Goal: Download file/media

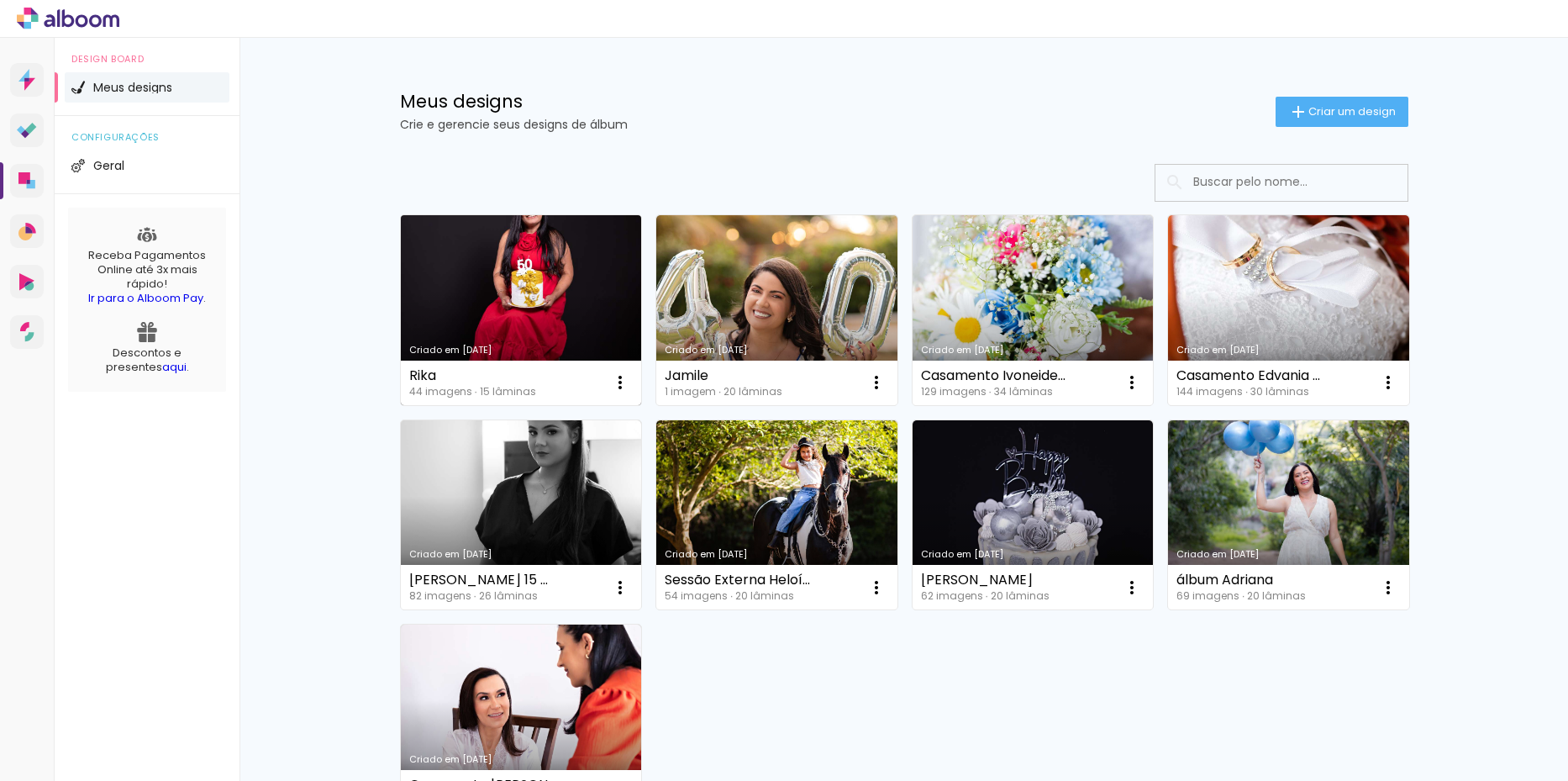
click at [536, 309] on link "Criado em [DATE]" at bounding box center [520, 310] width 241 height 190
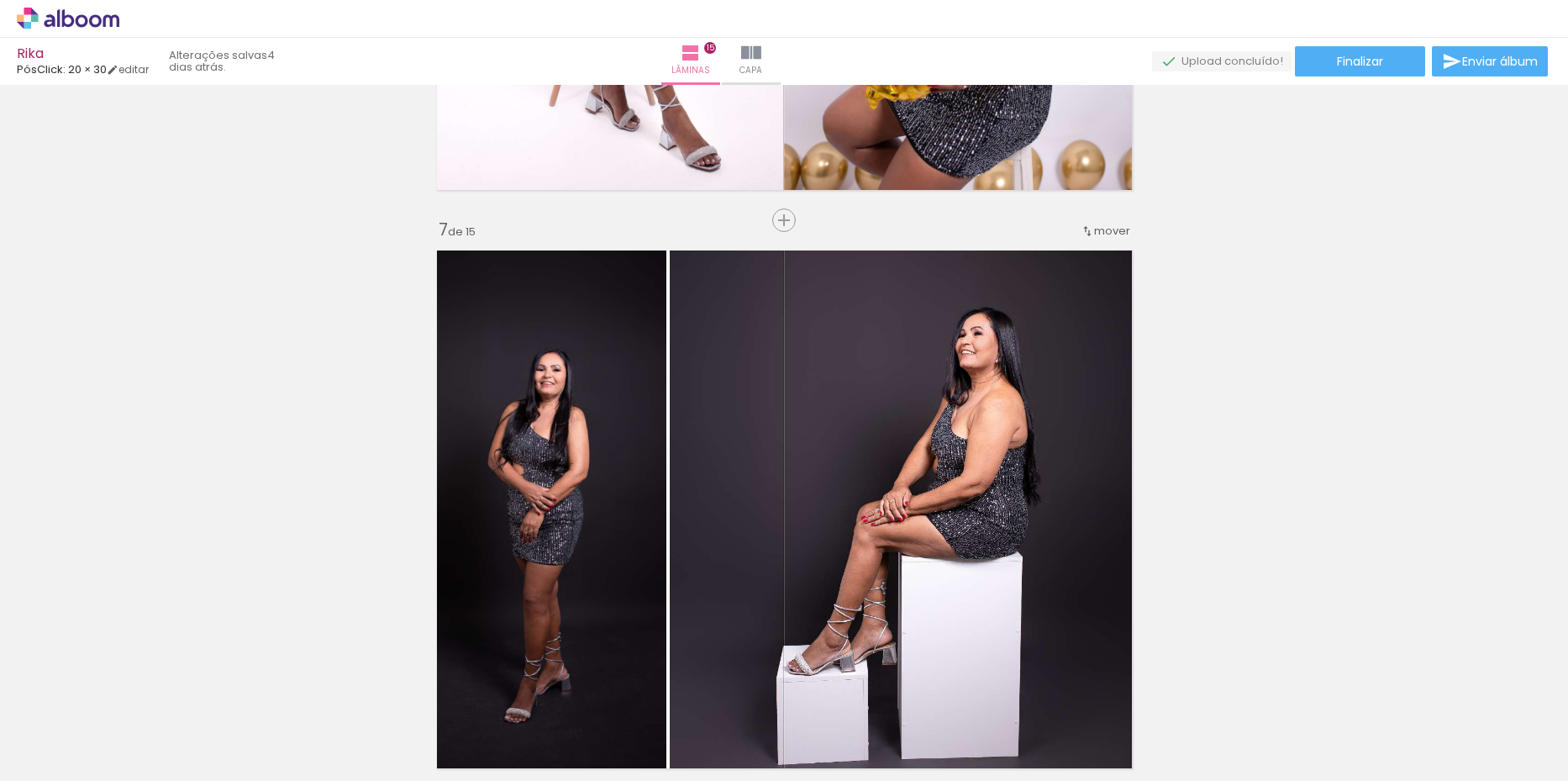
scroll to position [3531, 0]
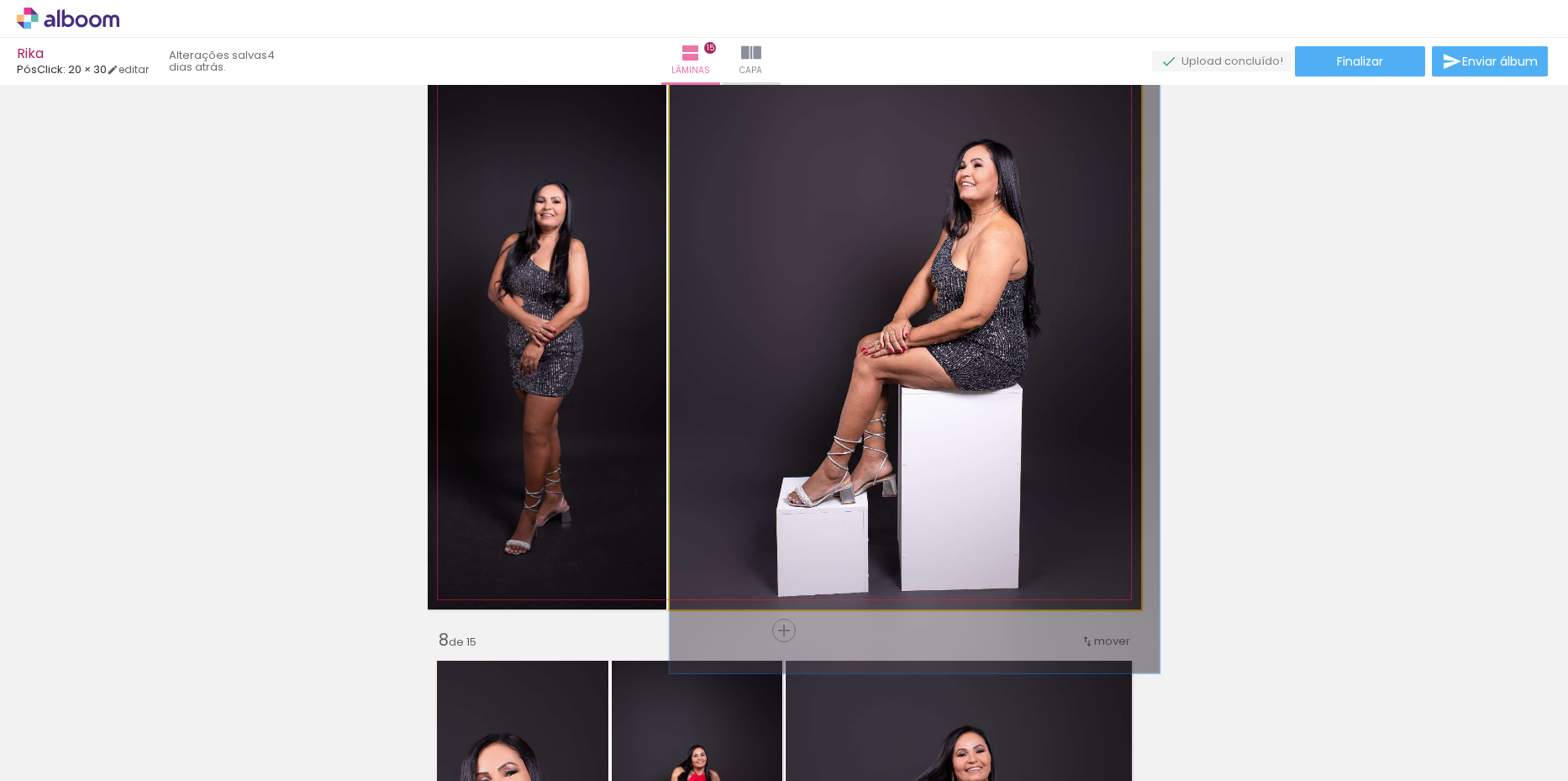
drag, startPoint x: 934, startPoint y: 375, endPoint x: 946, endPoint y: 375, distance: 12.0
click at [820, 341] on quentale-photo at bounding box center [906, 341] width 471 height 537
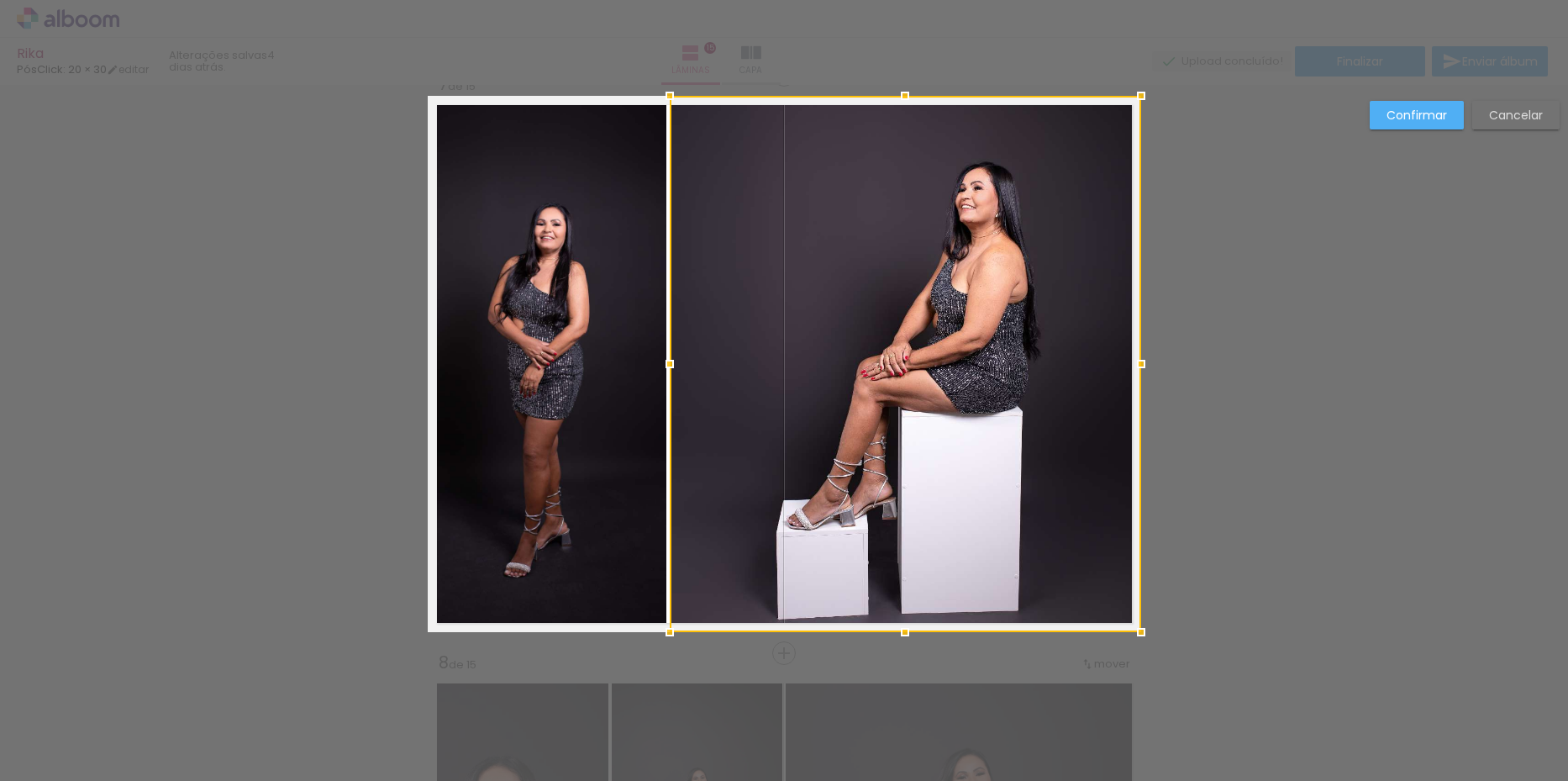
scroll to position [3492, 0]
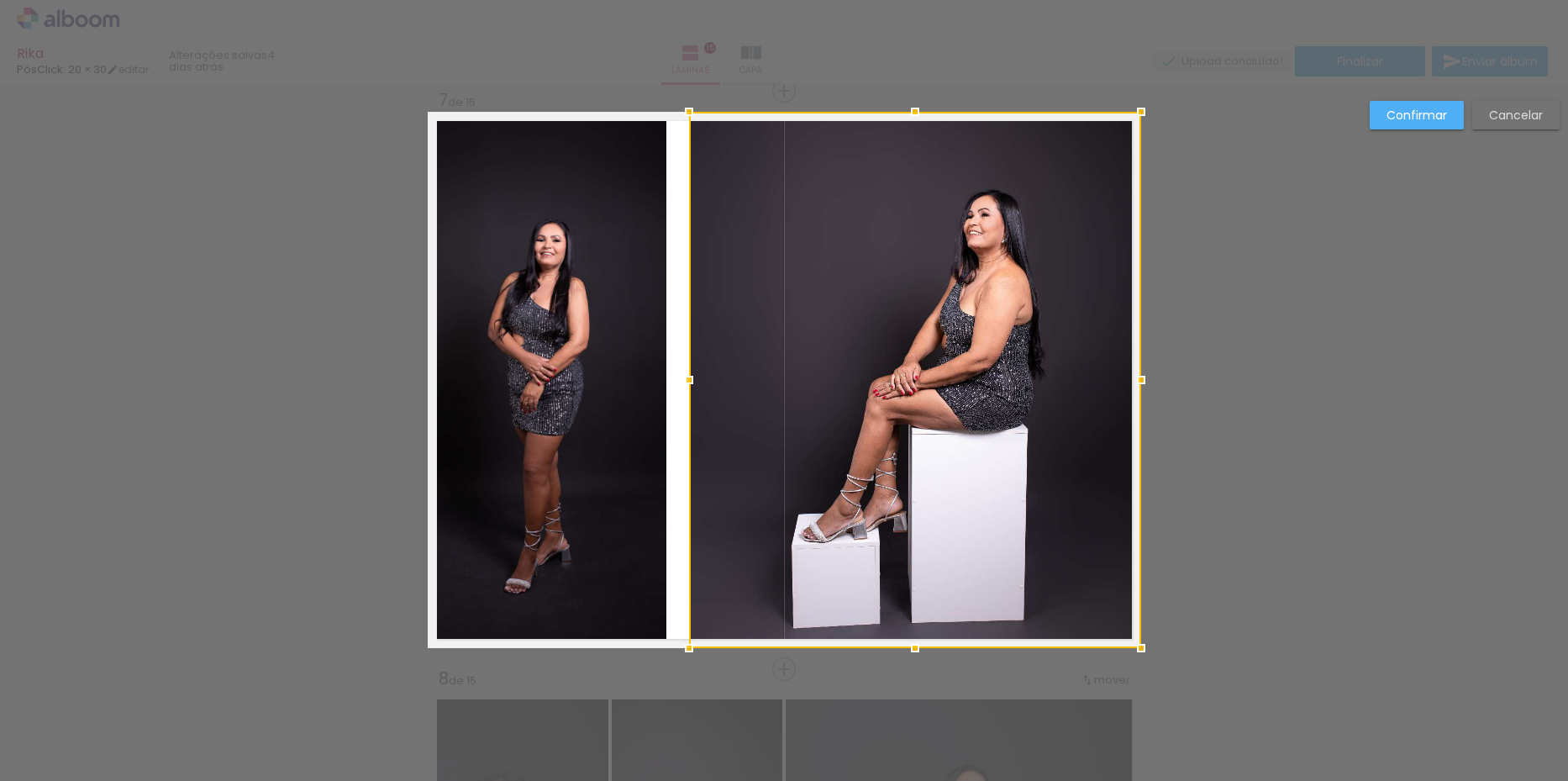
drag, startPoint x: 668, startPoint y: 383, endPoint x: 688, endPoint y: 385, distance: 20.1
click at [688, 385] on div at bounding box center [689, 380] width 34 height 34
click at [0, 0] on paper-button "Confirmar" at bounding box center [0, 0] width 0 height 0
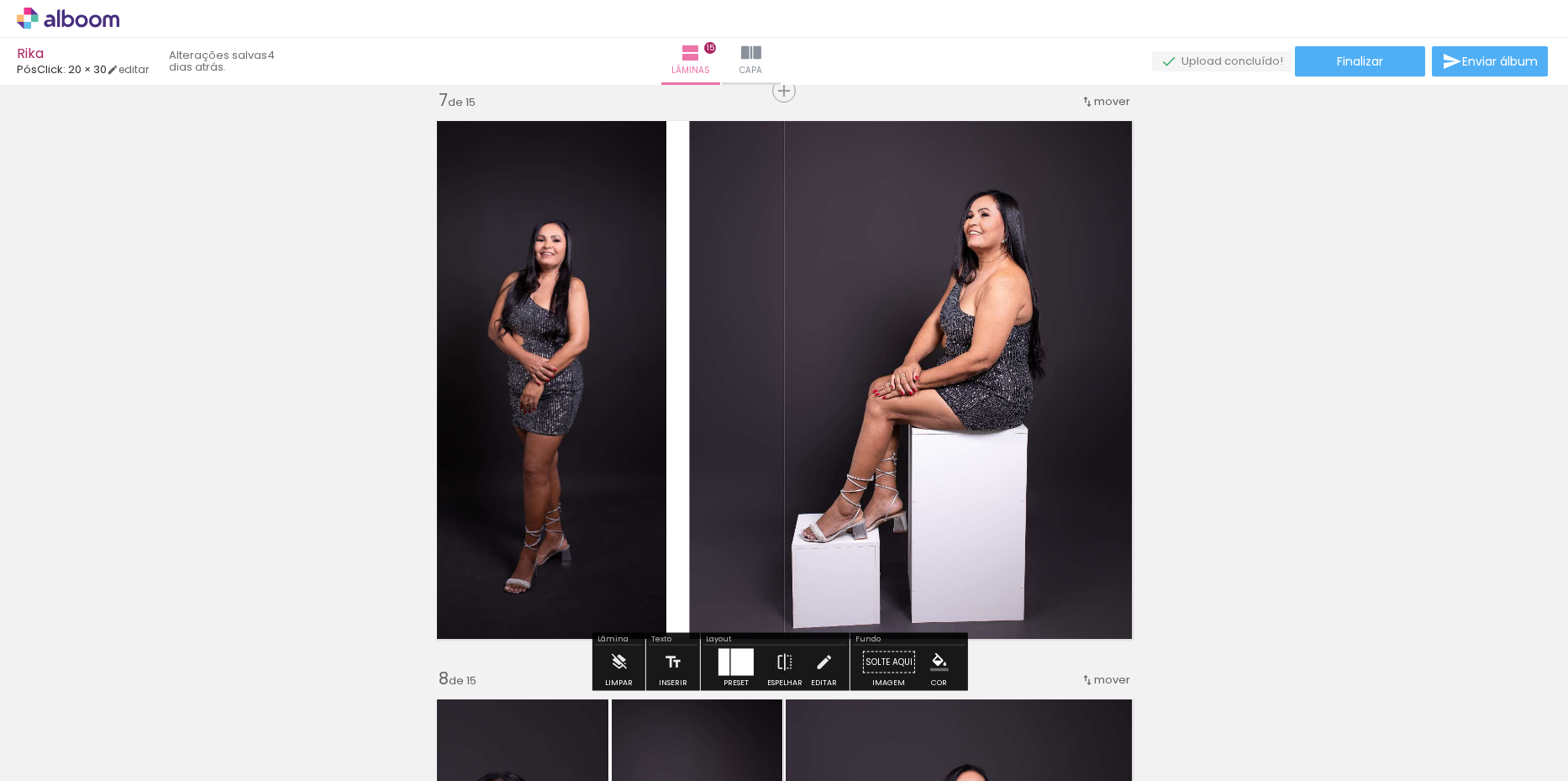
click at [592, 407] on quentale-photo at bounding box center [547, 380] width 238 height 537
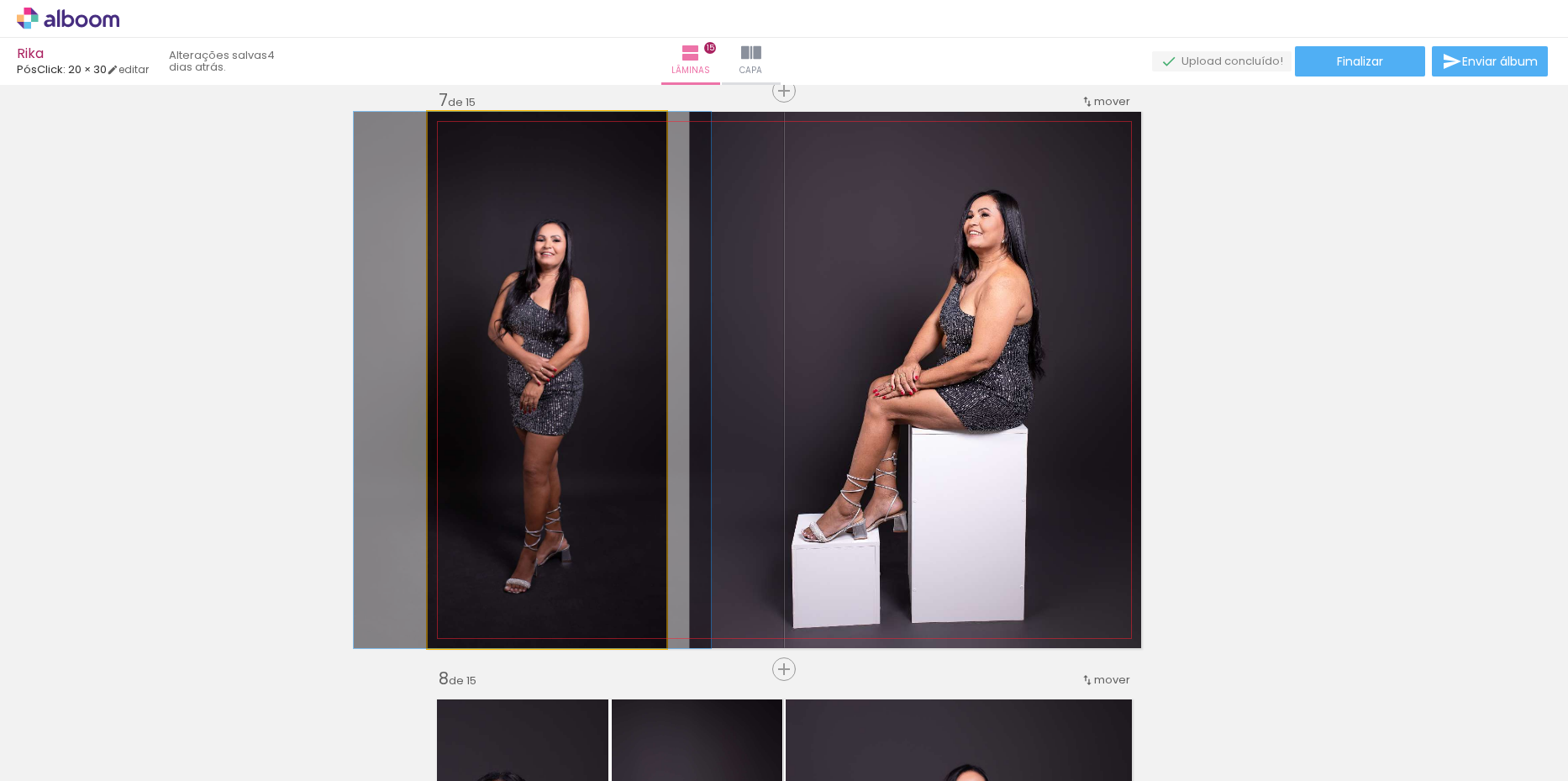
click at [592, 407] on quentale-photo at bounding box center [547, 380] width 238 height 537
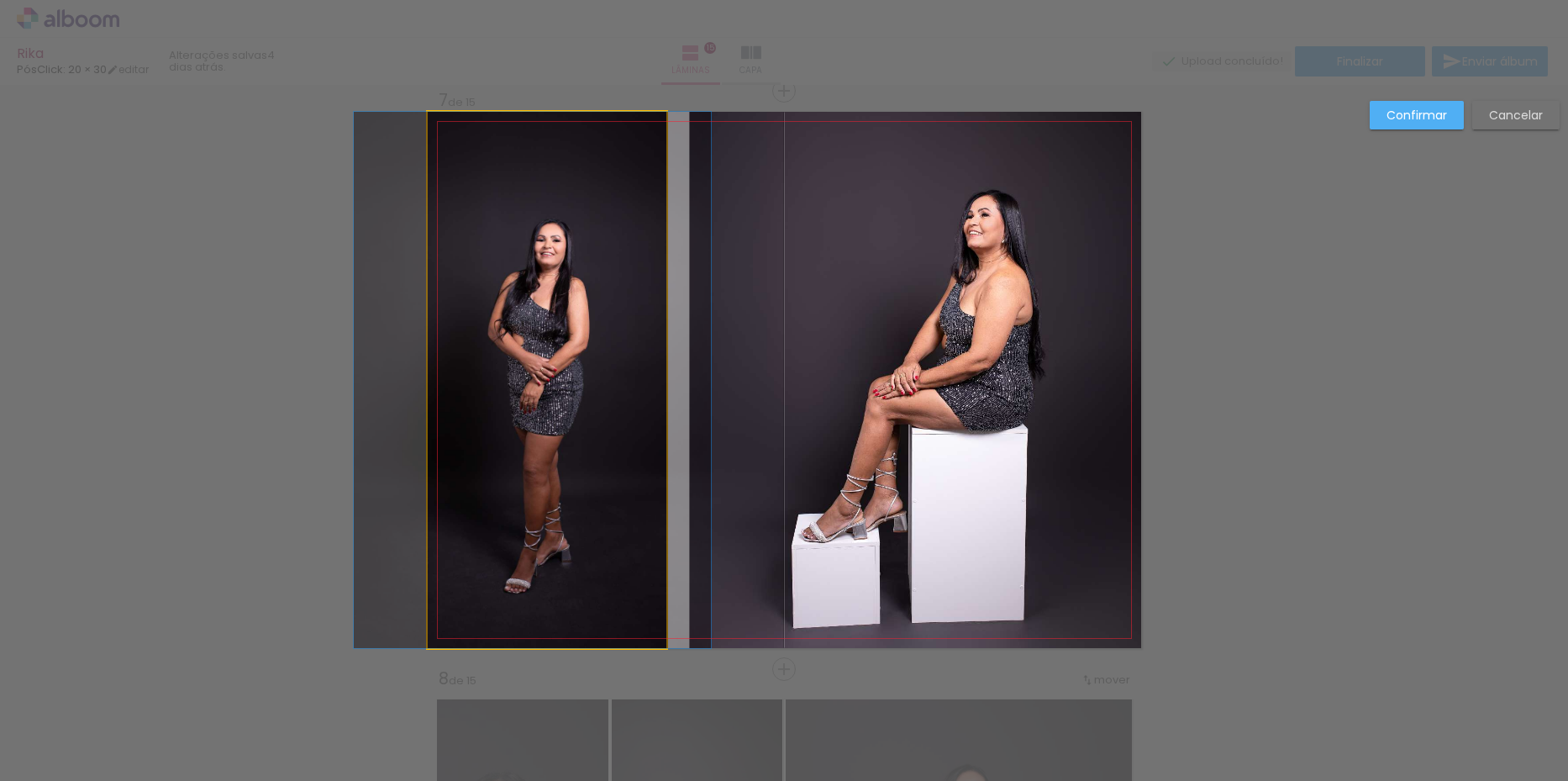
click at [592, 407] on quentale-photo at bounding box center [547, 380] width 238 height 537
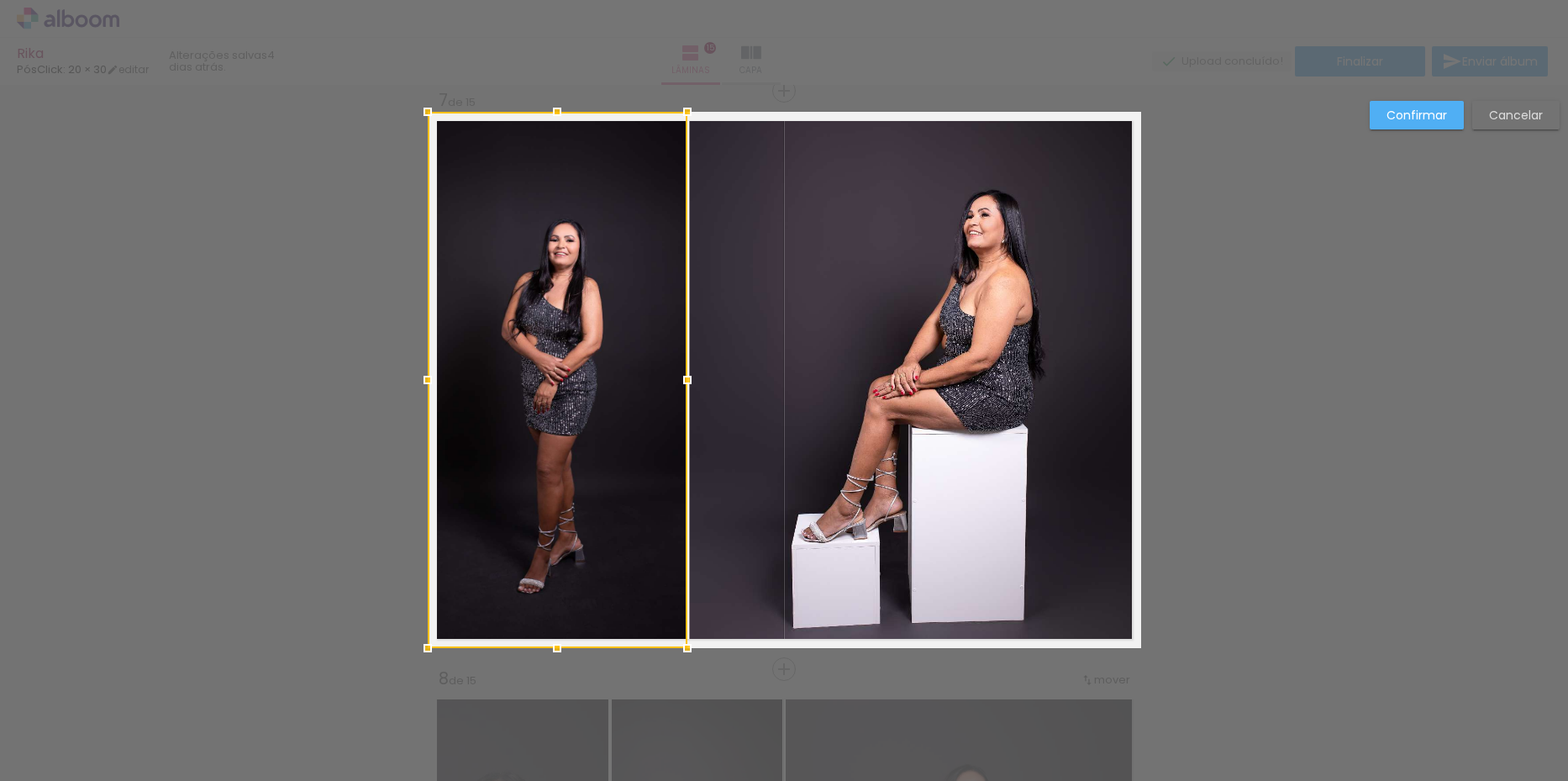
drag, startPoint x: 656, startPoint y: 387, endPoint x: 677, endPoint y: 387, distance: 21.0
click at [677, 387] on div at bounding box center [688, 380] width 34 height 34
click at [0, 0] on paper-button "Confirmar" at bounding box center [0, 0] width 0 height 0
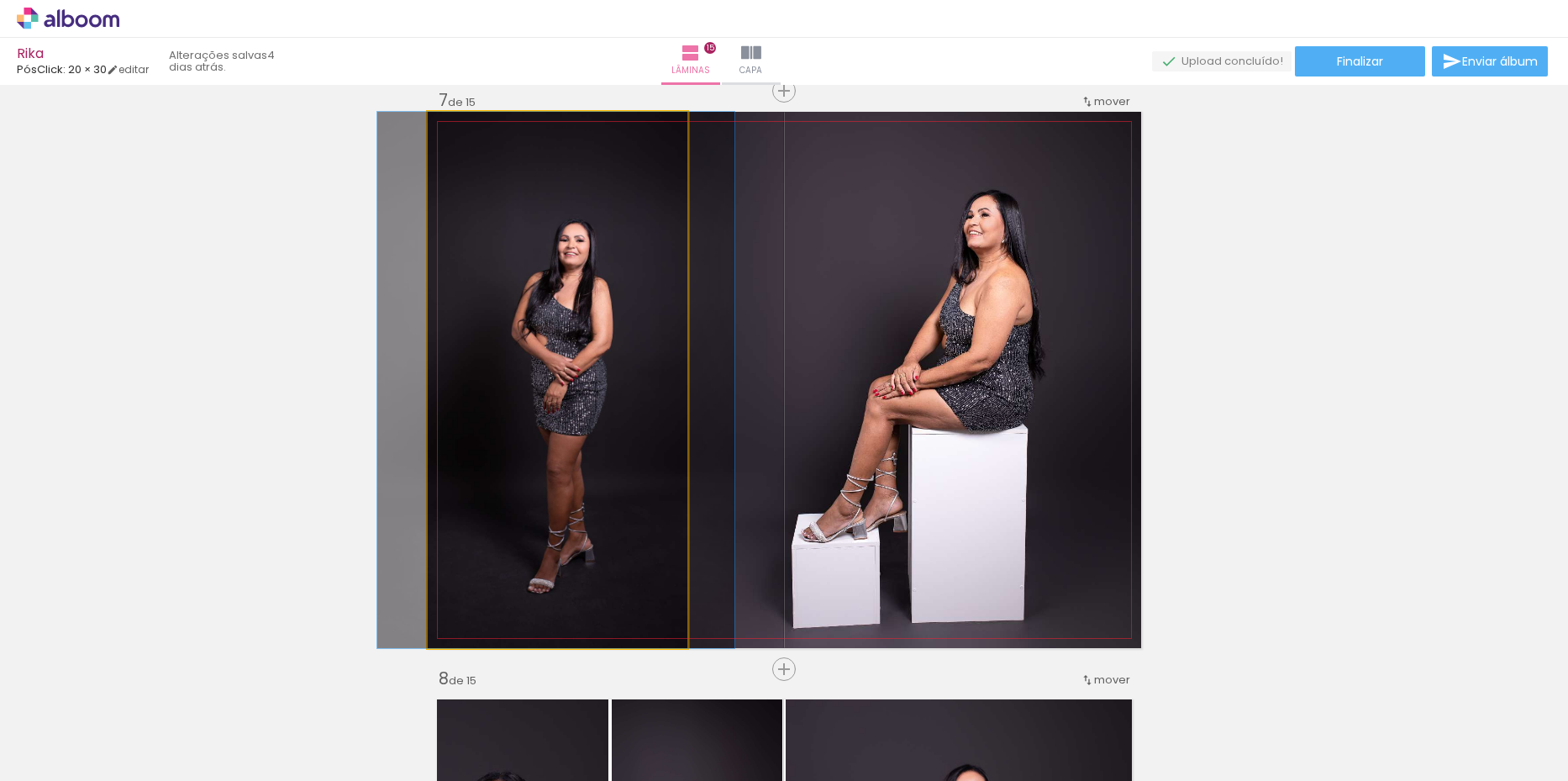
drag, startPoint x: 517, startPoint y: 313, endPoint x: 527, endPoint y: 314, distance: 10.0
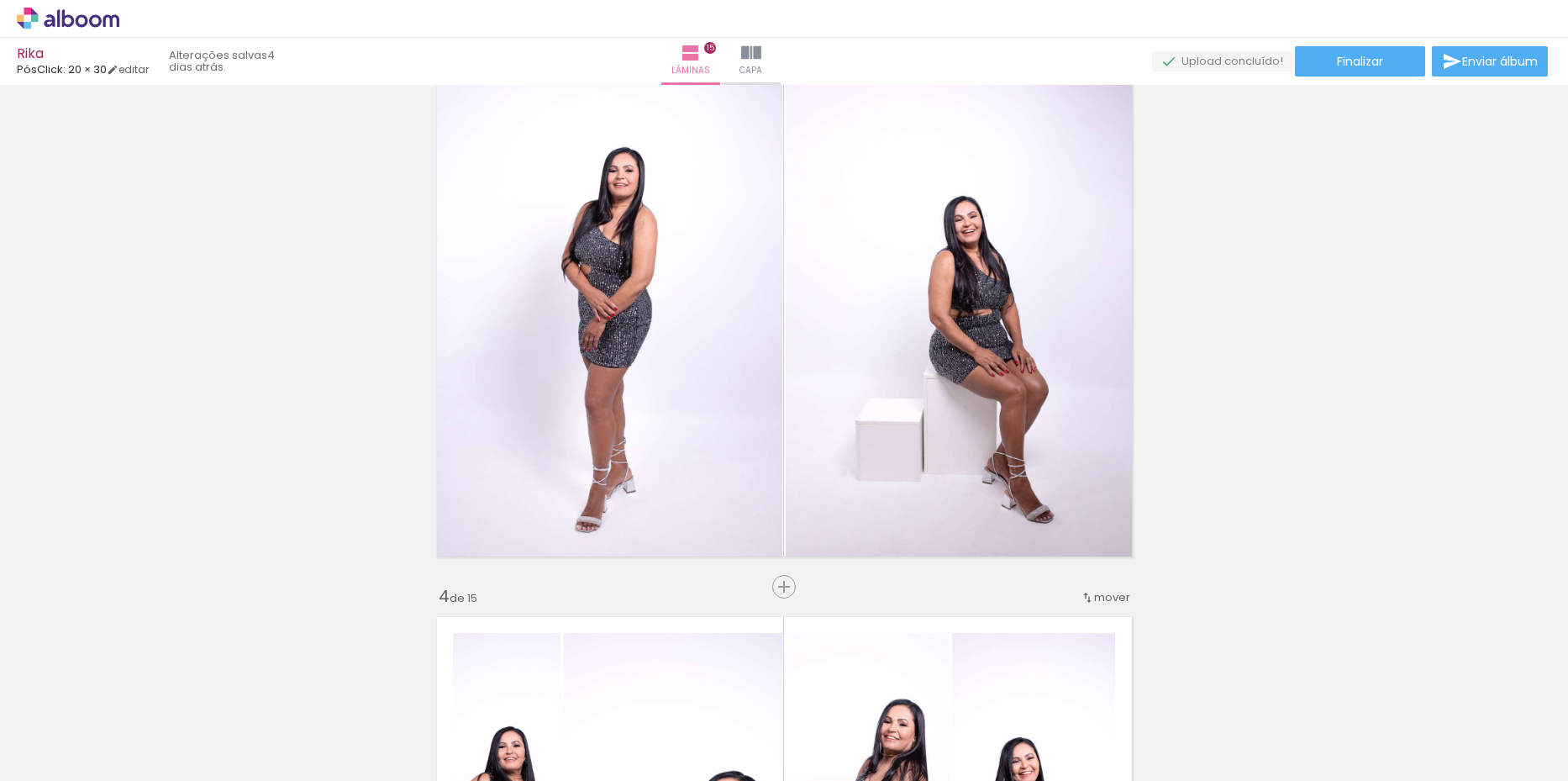
scroll to position [1008, 0]
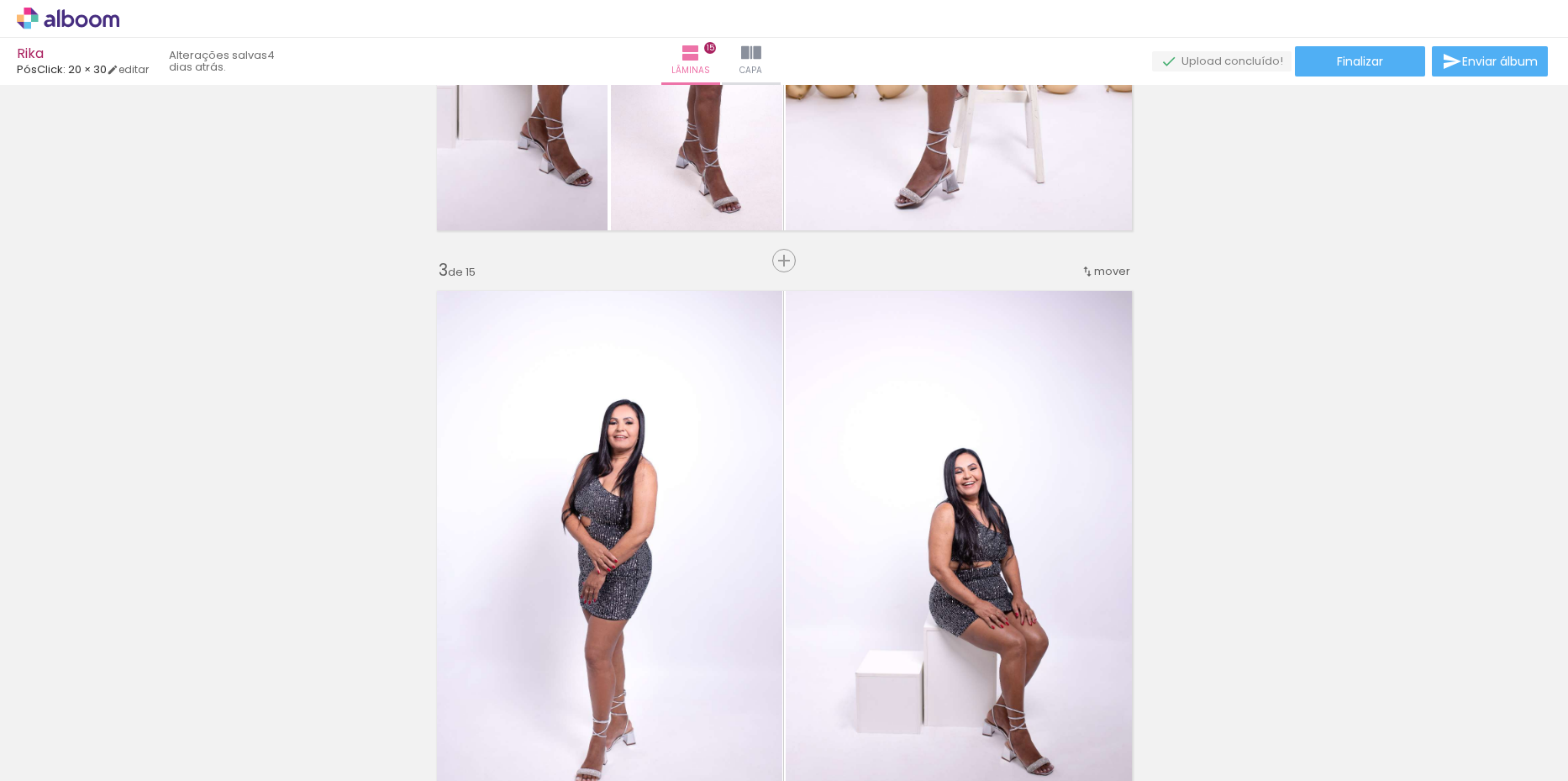
click at [1116, 274] on span "mover" at bounding box center [1112, 270] width 36 height 16
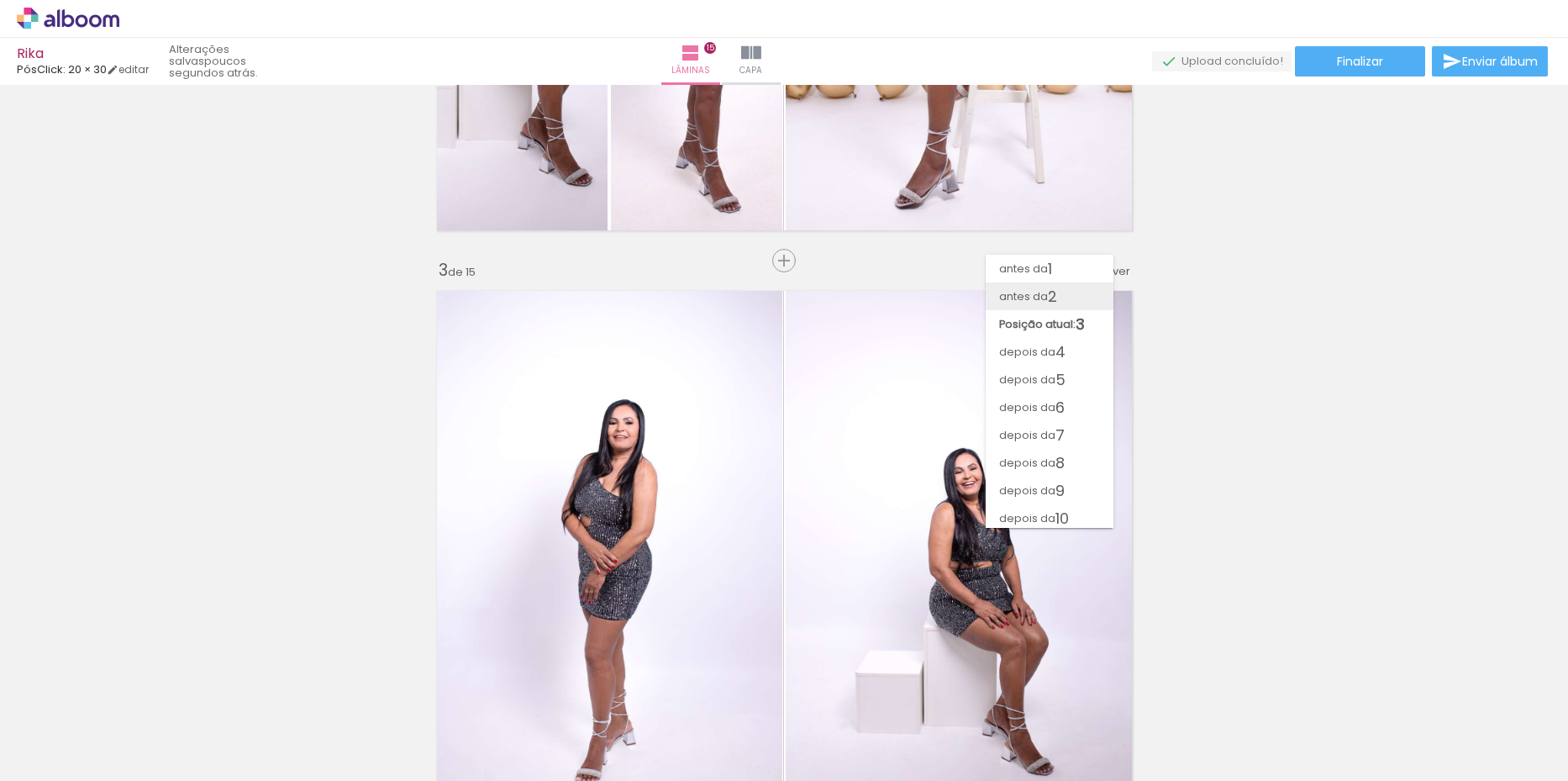
click at [1066, 297] on paper-item "antes da 2" at bounding box center [1049, 296] width 128 height 28
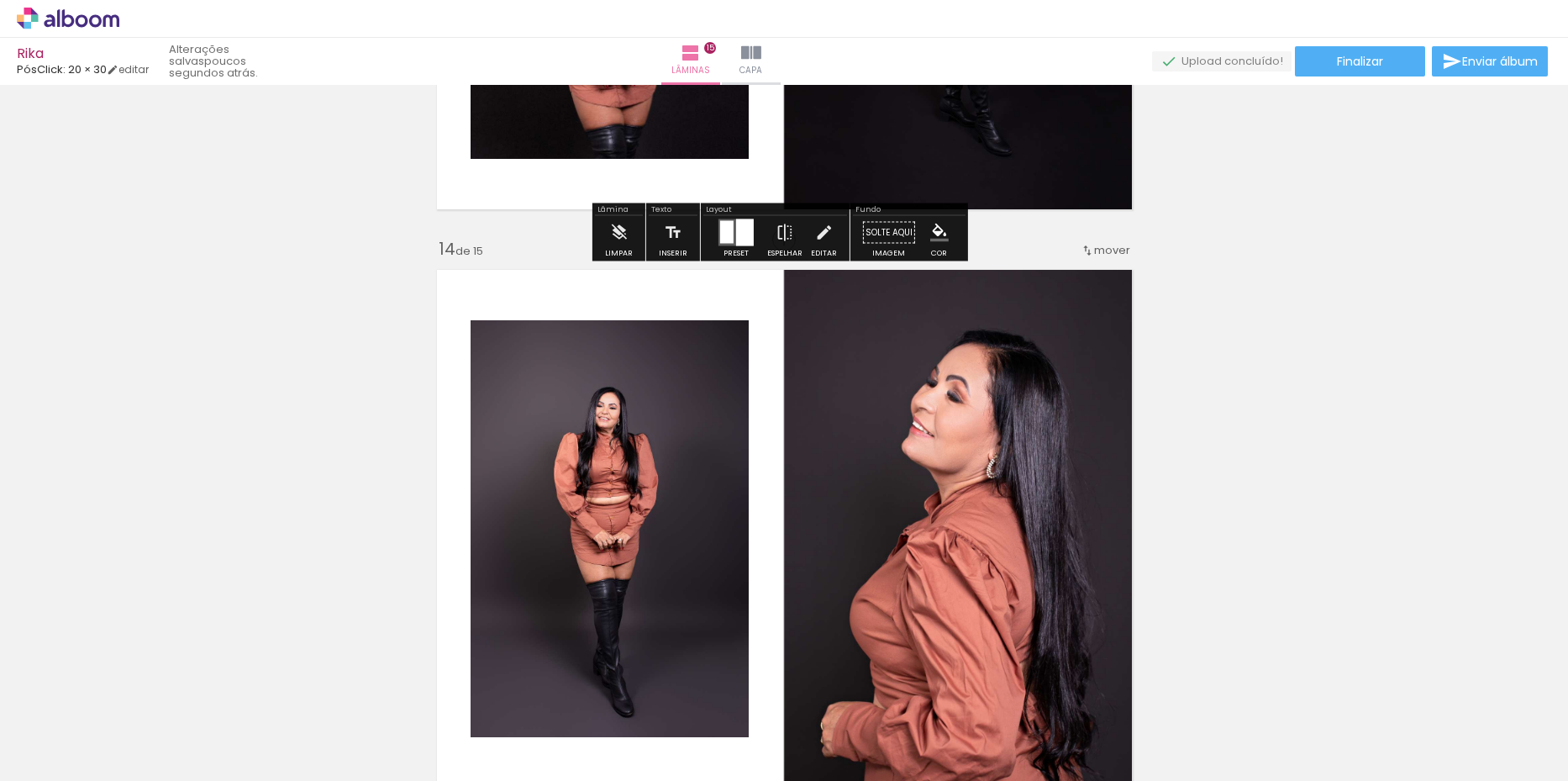
scroll to position [7061, 0]
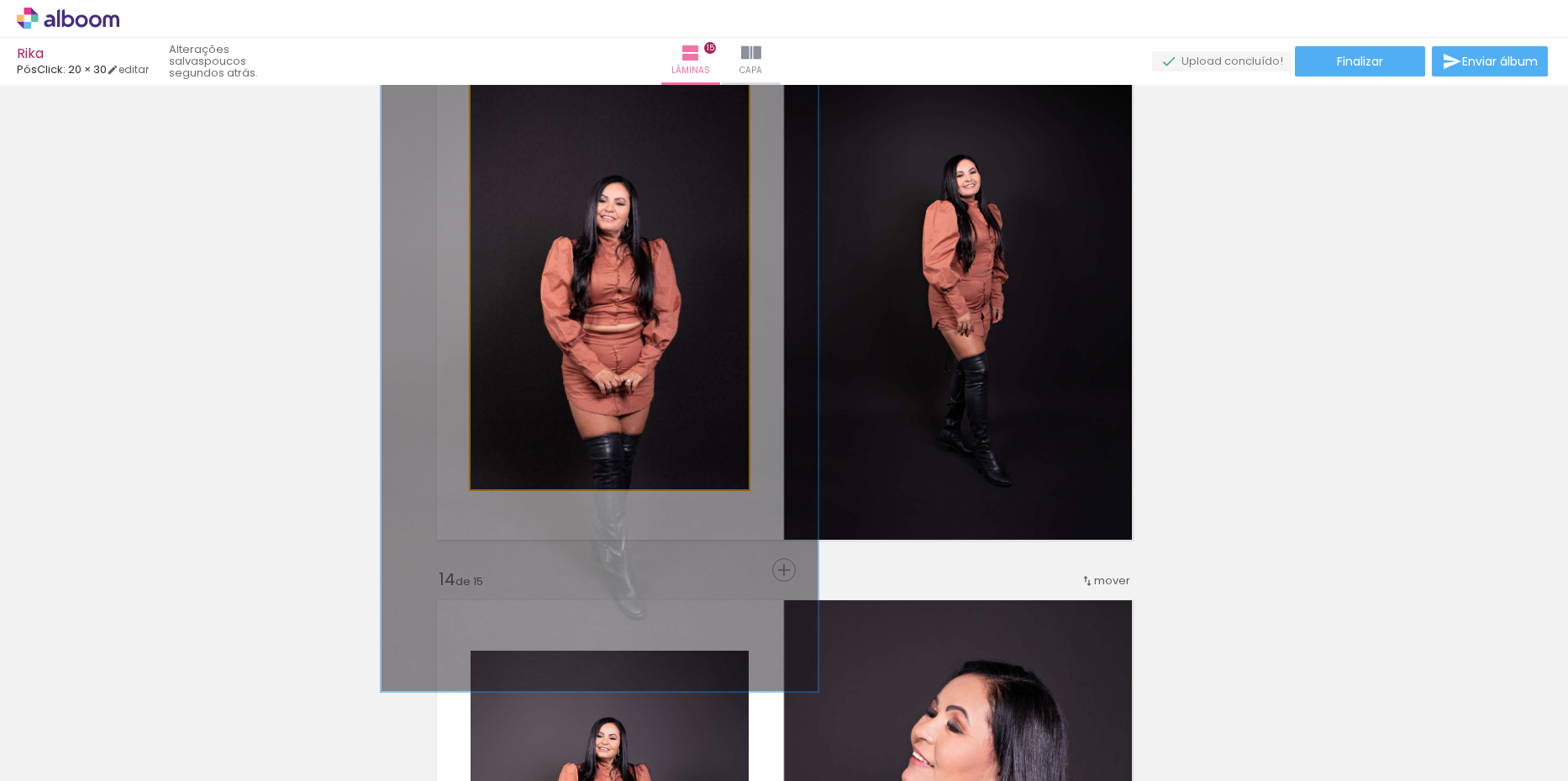
drag, startPoint x: 671, startPoint y: 345, endPoint x: 668, endPoint y: 323, distance: 22.2
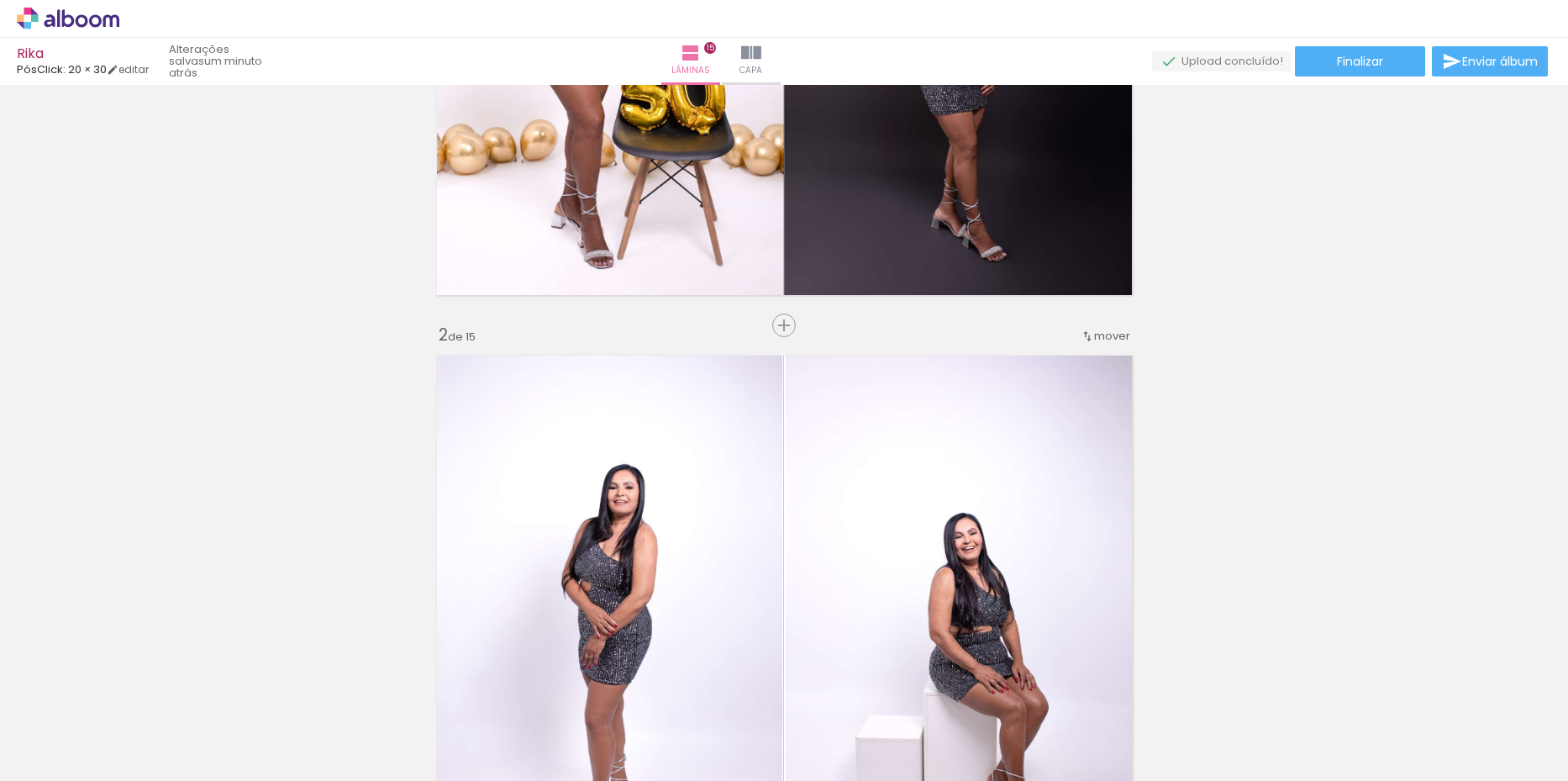
scroll to position [0, 0]
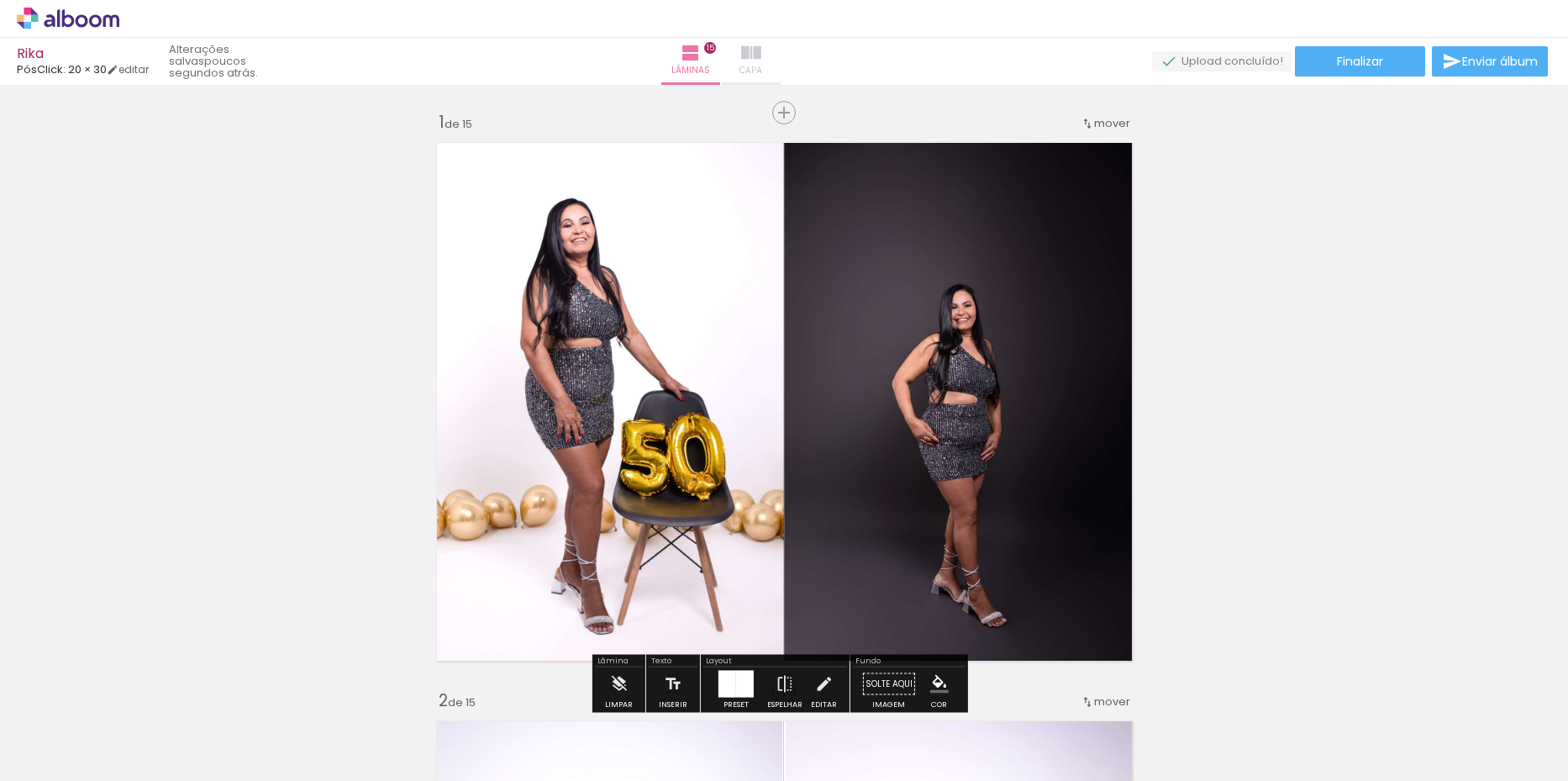
click at [761, 57] on iron-icon at bounding box center [751, 53] width 20 height 20
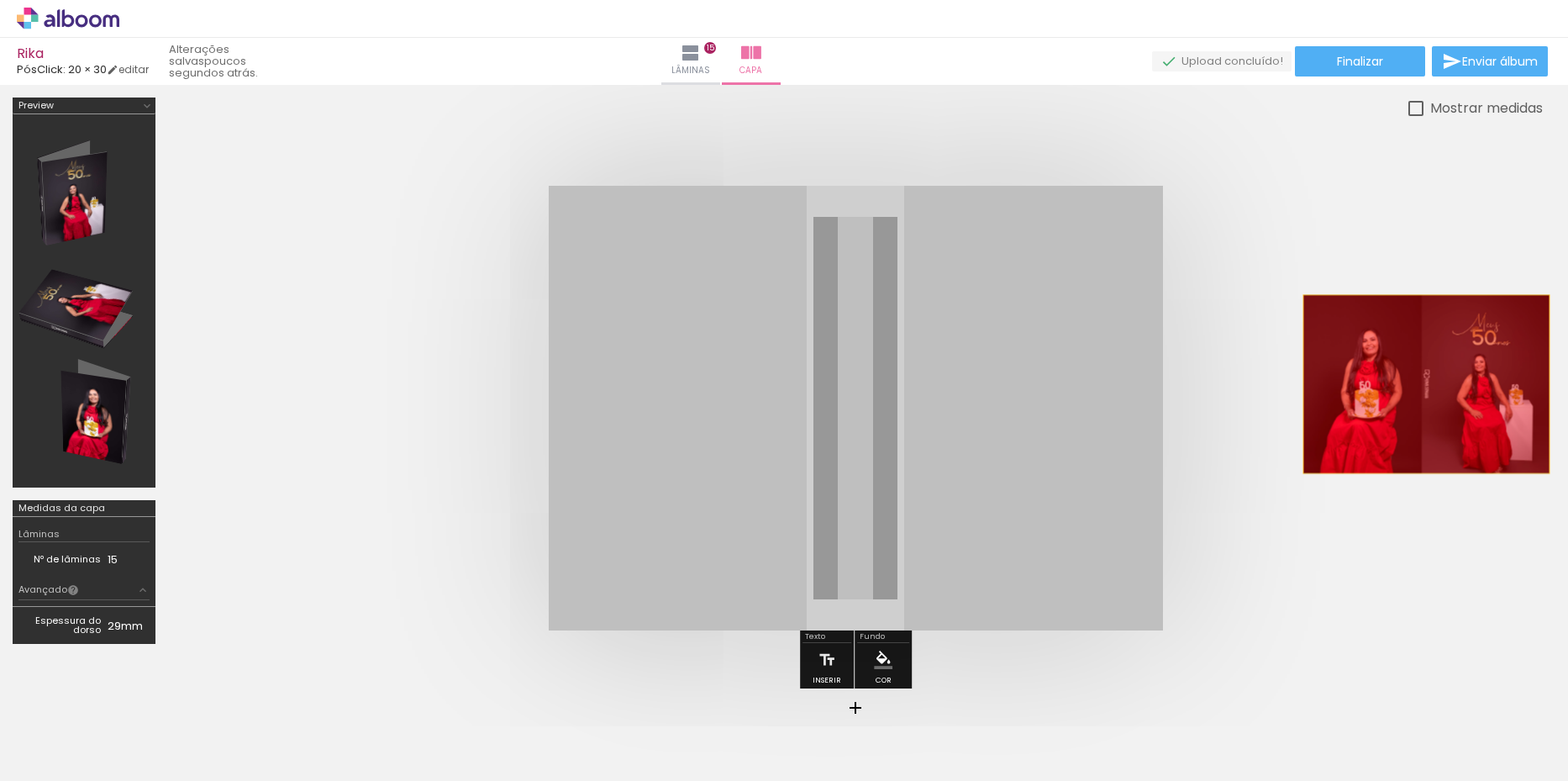
drag, startPoint x: 885, startPoint y: 412, endPoint x: 1426, endPoint y: 385, distance: 541.7
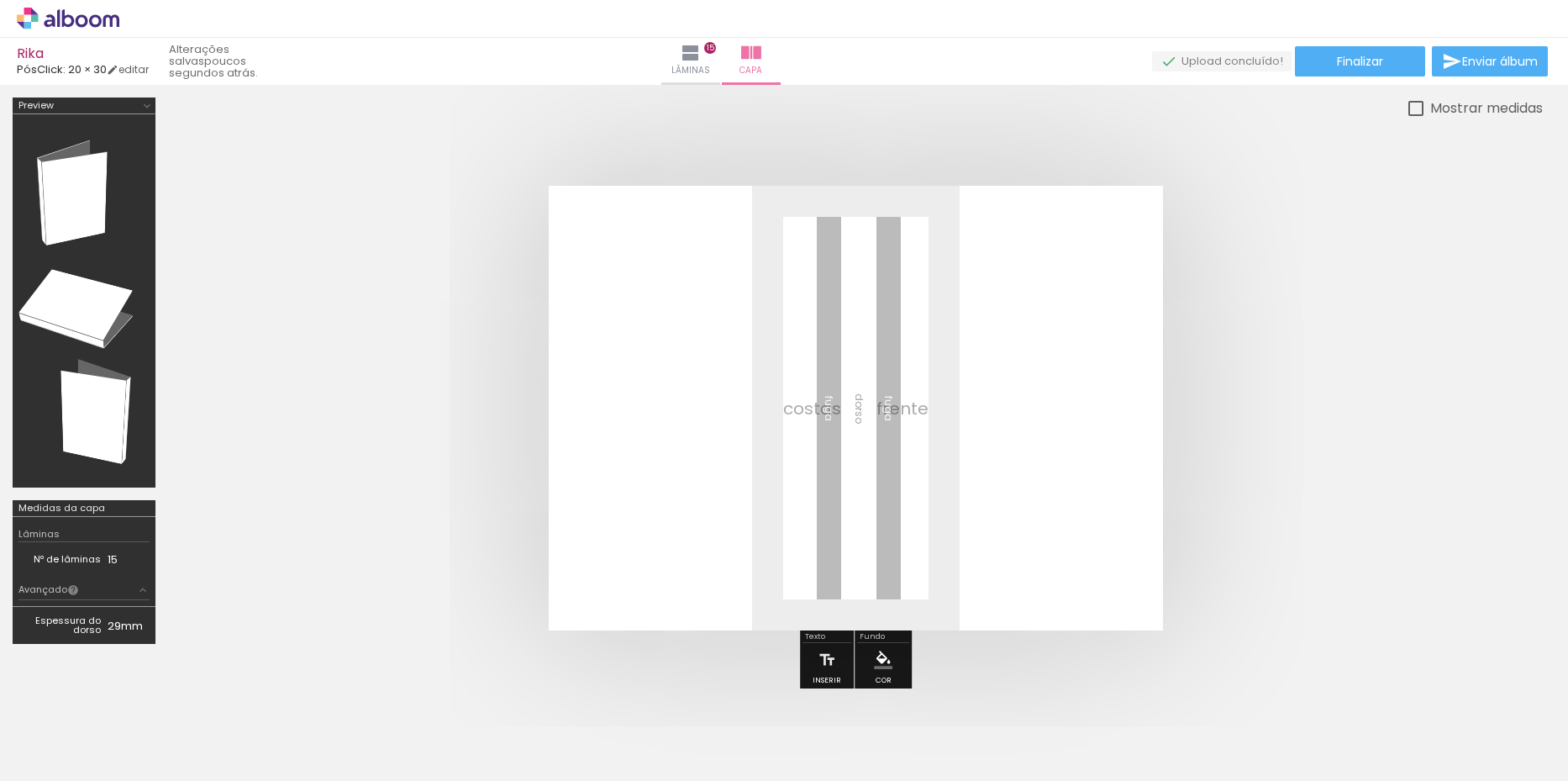
scroll to position [0, 2715]
click at [1377, 692] on iron-icon at bounding box center [1368, 691] width 18 height 18
click at [1471, 691] on iron-icon at bounding box center [1462, 691] width 18 height 18
click at [1263, 66] on iron-icon at bounding box center [1273, 62] width 20 height 20
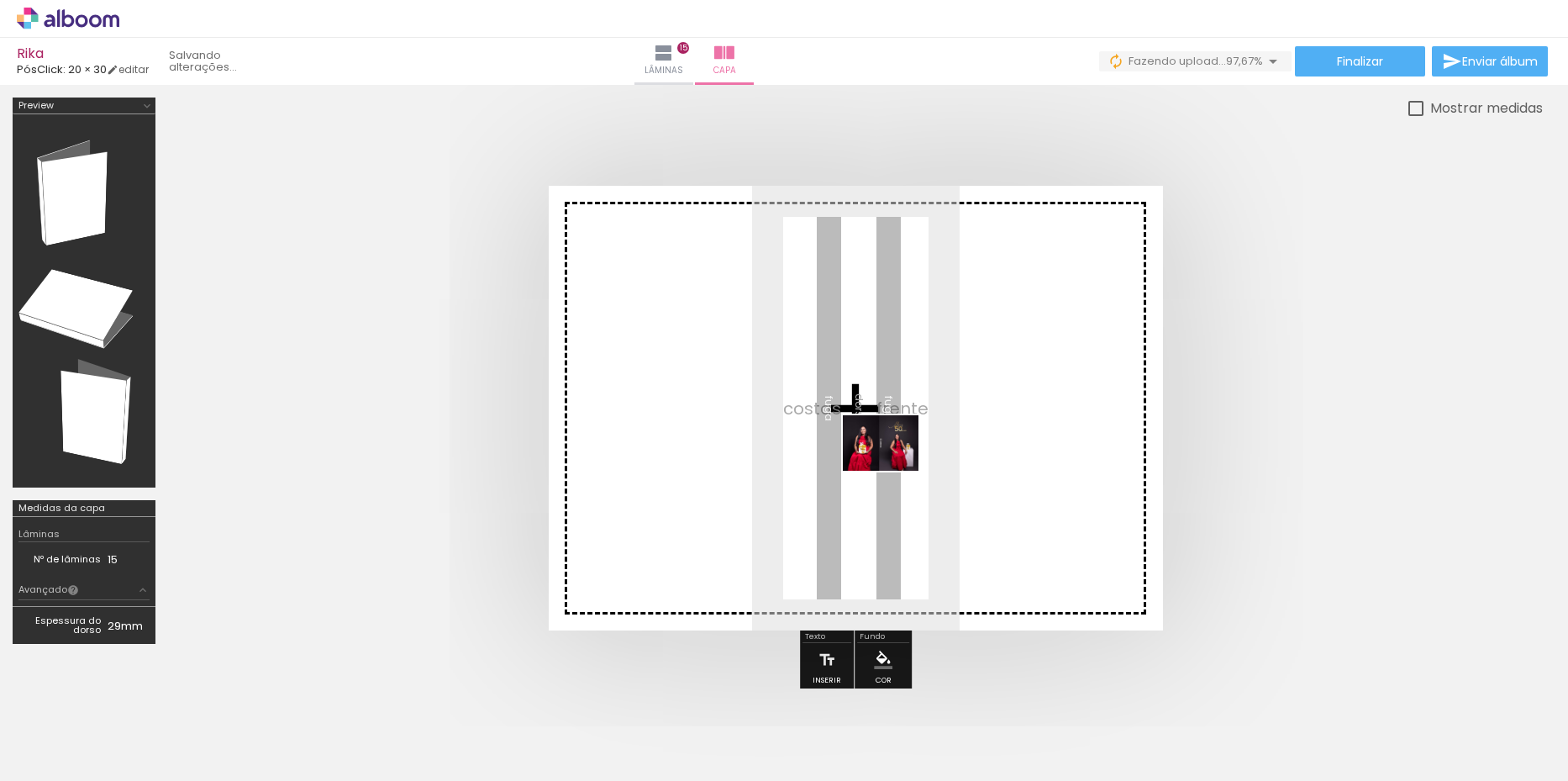
drag, startPoint x: 1481, startPoint y: 699, endPoint x: 893, endPoint y: 466, distance: 632.5
click at [893, 466] on quentale-workspace at bounding box center [784, 390] width 1568 height 781
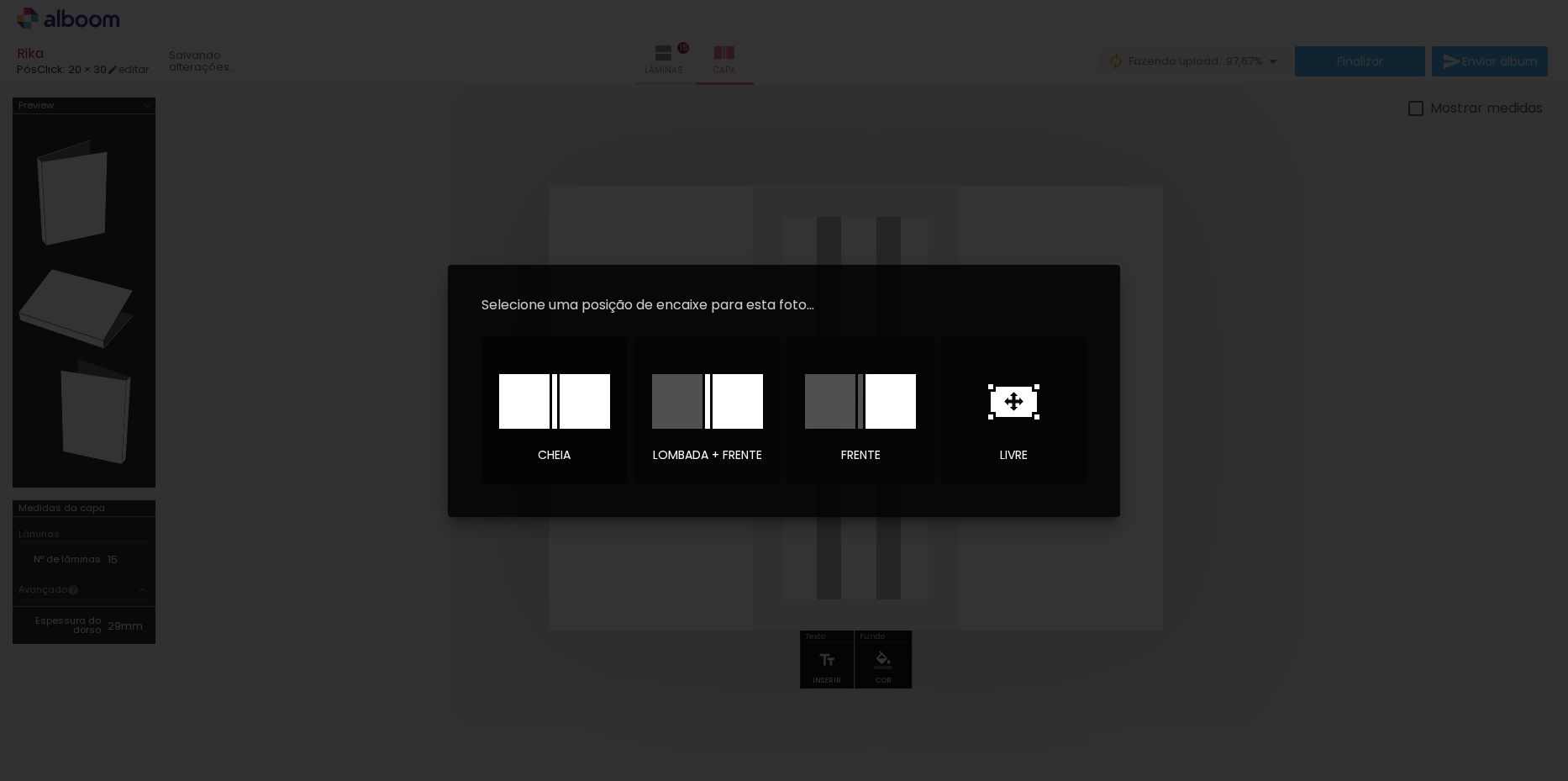
click at [564, 407] on div at bounding box center [585, 401] width 51 height 55
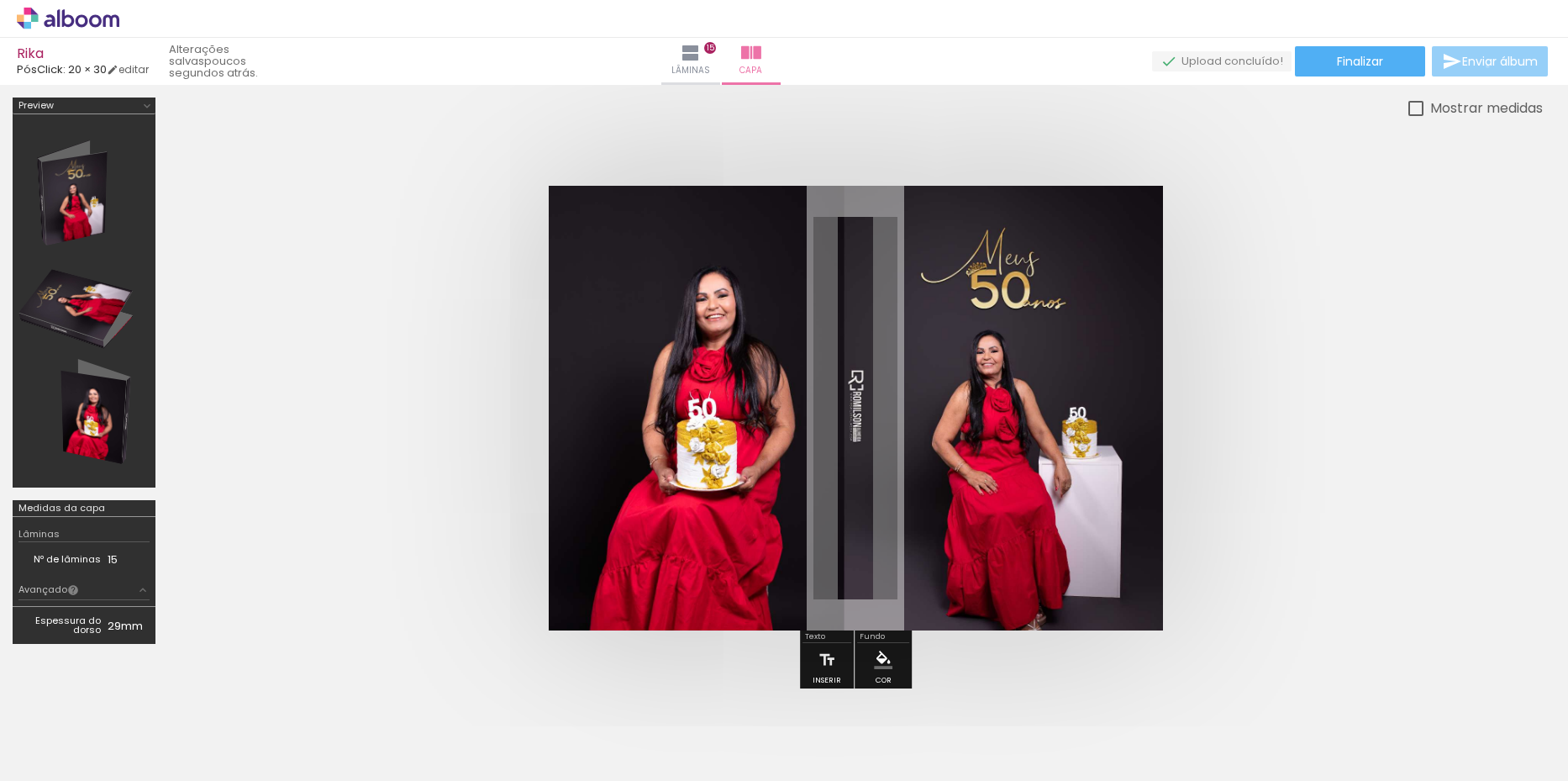
click at [1483, 67] on span "Enviar álbum" at bounding box center [1500, 62] width 76 height 12
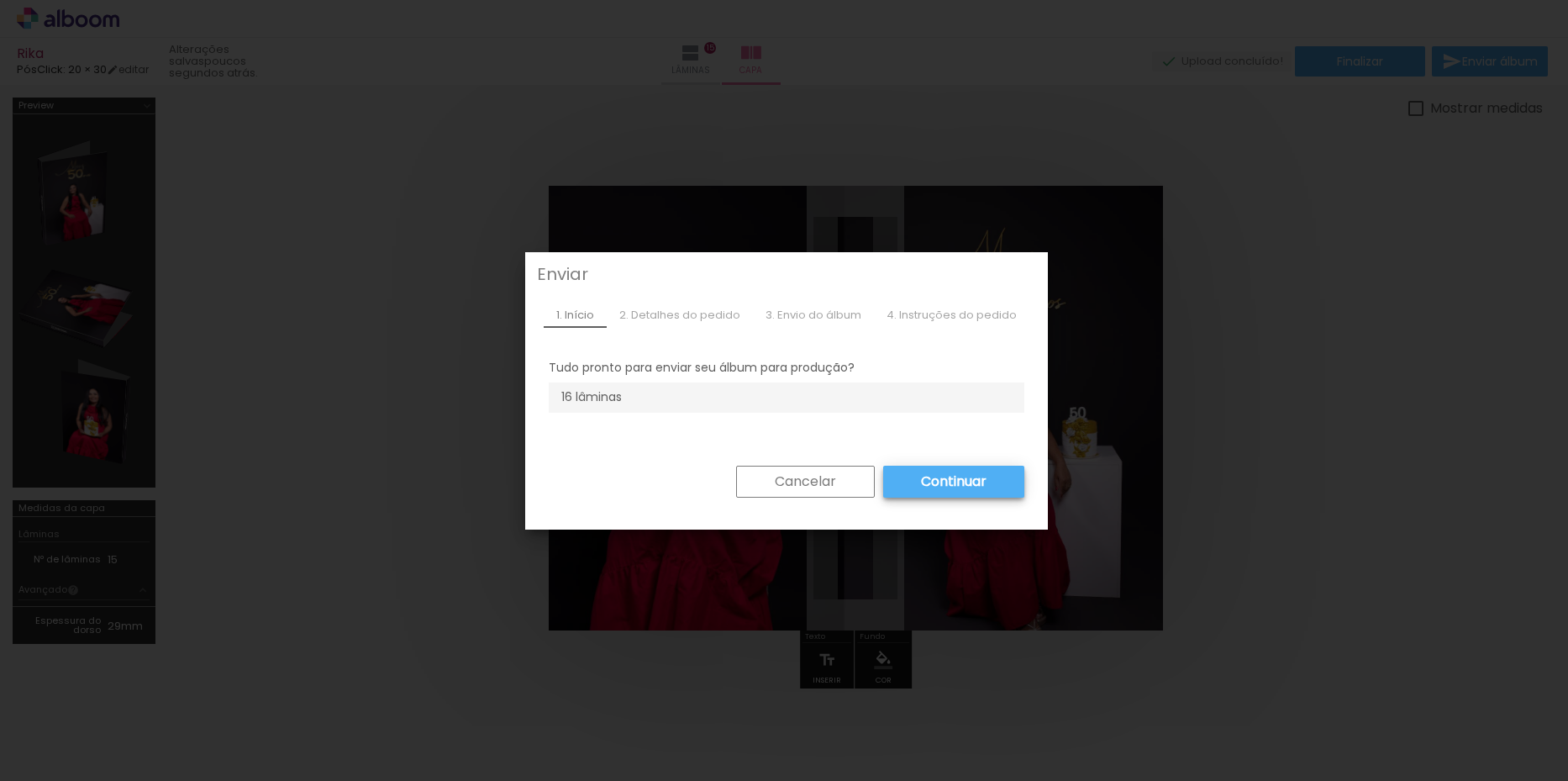
click at [0, 0] on slot "Continuar" at bounding box center [0, 0] width 0 height 0
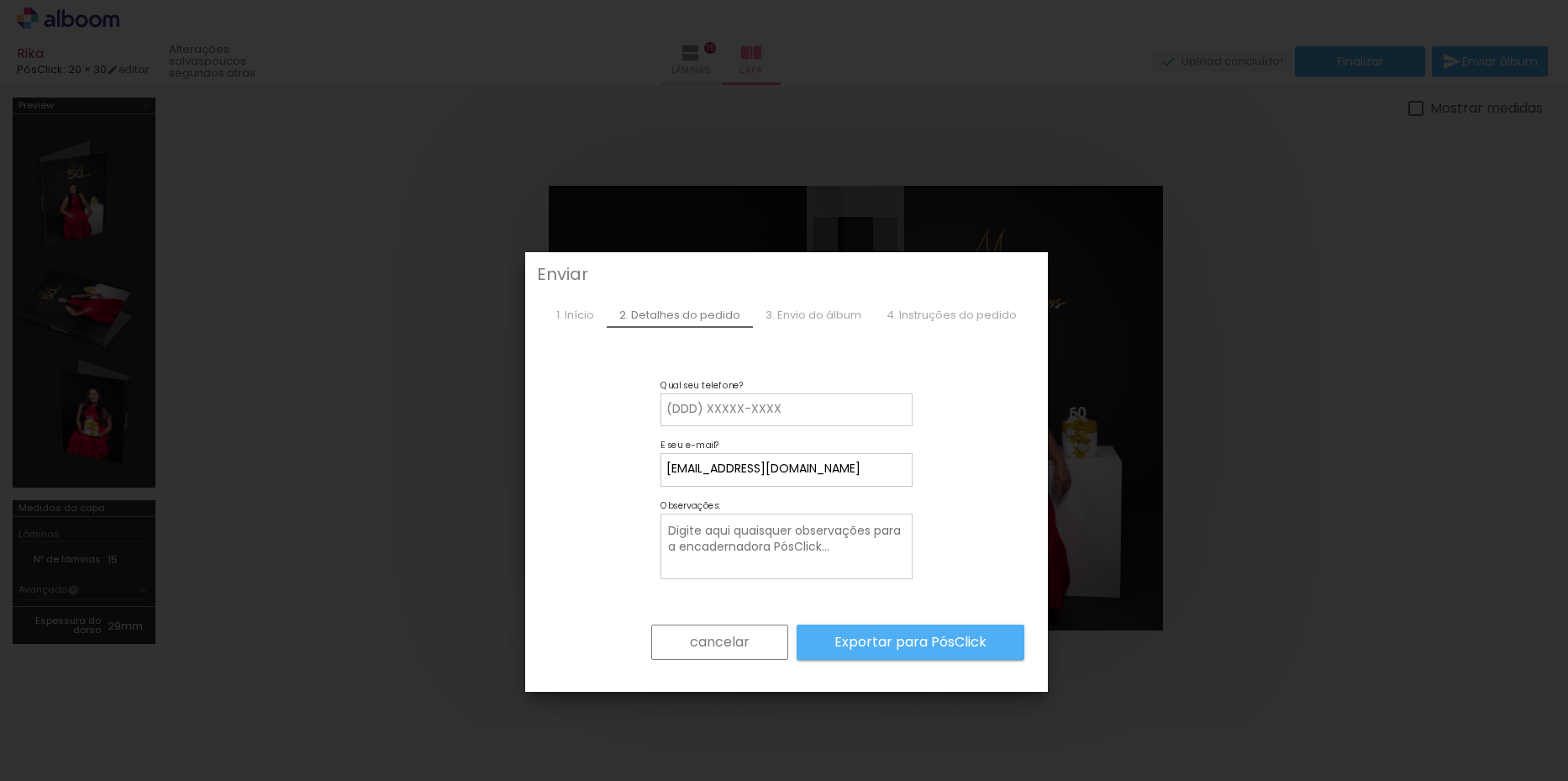
click at [795, 319] on div "3. Envio do álbum" at bounding box center [813, 315] width 121 height 25
click at [0, 0] on slot "cancelar" at bounding box center [0, 0] width 0 height 0
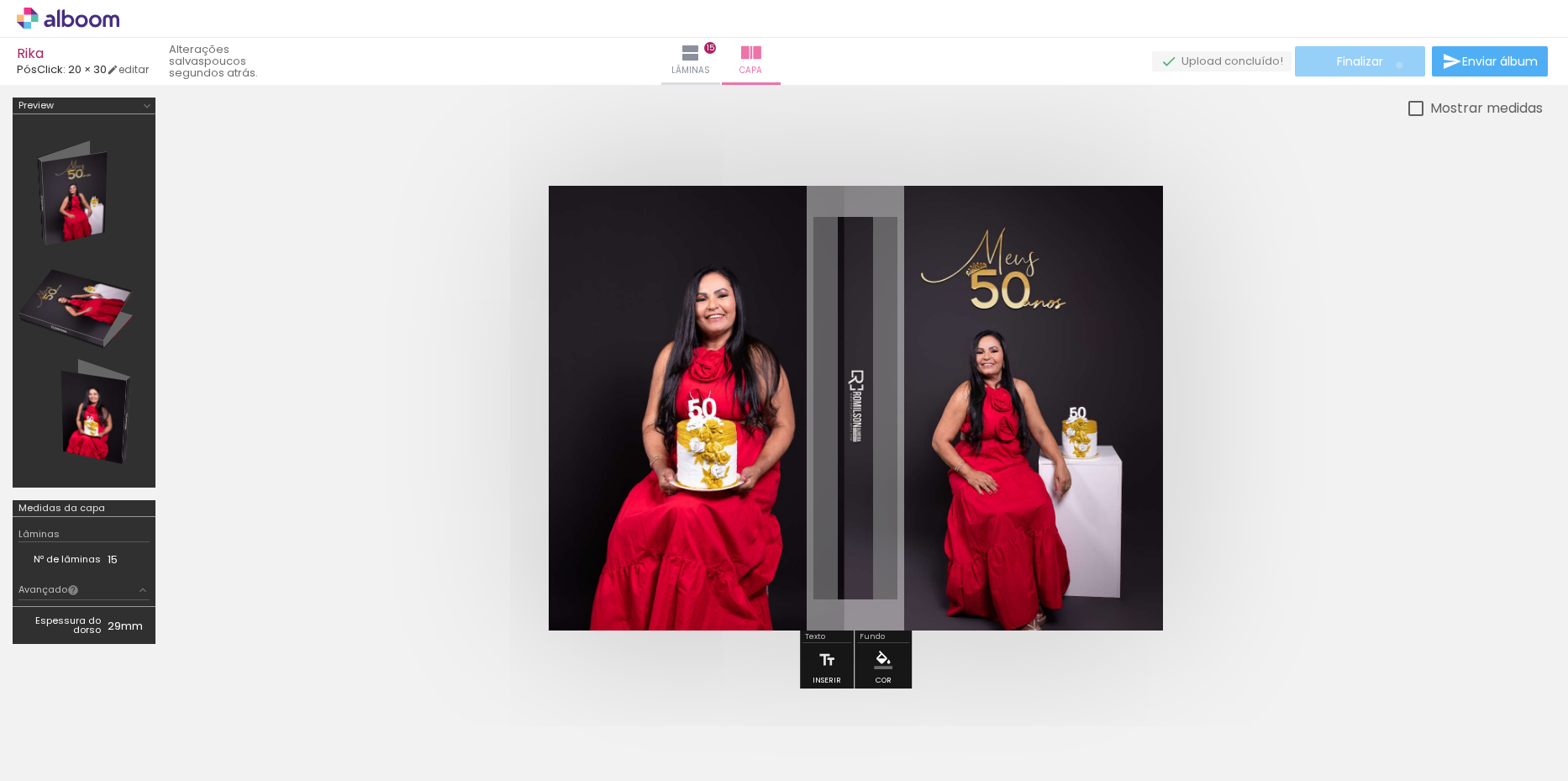
click at [1393, 65] on paper-button "Finalizar" at bounding box center [1360, 62] width 130 height 30
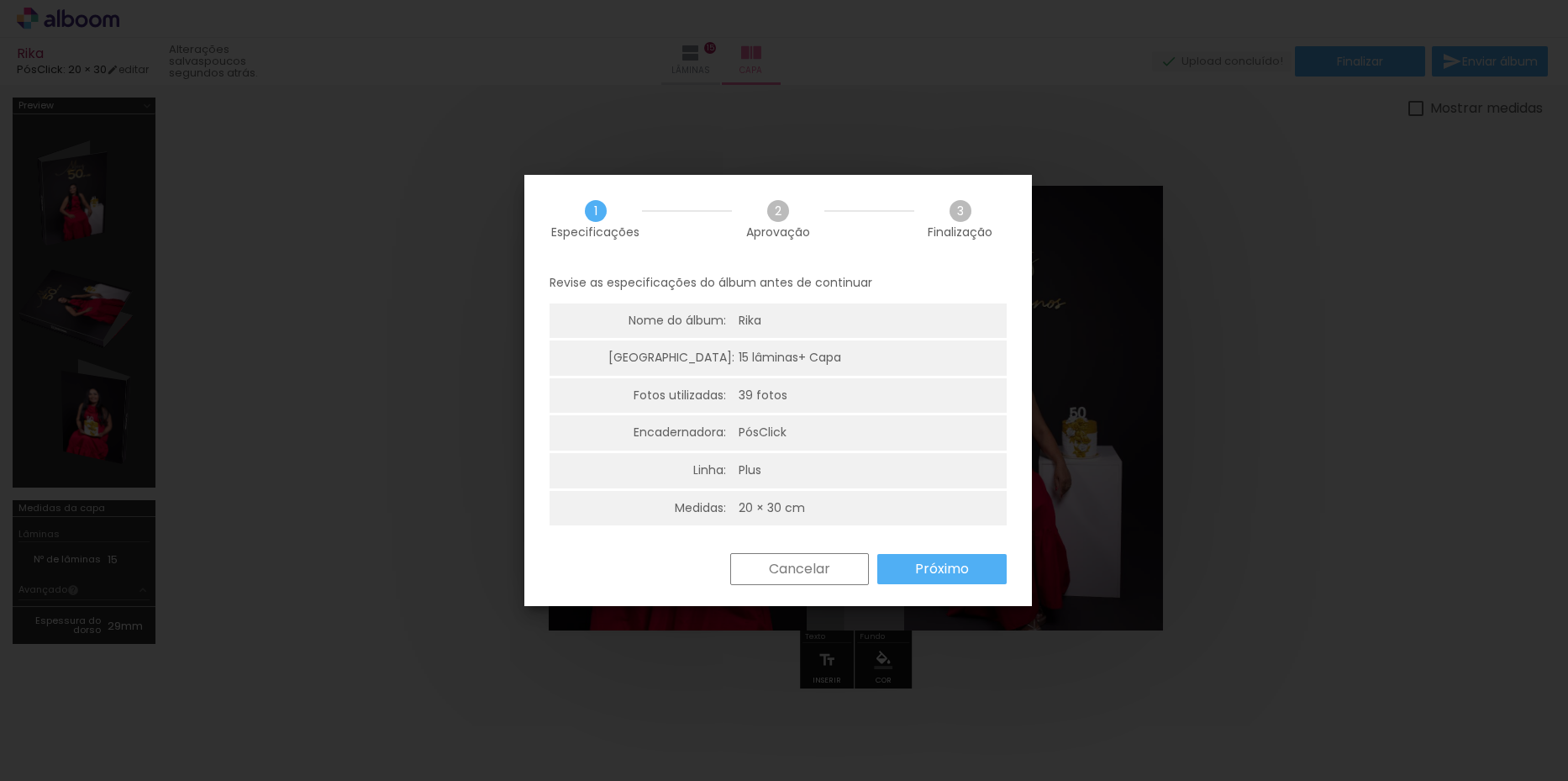
click at [0, 0] on slot "Próximo" at bounding box center [0, 0] width 0 height 0
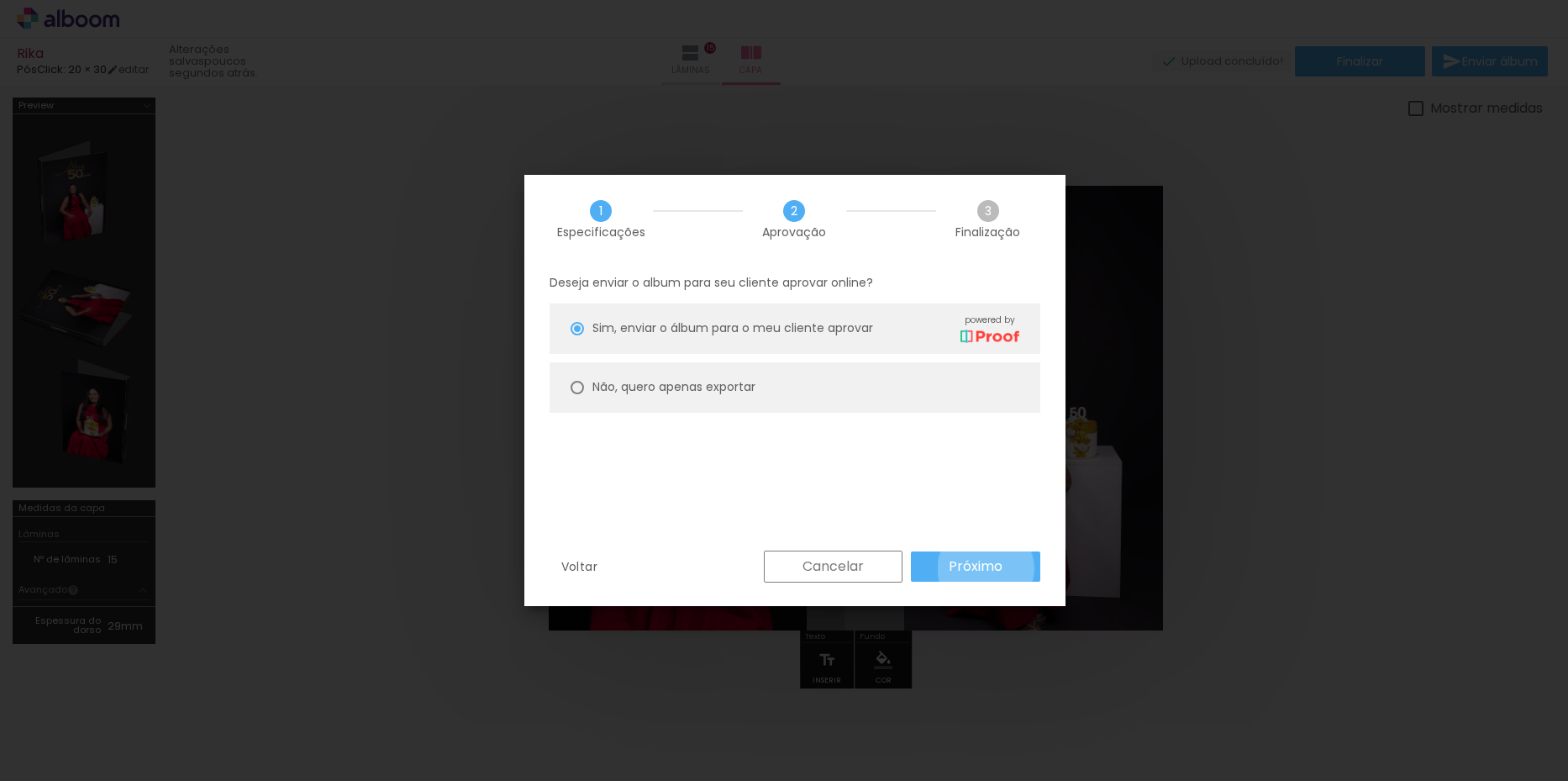
click at [0, 0] on slot "Próximo" at bounding box center [0, 0] width 0 height 0
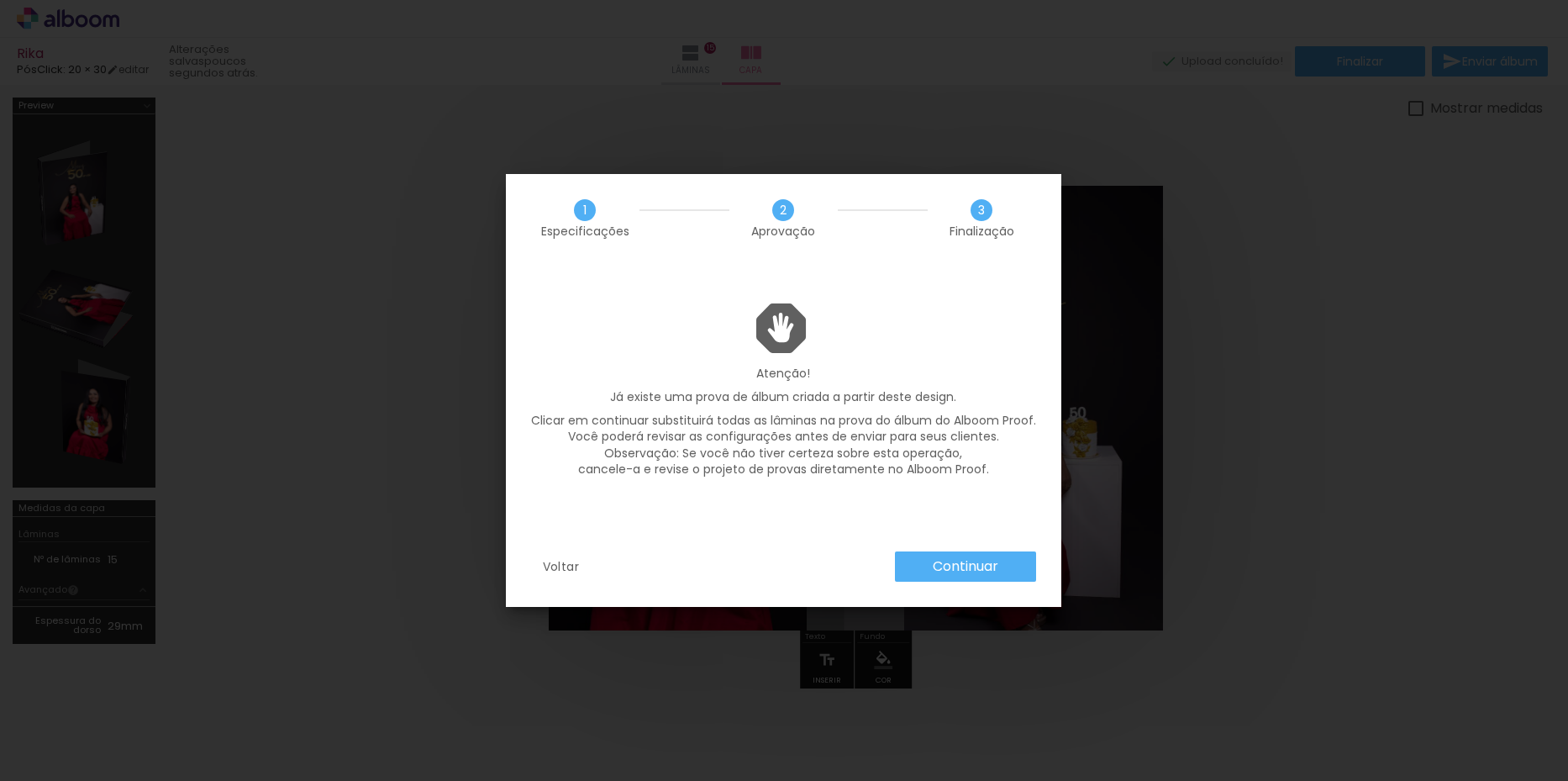
click at [0, 0] on slot "Continuar" at bounding box center [0, 0] width 0 height 0
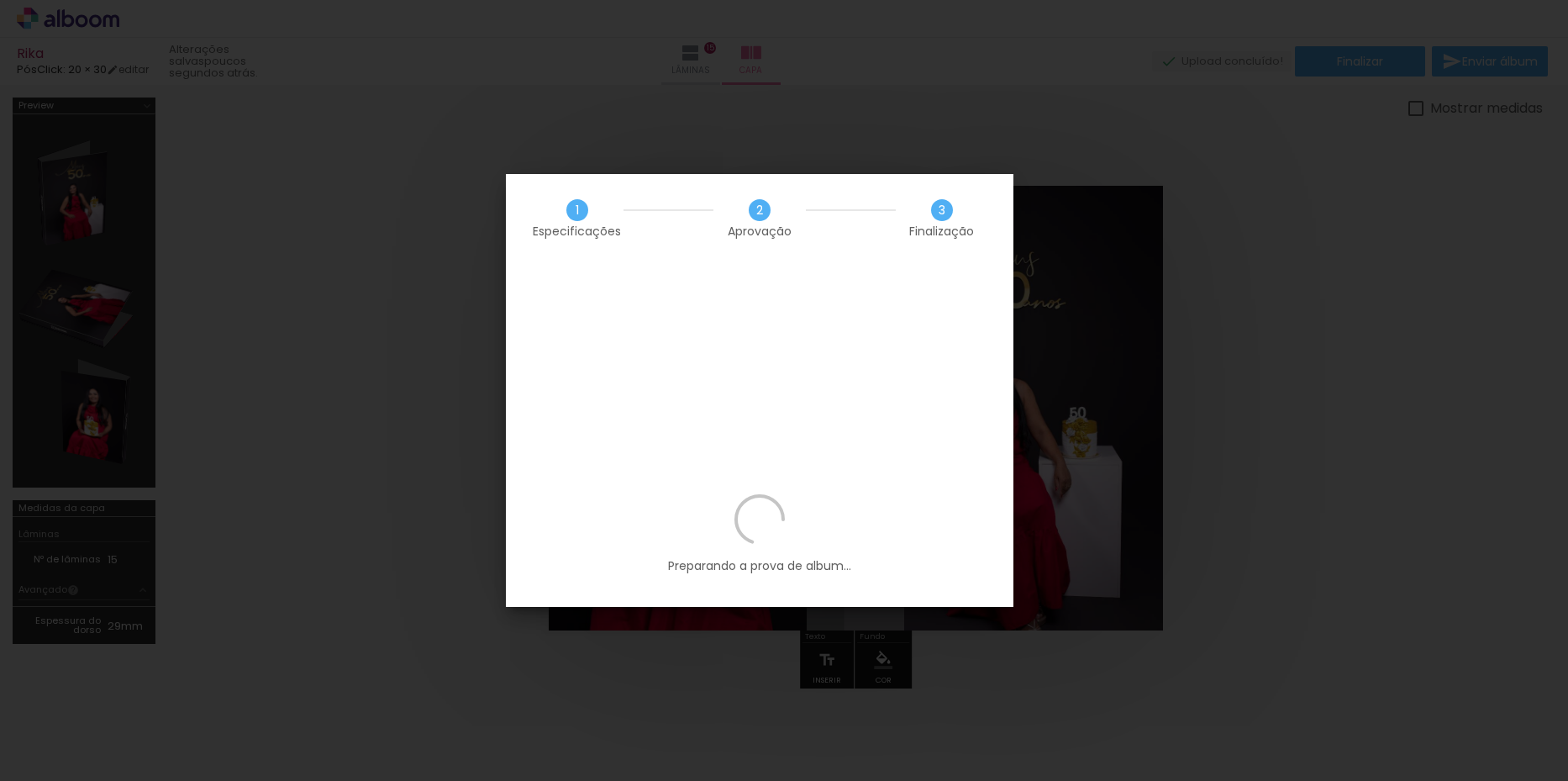
scroll to position [0, 2622]
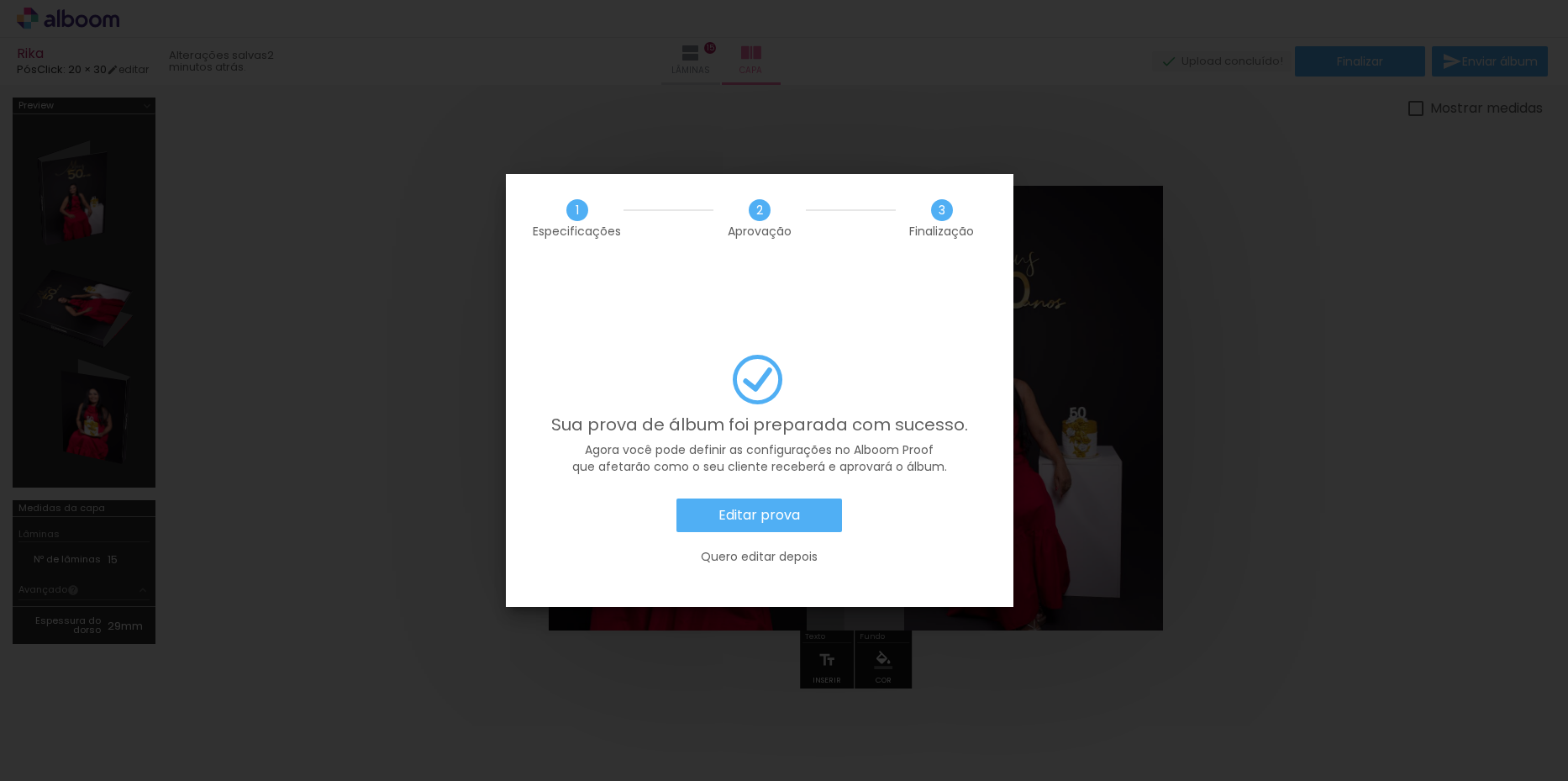
scroll to position [0, 2622]
click at [0, 0] on slot "Quero editar depois" at bounding box center [0, 0] width 0 height 0
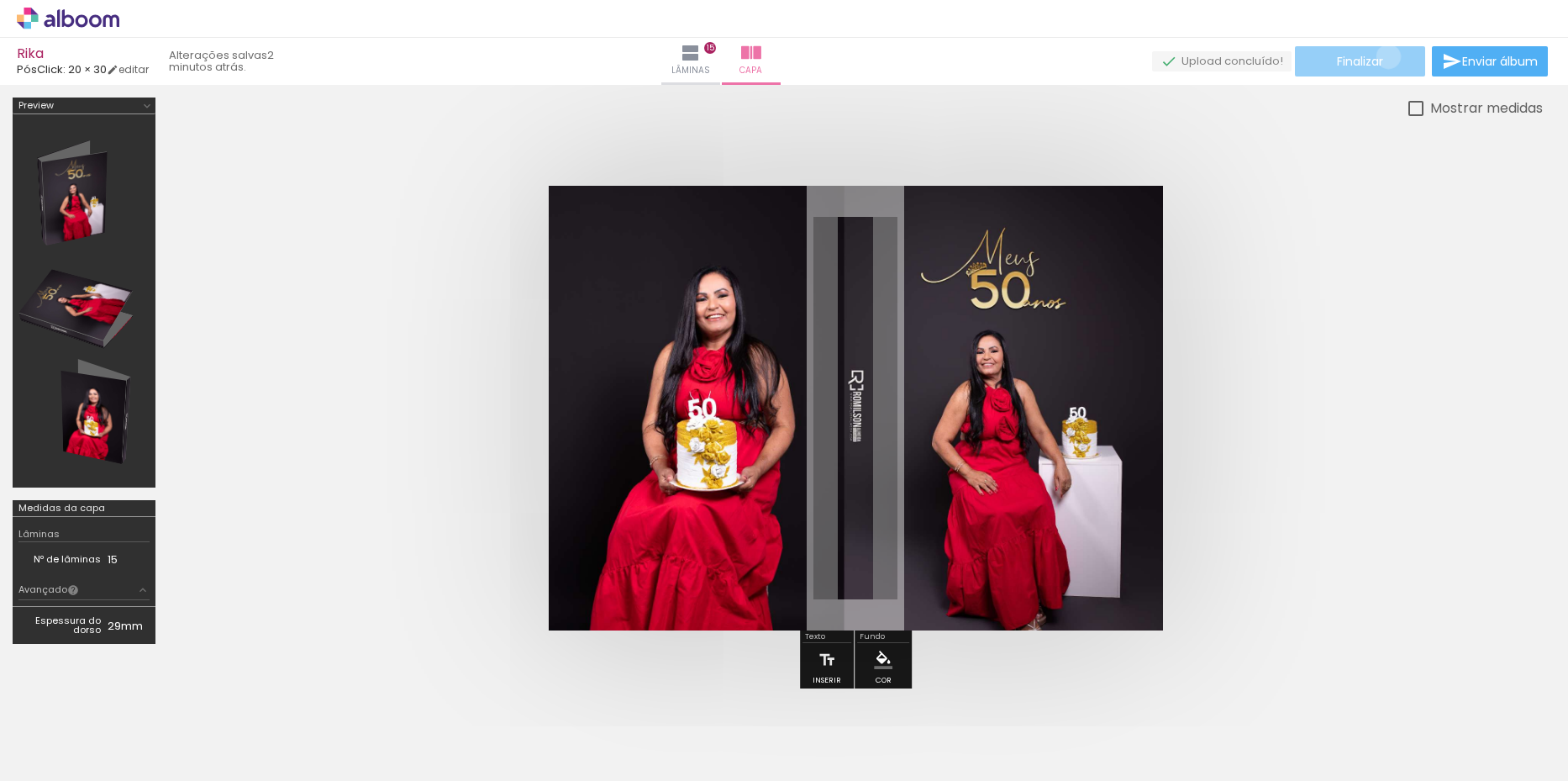
click at [1382, 57] on paper-button "Finalizar" at bounding box center [1360, 62] width 130 height 30
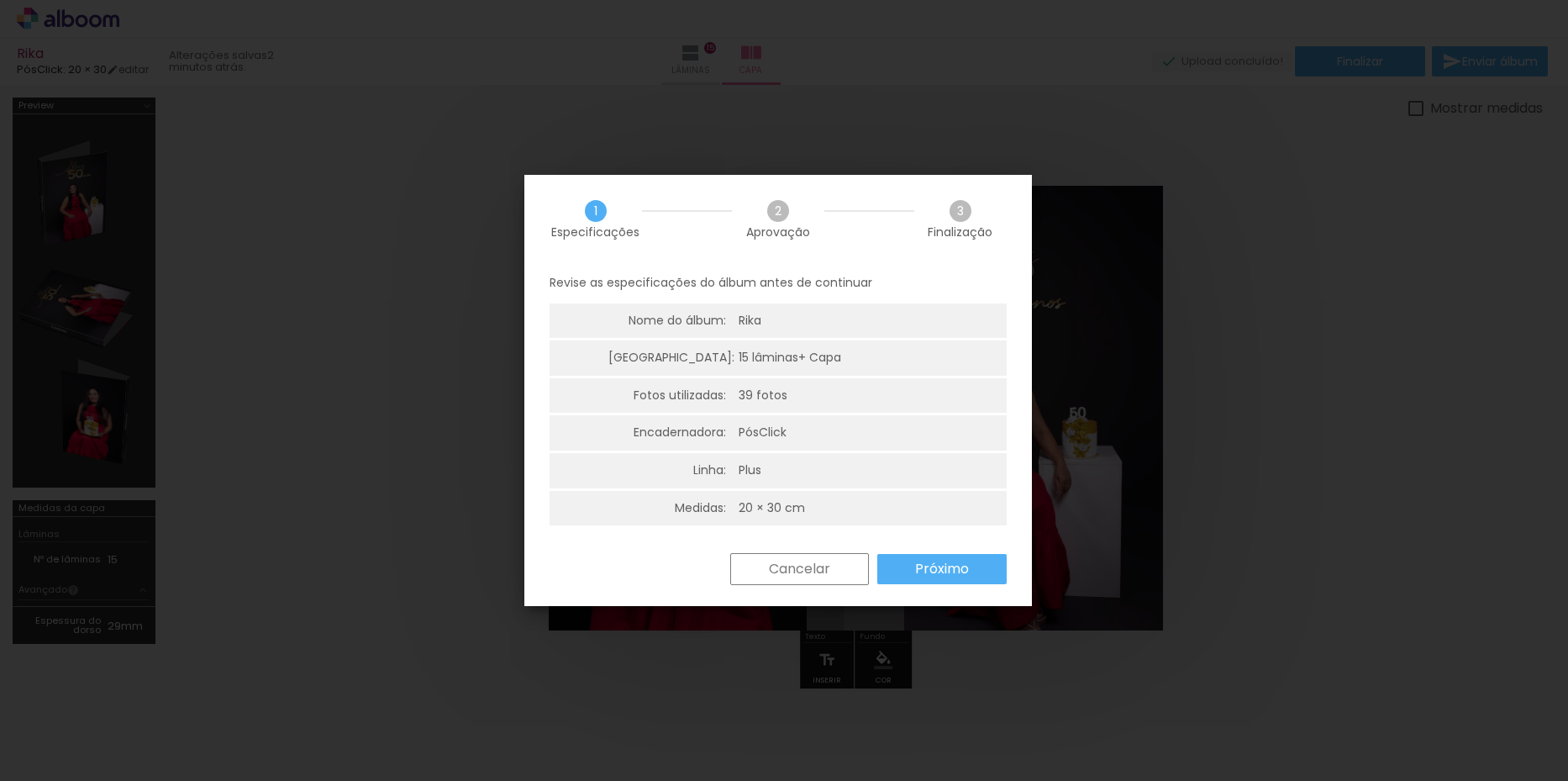
click at [0, 0] on slot "Próximo" at bounding box center [0, 0] width 0 height 0
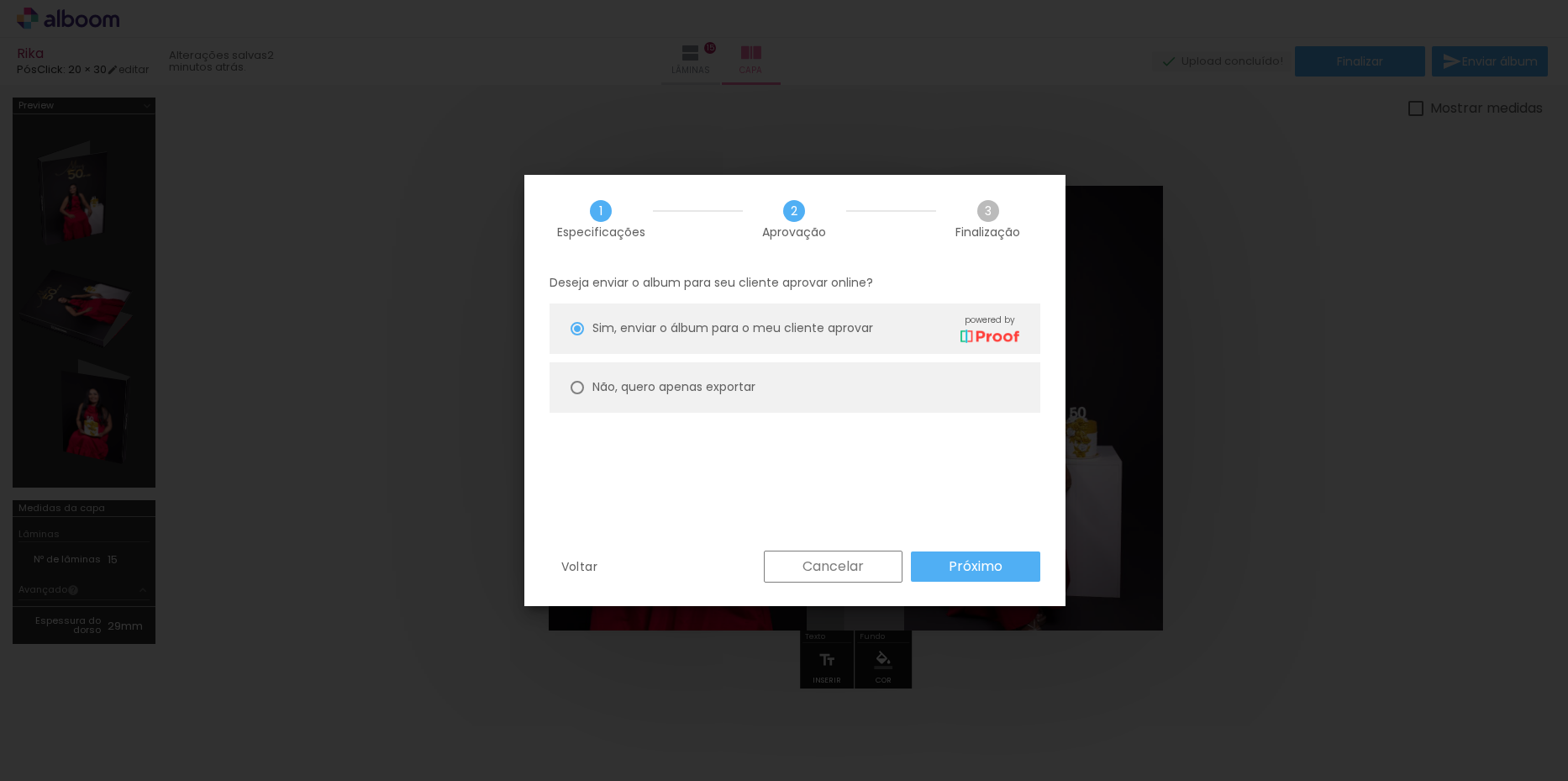
click at [0, 0] on slot "Não, quero apenas exportar" at bounding box center [0, 0] width 0 height 0
type paper-radio-button "on"
click at [0, 0] on slot "Próximo" at bounding box center [0, 0] width 0 height 0
type input "Alta, 300 DPI"
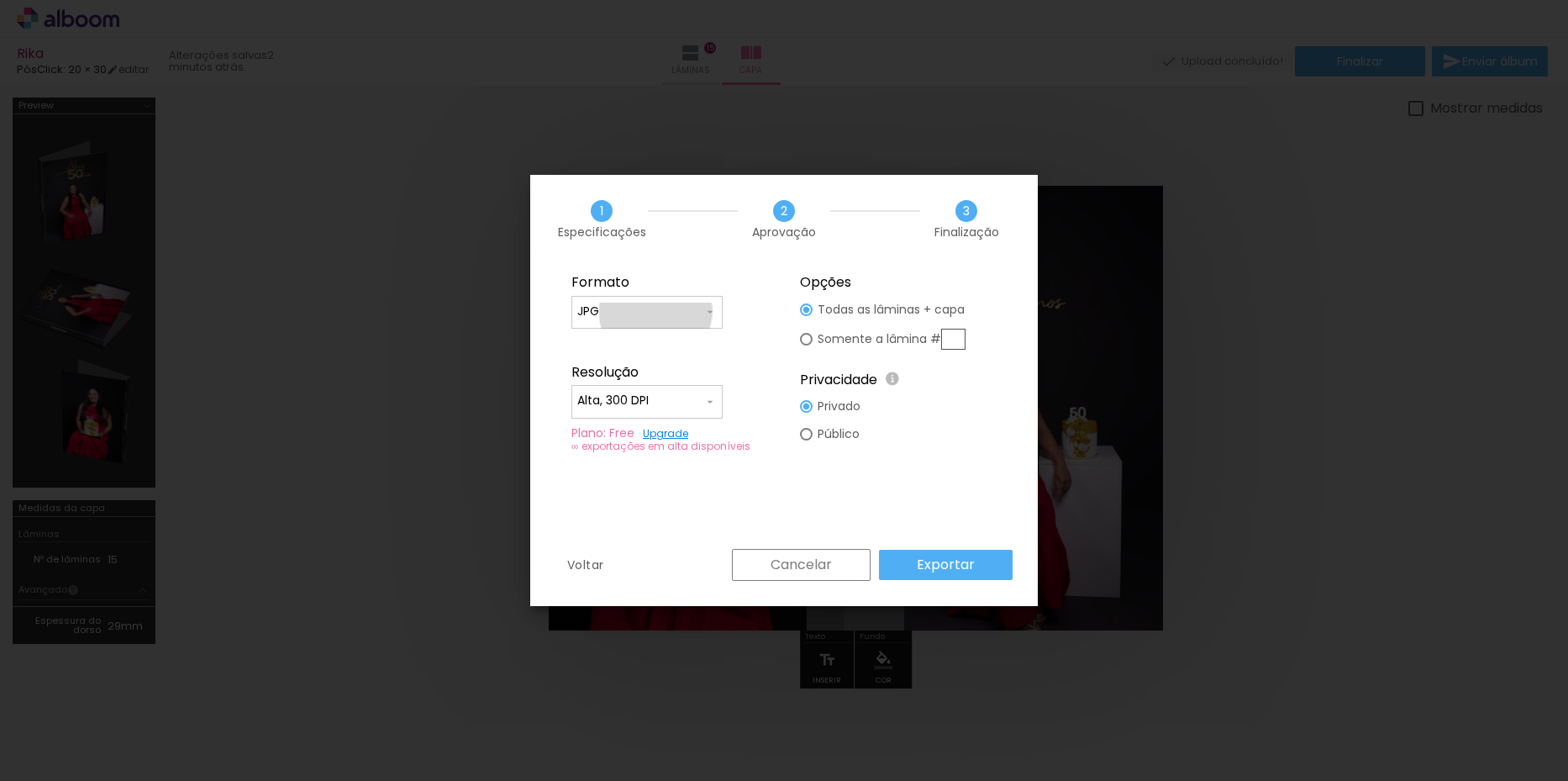
click at [656, 312] on input "JPG" at bounding box center [640, 312] width 126 height 17
click at [627, 308] on paper-item "JPG" at bounding box center [646, 309] width 151 height 34
click at [0, 0] on slot "Exportar" at bounding box center [0, 0] width 0 height 0
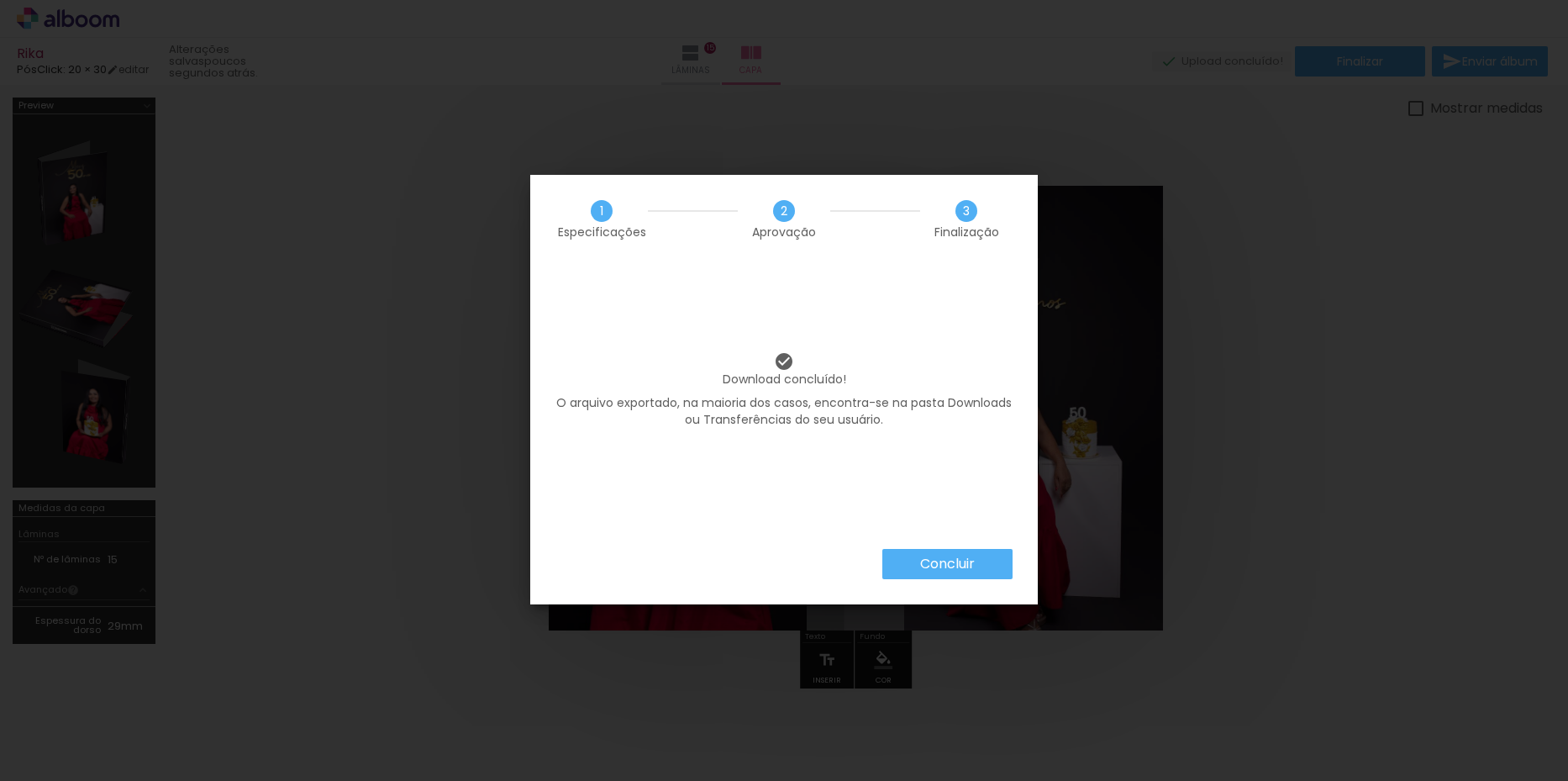
click at [0, 0] on slot "Concluir" at bounding box center [0, 0] width 0 height 0
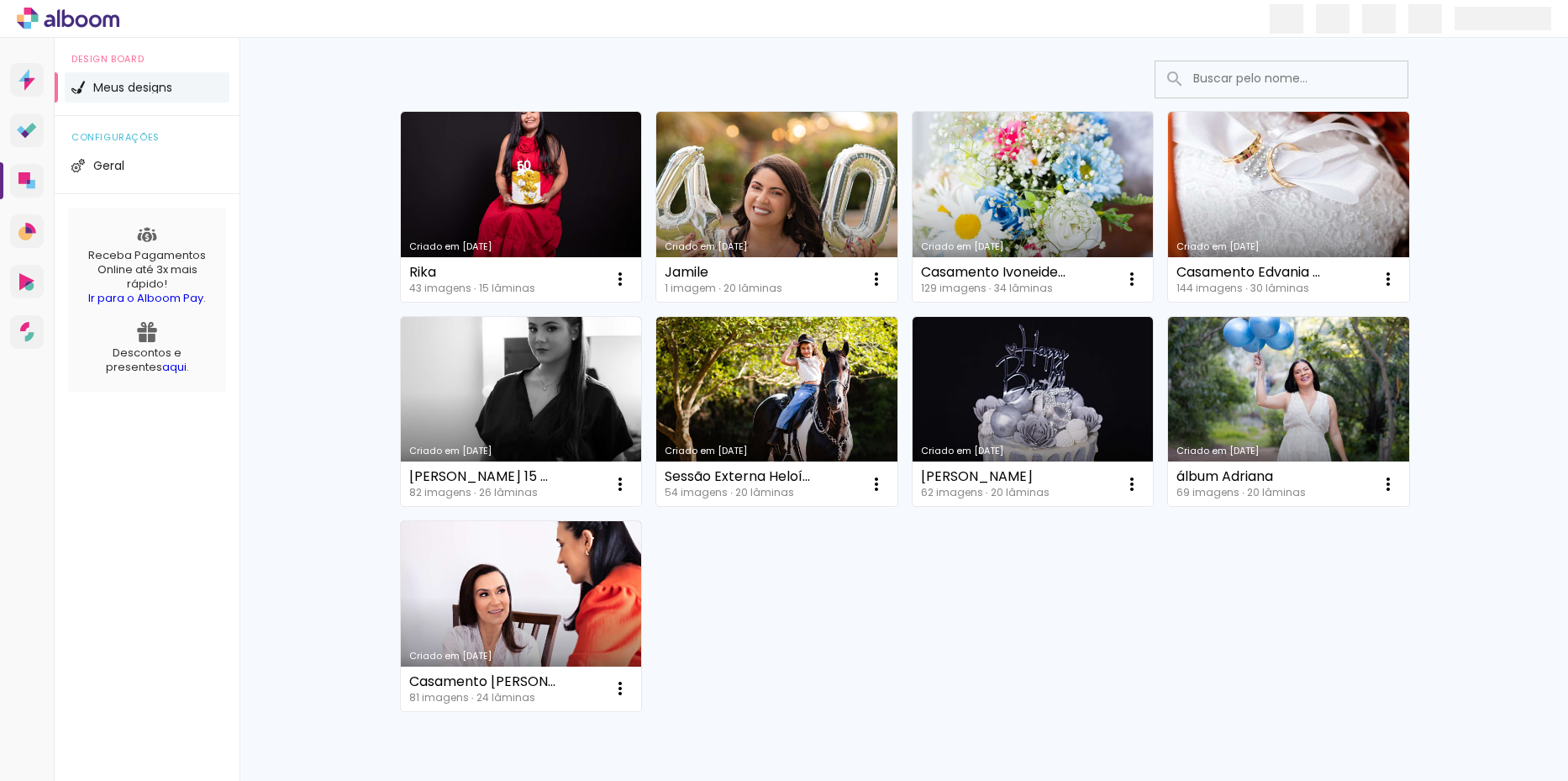
scroll to position [191, 0]
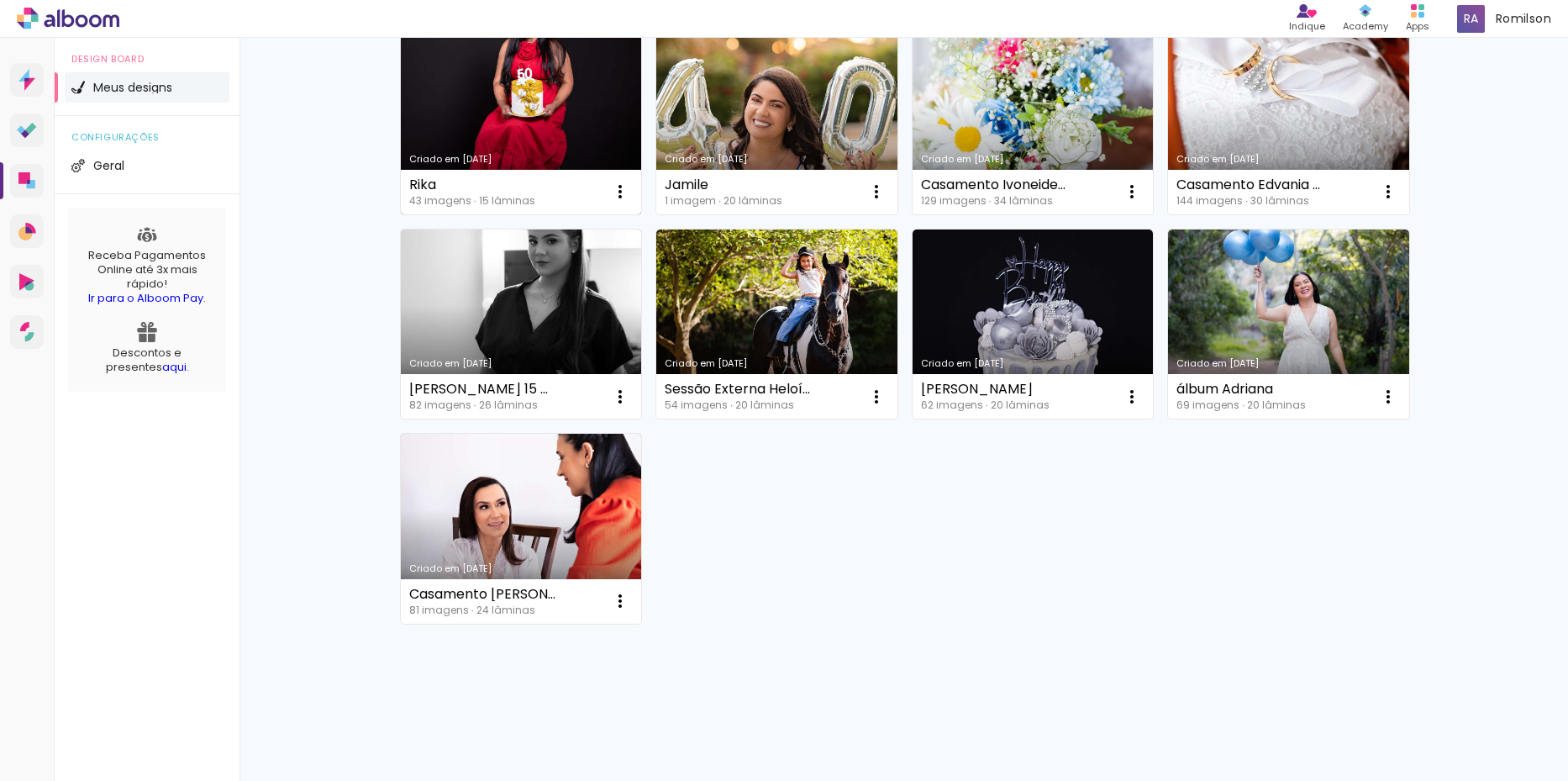
click at [564, 114] on link "Criado em [DATE]" at bounding box center [520, 119] width 241 height 190
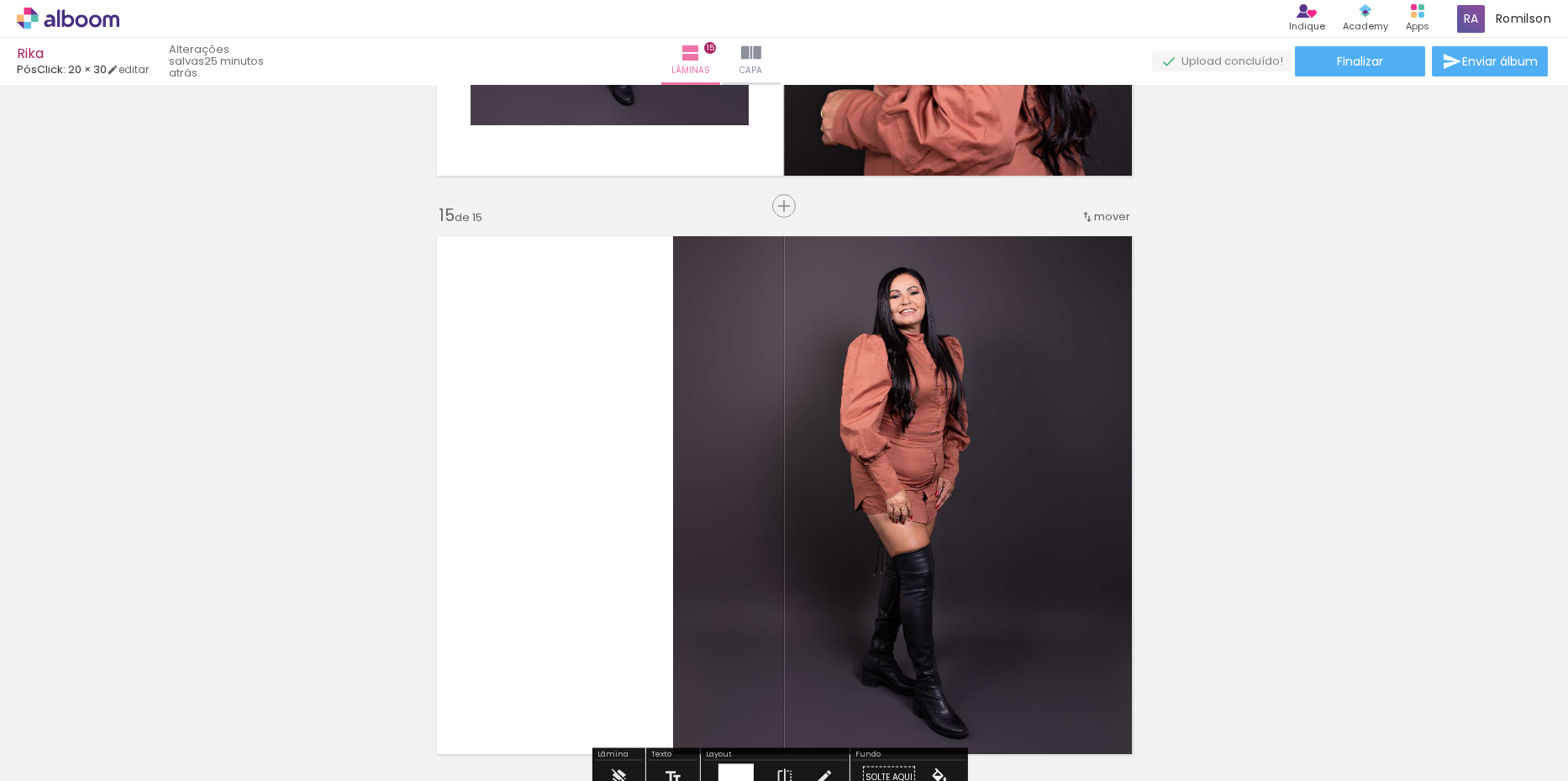
scroll to position [7748, 0]
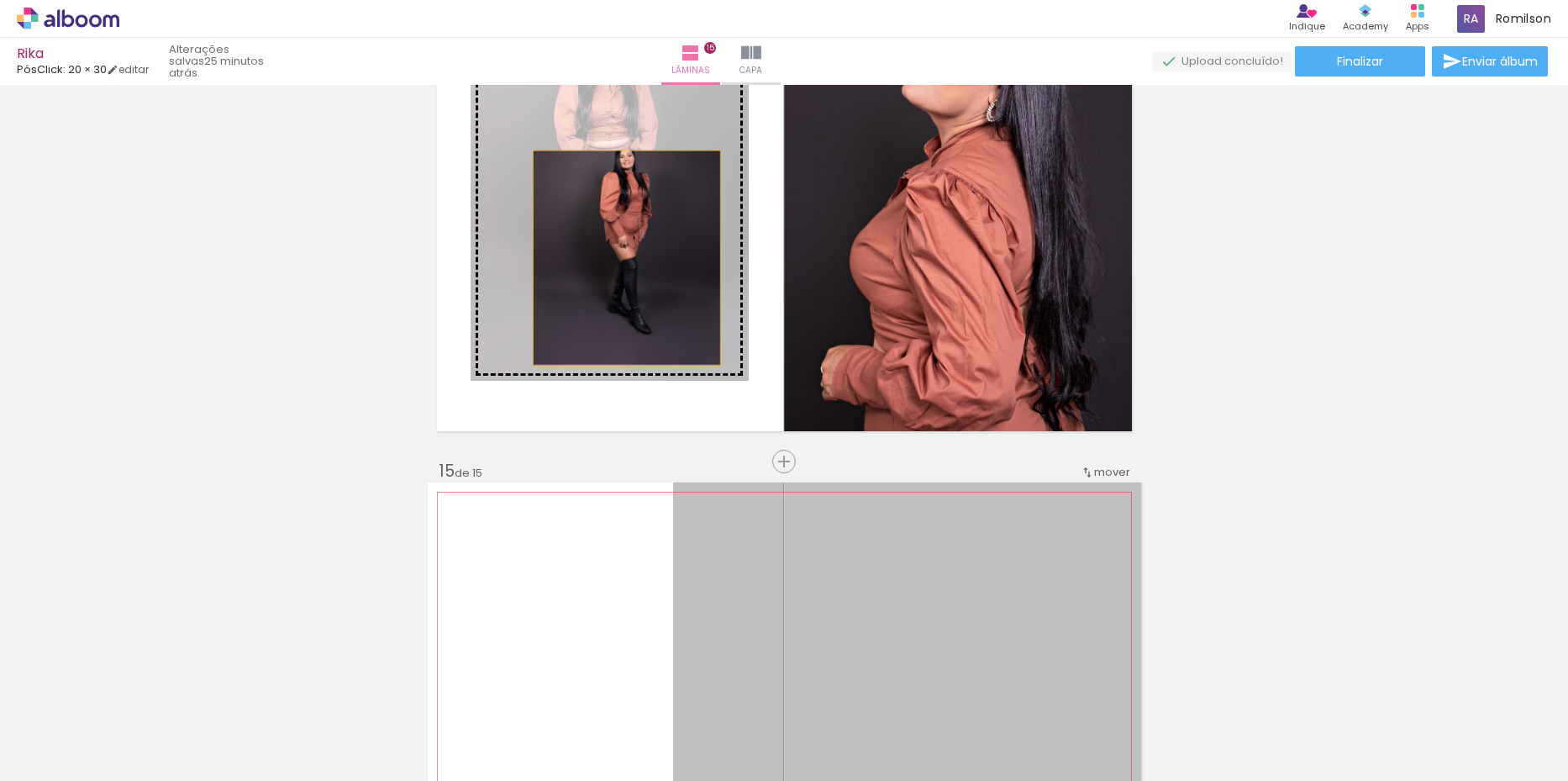
drag, startPoint x: 912, startPoint y: 588, endPoint x: 620, endPoint y: 258, distance: 440.6
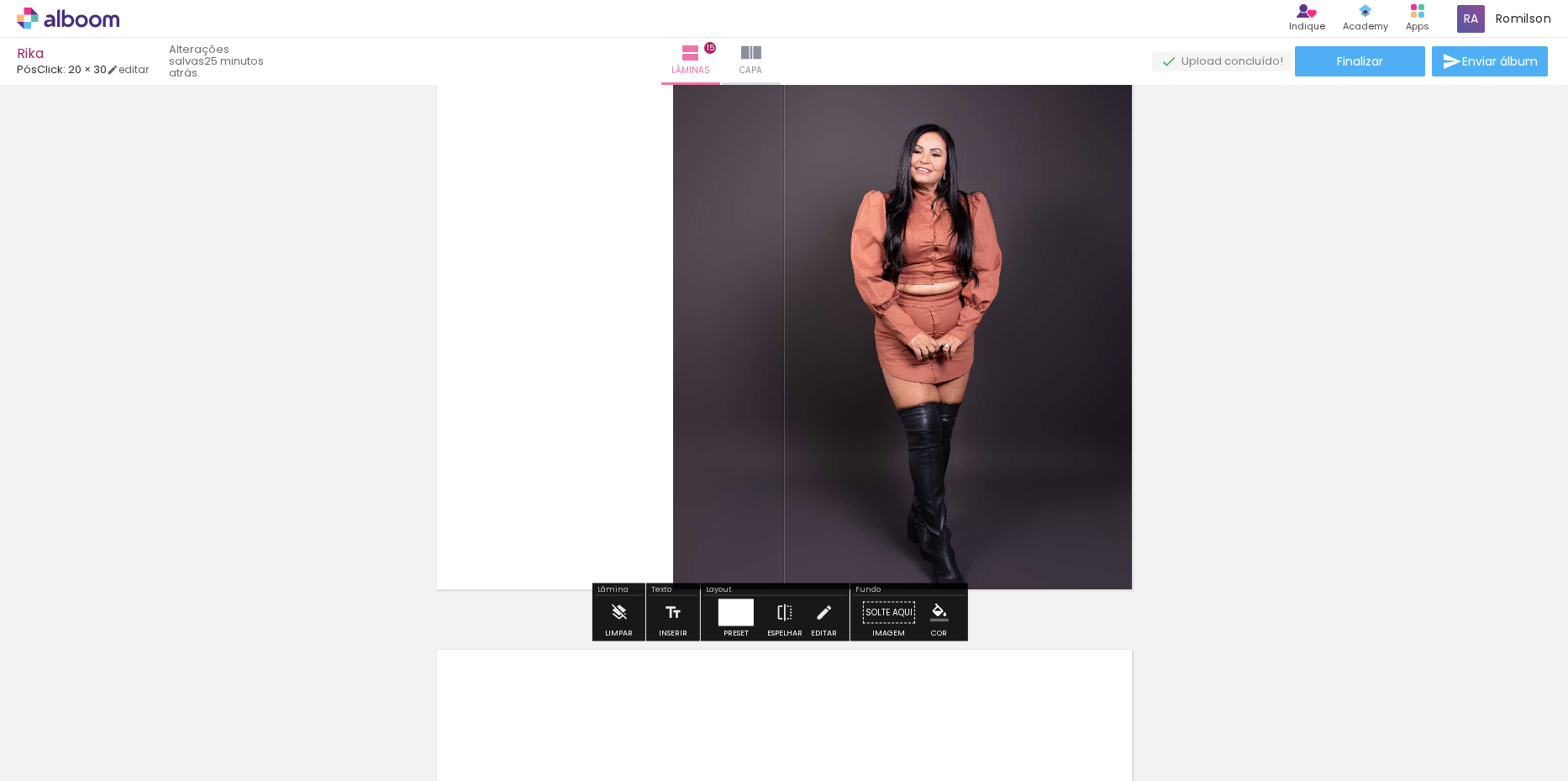
scroll to position [8252, 0]
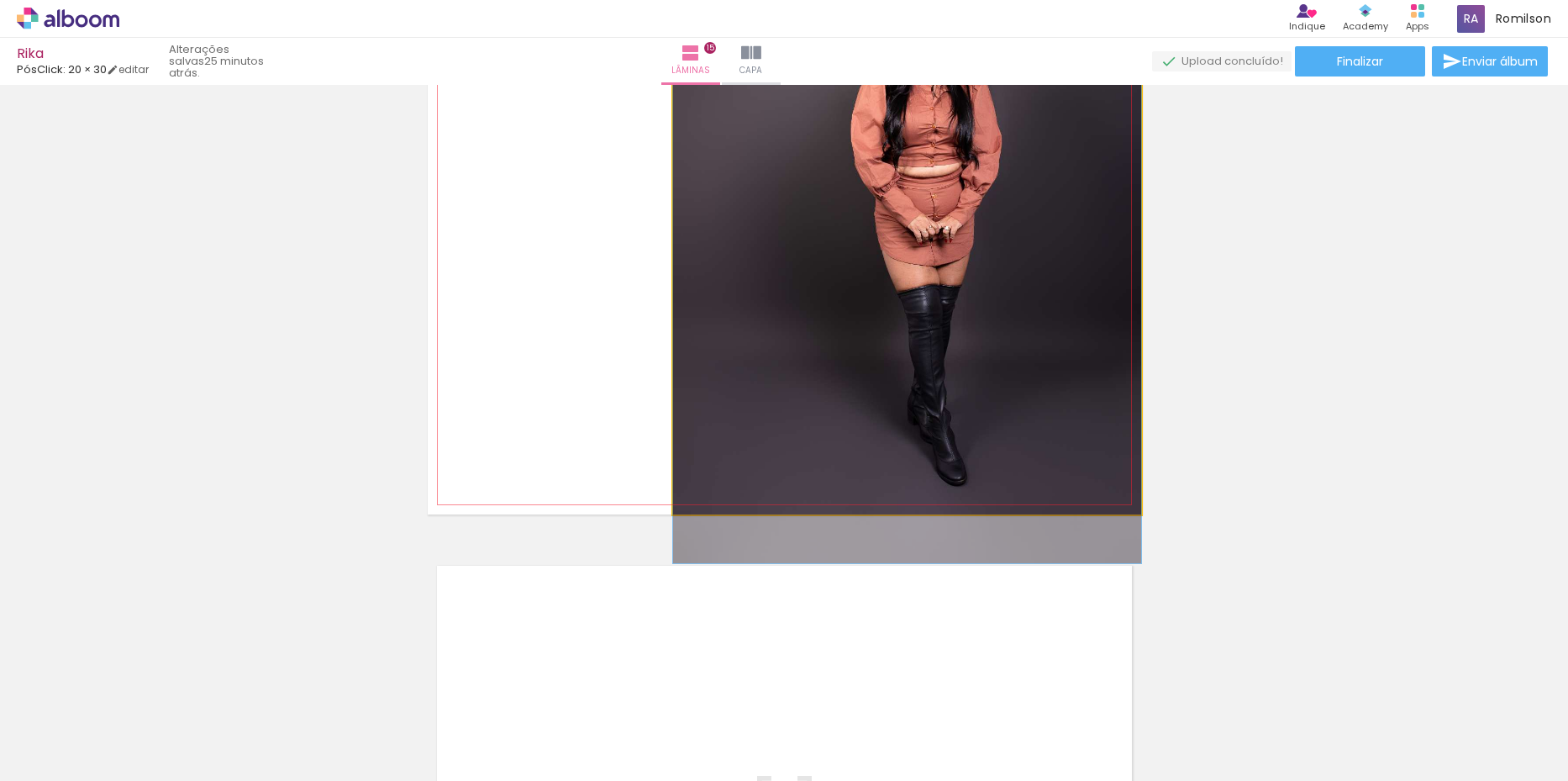
drag, startPoint x: 939, startPoint y: 374, endPoint x: 938, endPoint y: 341, distance: 33.0
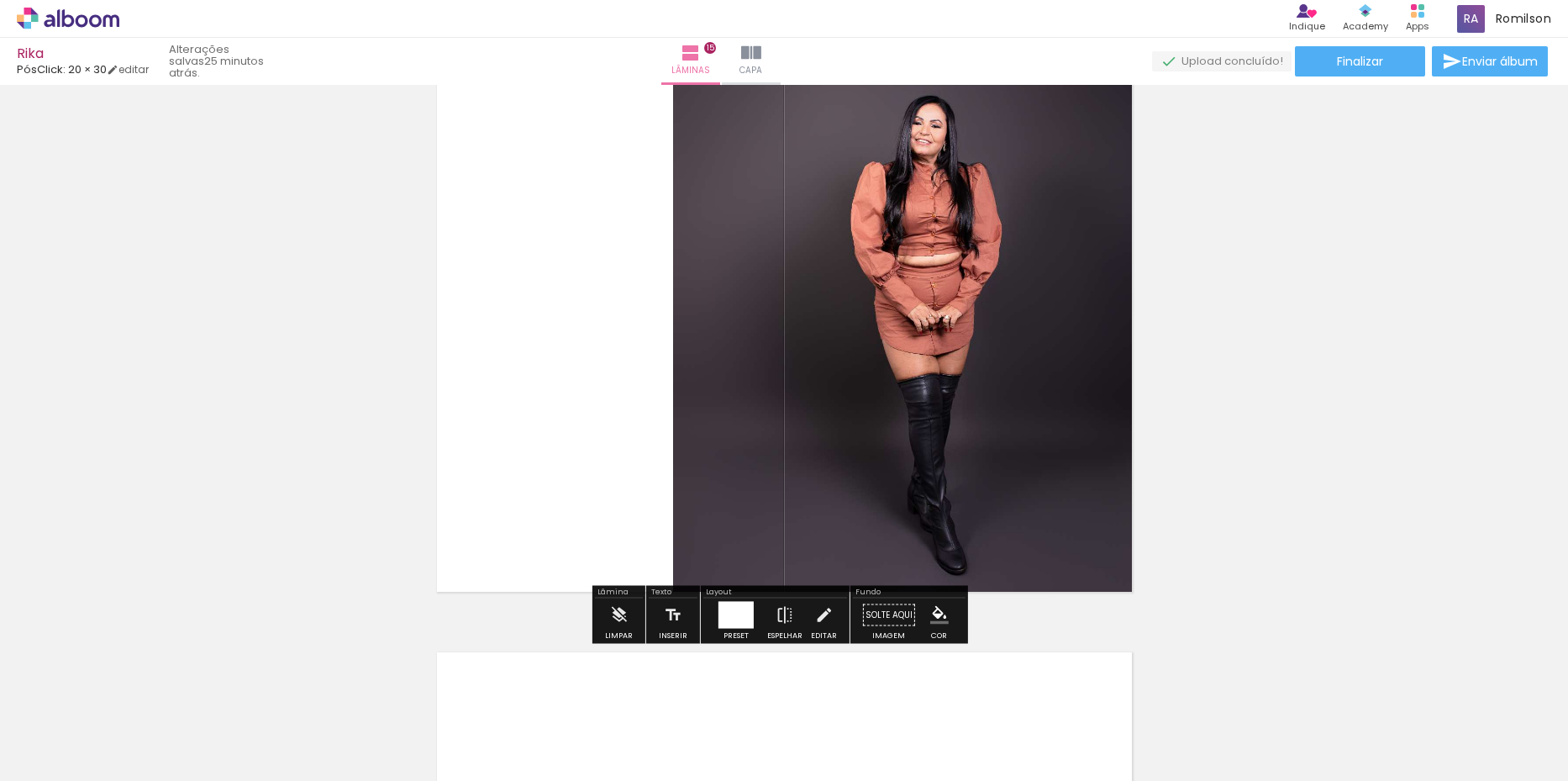
scroll to position [8084, 0]
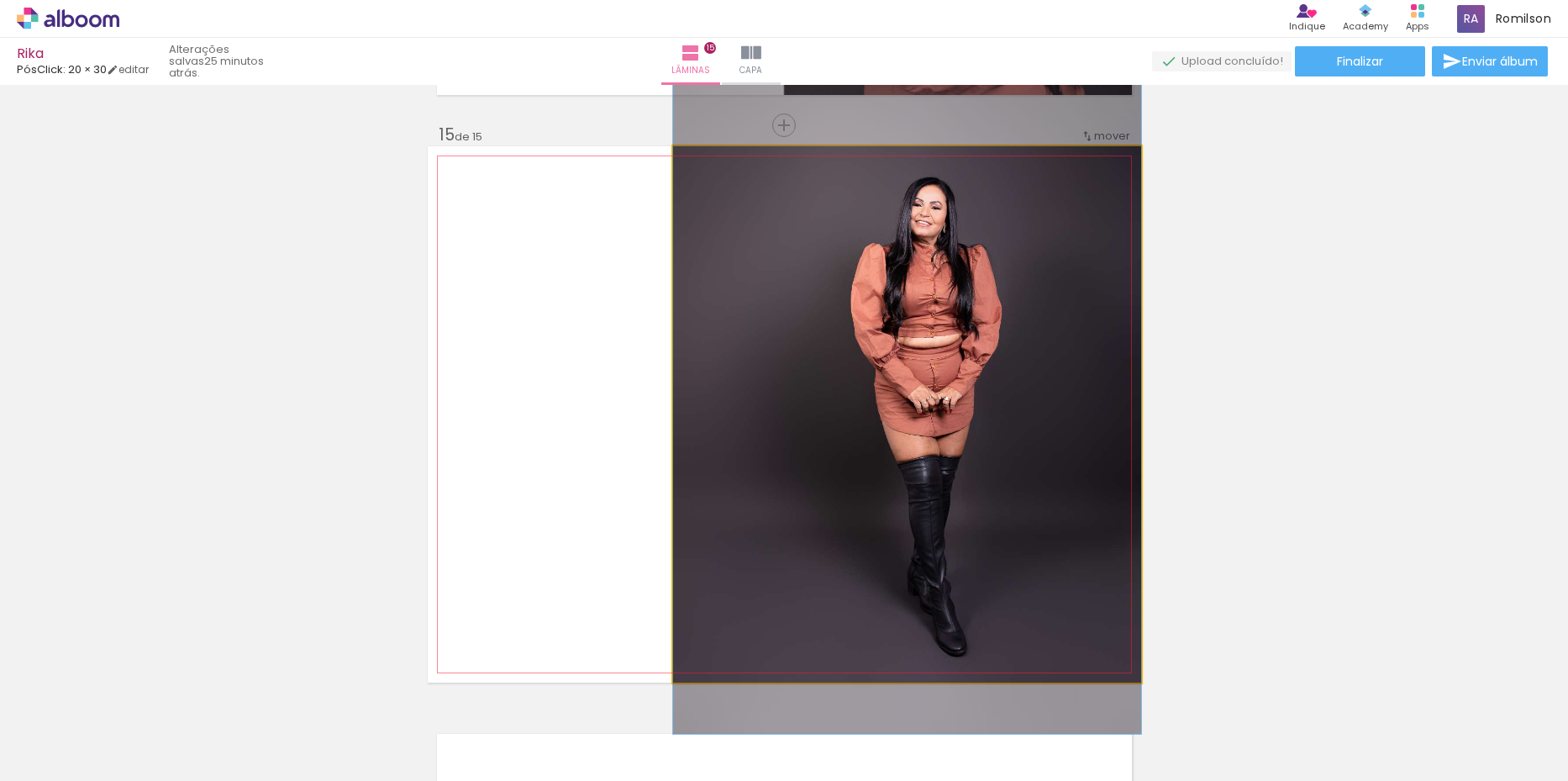
click at [995, 433] on quentale-photo at bounding box center [907, 414] width 468 height 537
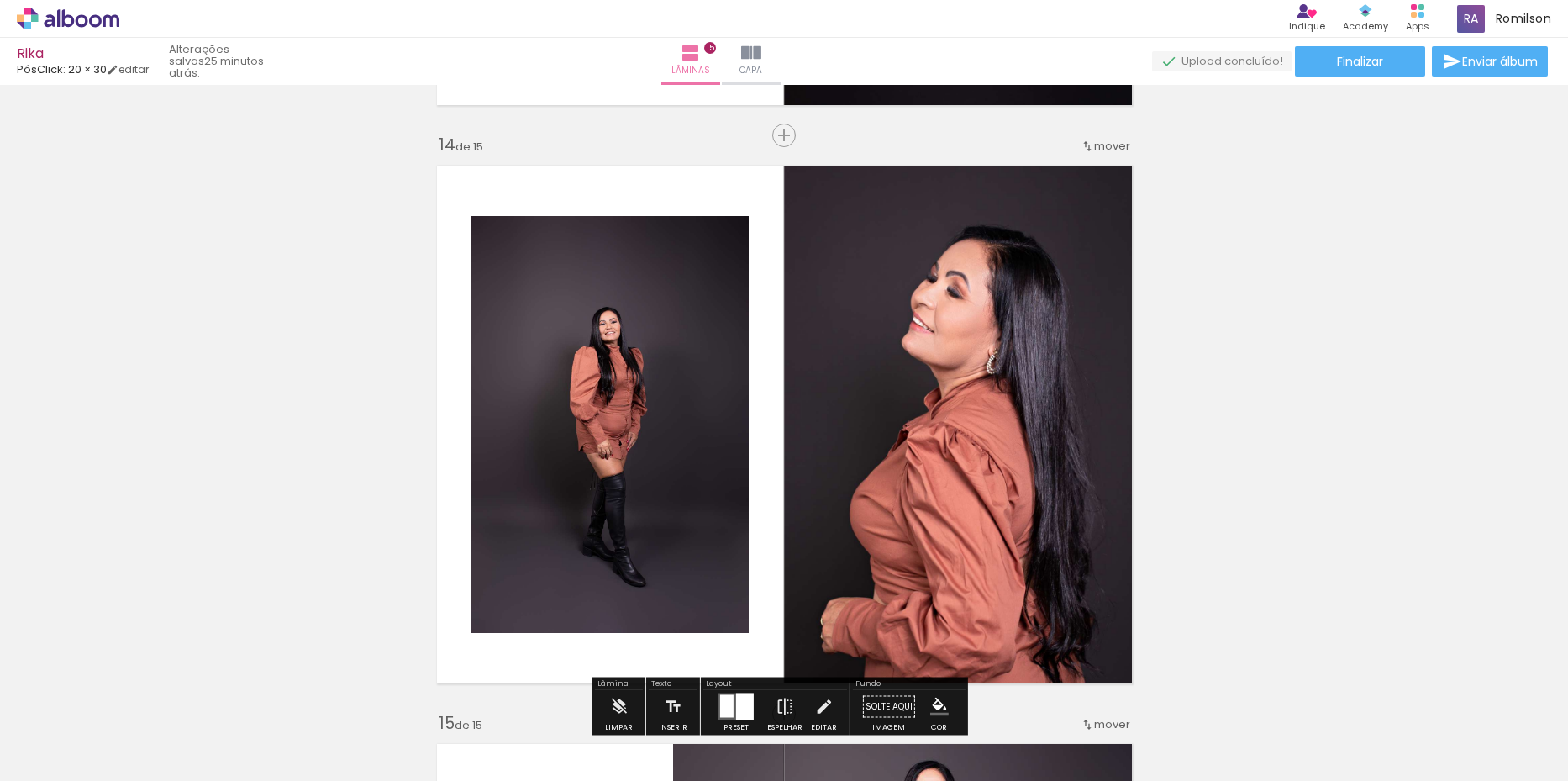
scroll to position [7916, 0]
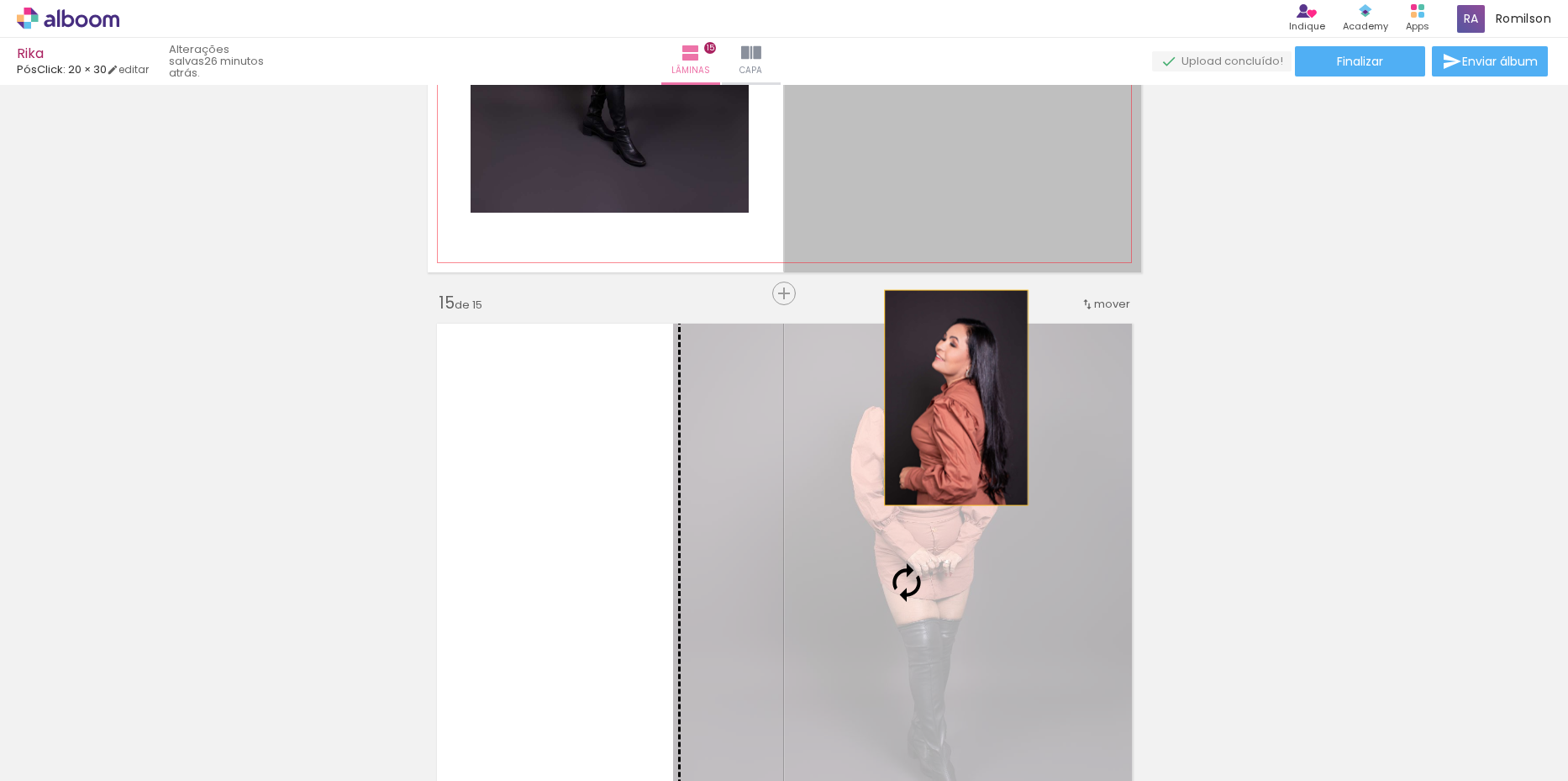
drag, startPoint x: 974, startPoint y: 219, endPoint x: 950, endPoint y: 397, distance: 179.6
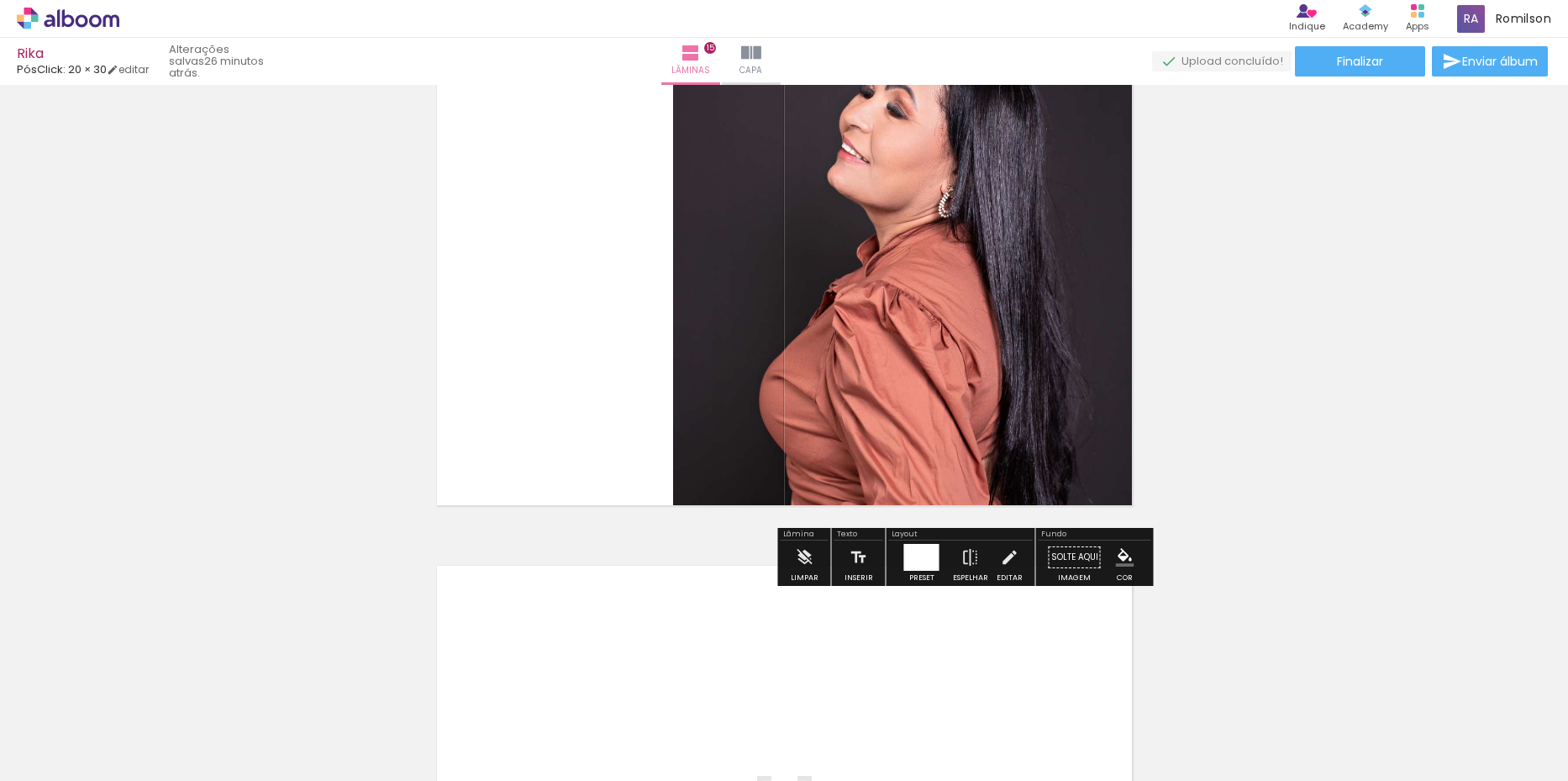
scroll to position [8084, 0]
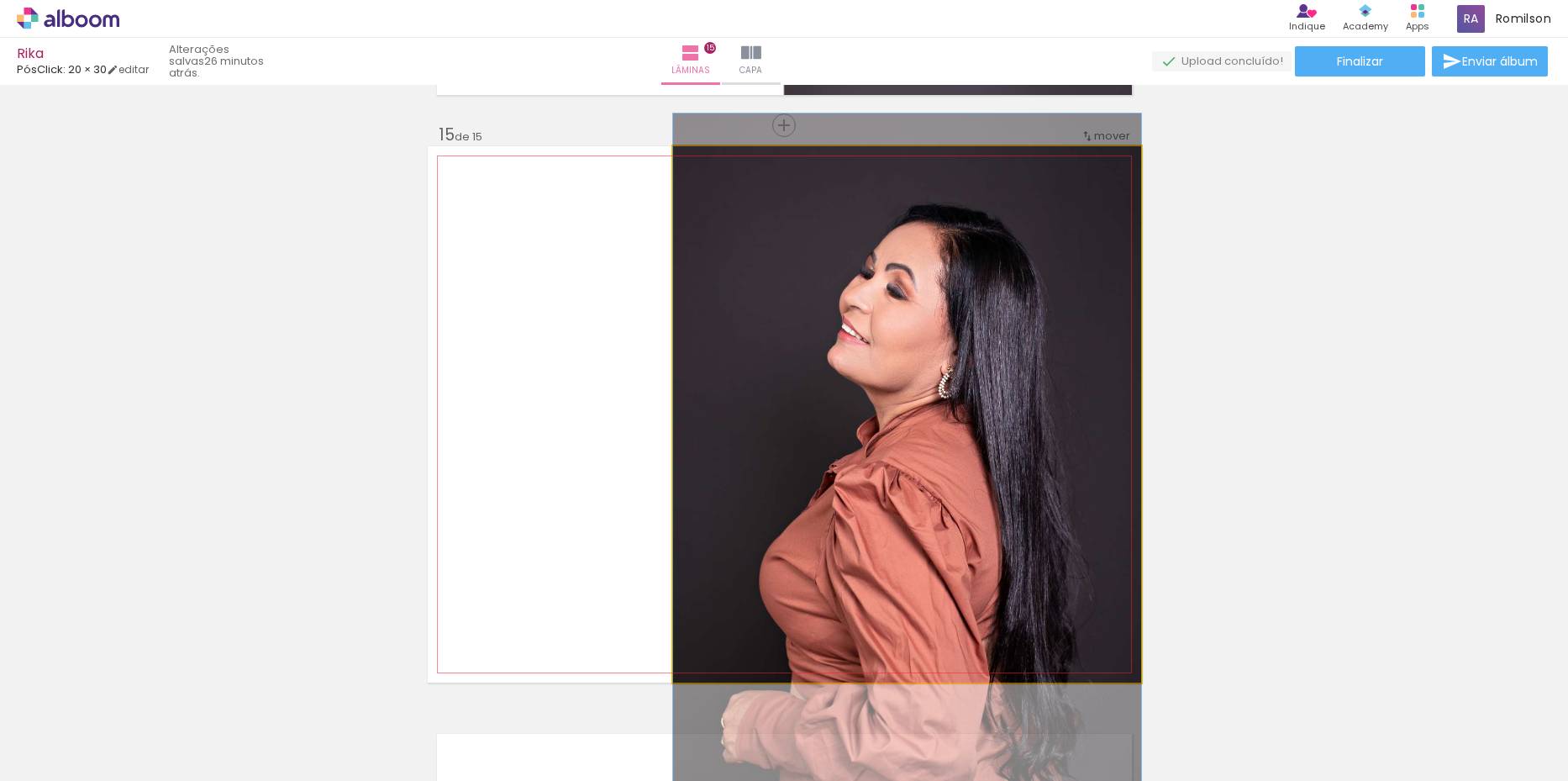
drag, startPoint x: 957, startPoint y: 369, endPoint x: 994, endPoint y: 371, distance: 37.1
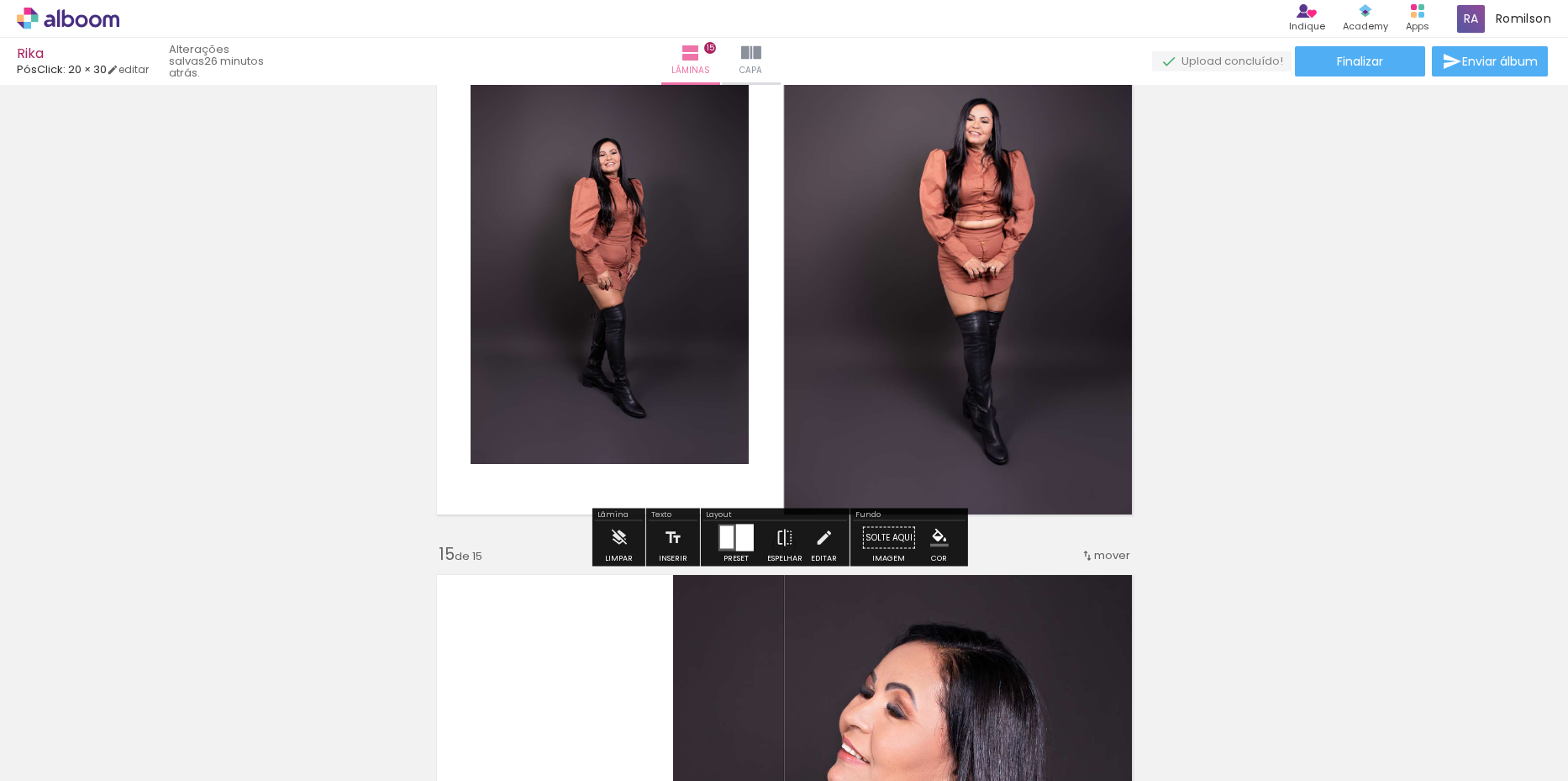
scroll to position [7832, 0]
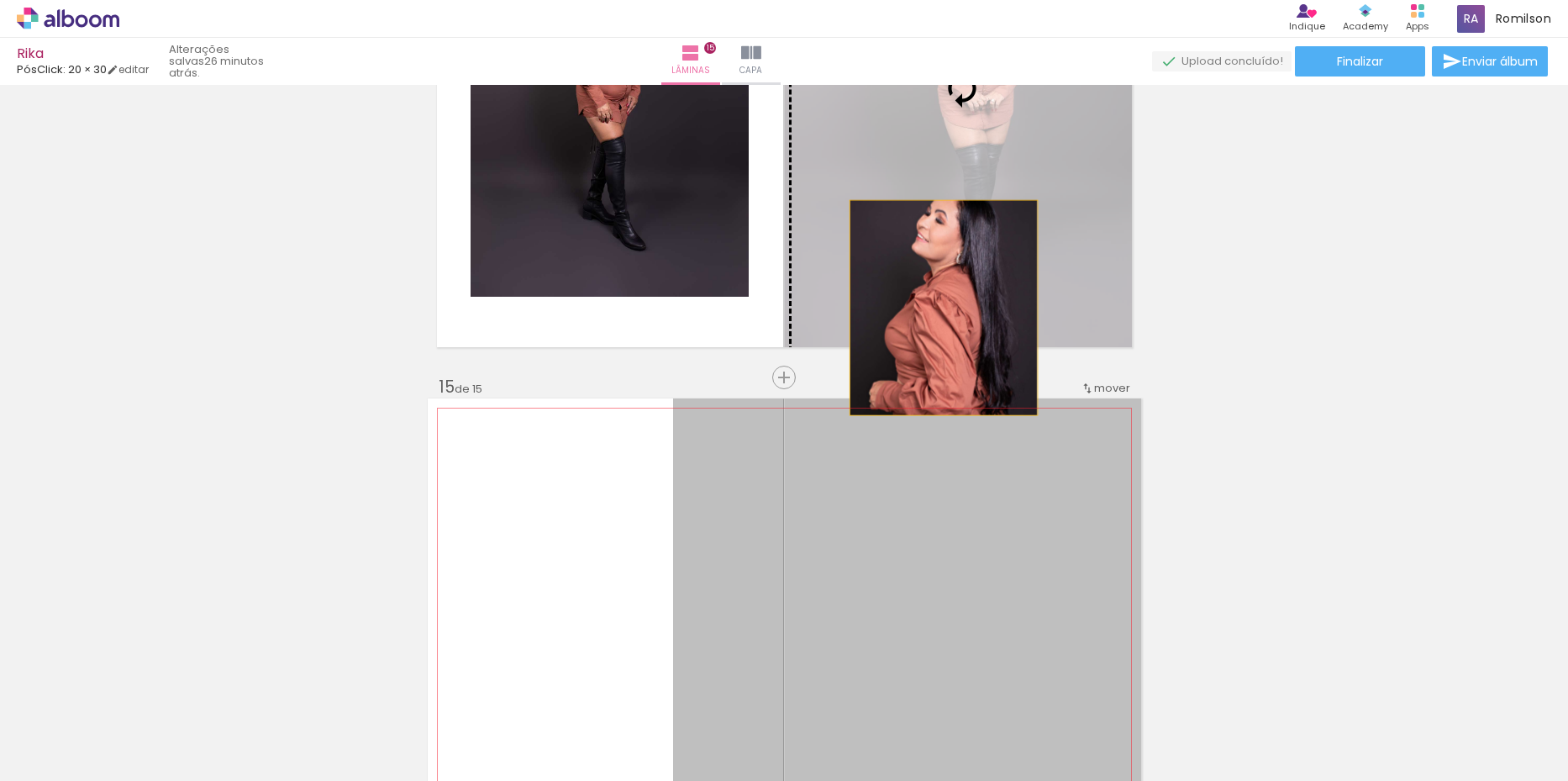
drag, startPoint x: 904, startPoint y: 489, endPoint x: 937, endPoint y: 308, distance: 184.0
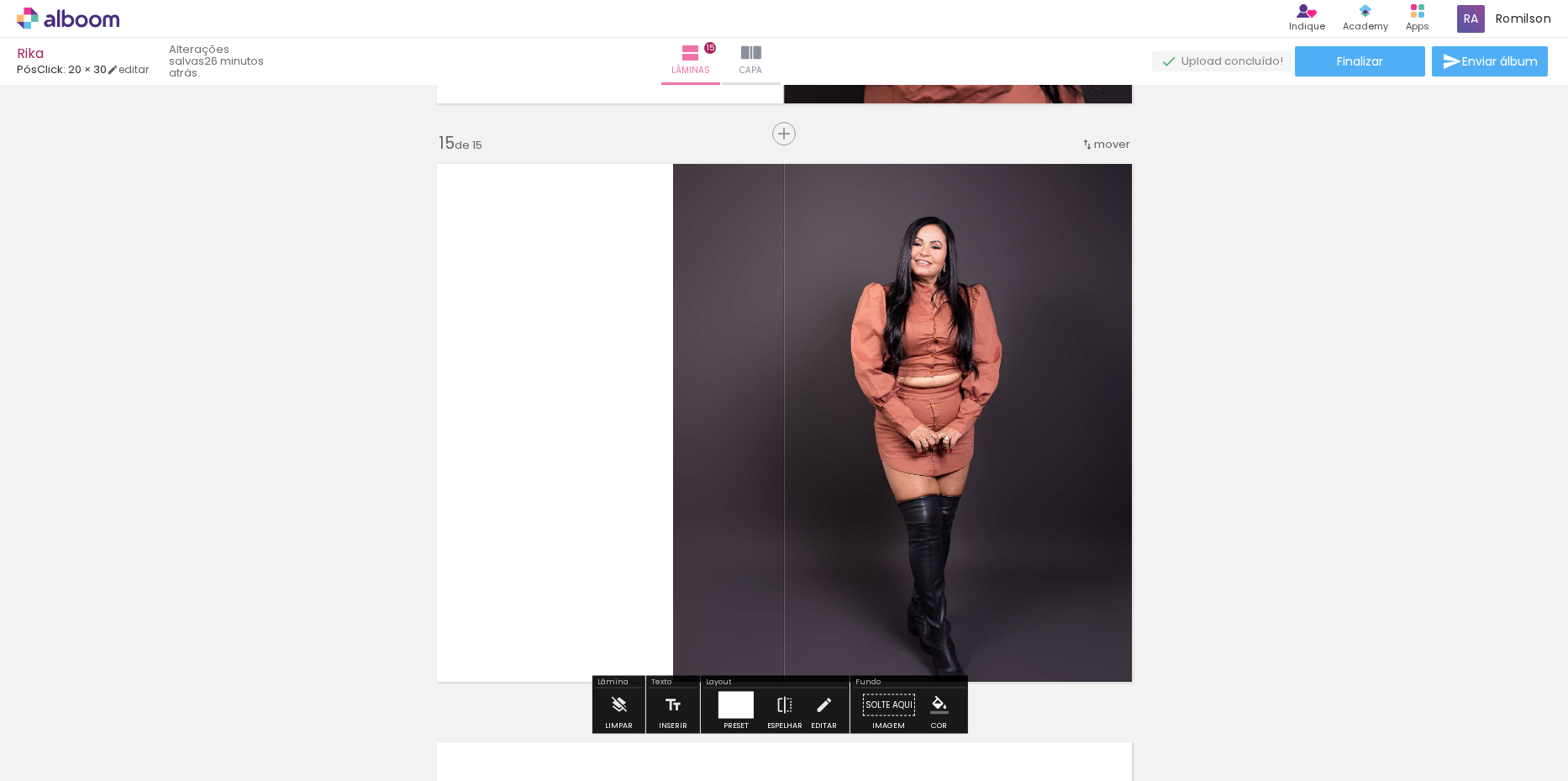
scroll to position [8168, 0]
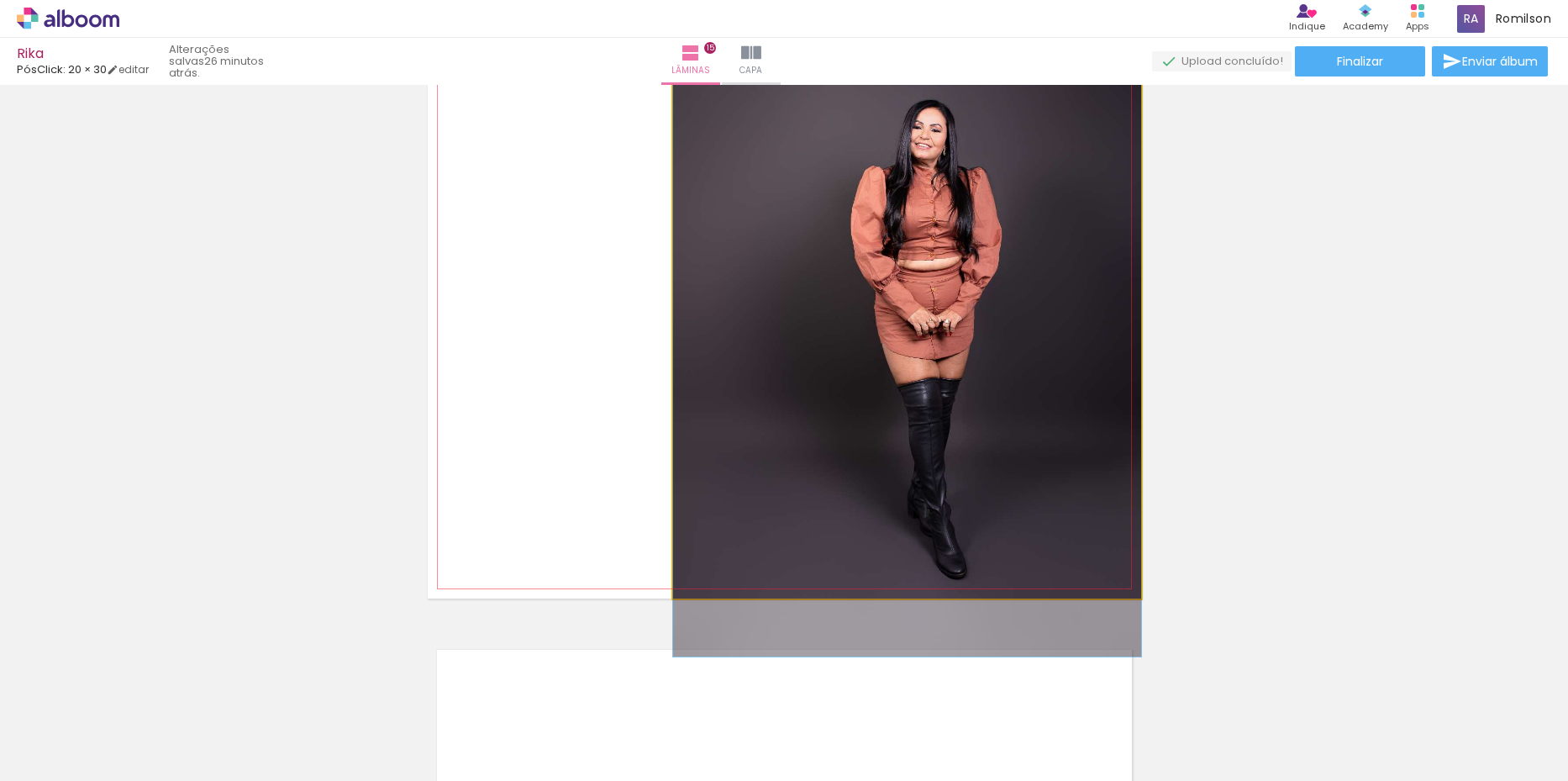
drag, startPoint x: 985, startPoint y: 352, endPoint x: 983, endPoint y: 327, distance: 25.1
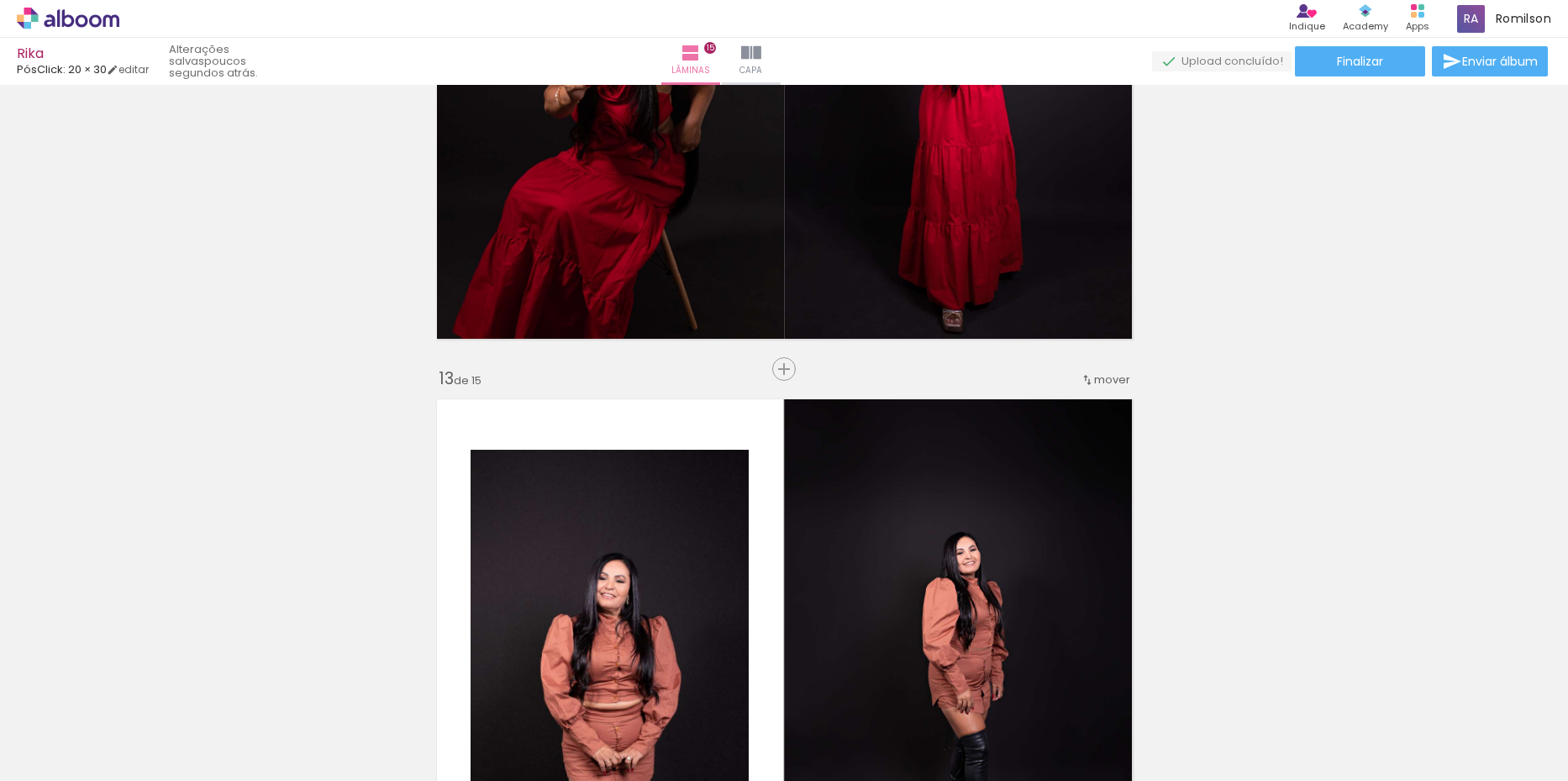
scroll to position [6655, 0]
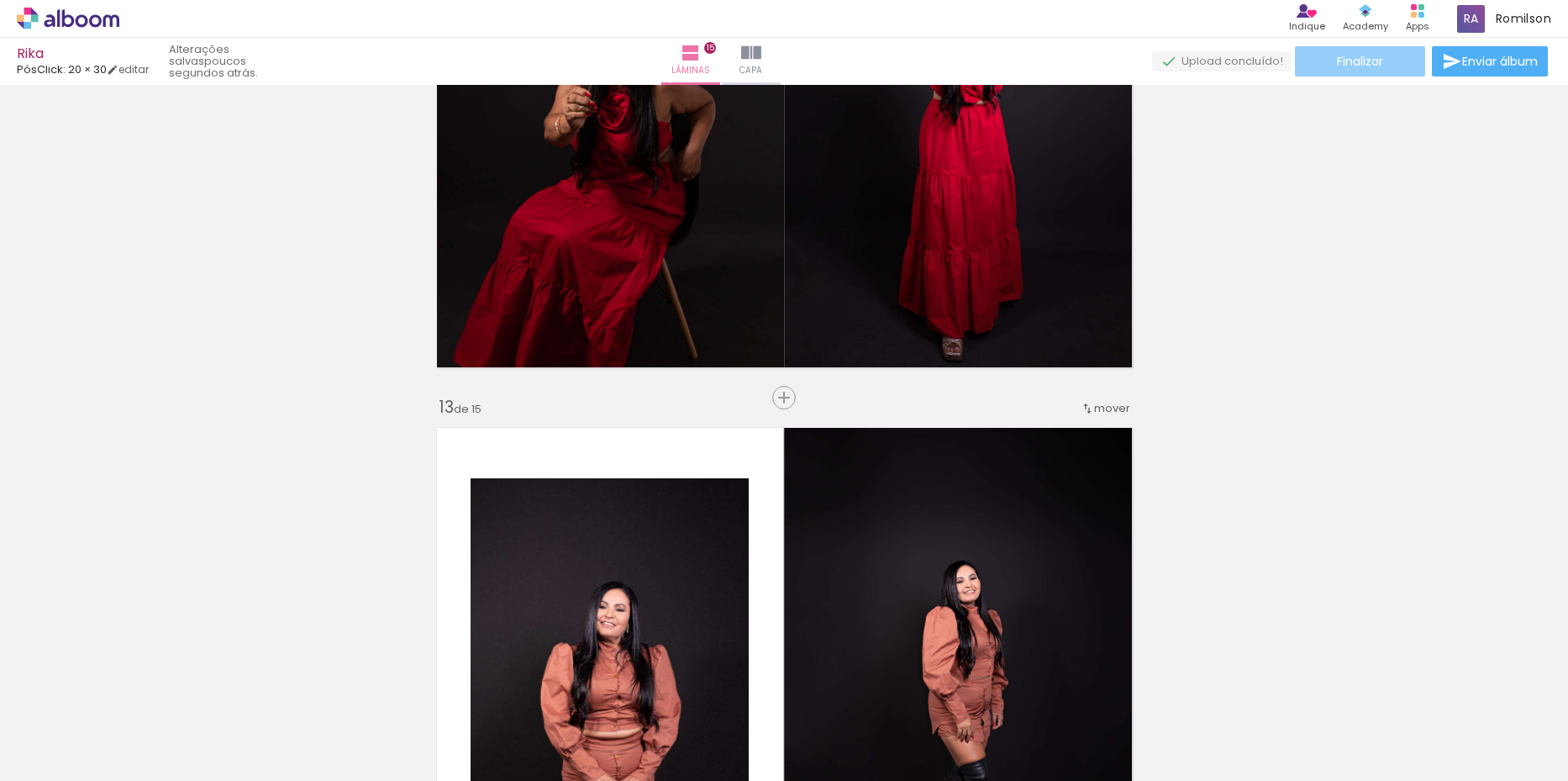
click at [1356, 62] on span "Finalizar" at bounding box center [1359, 62] width 46 height 12
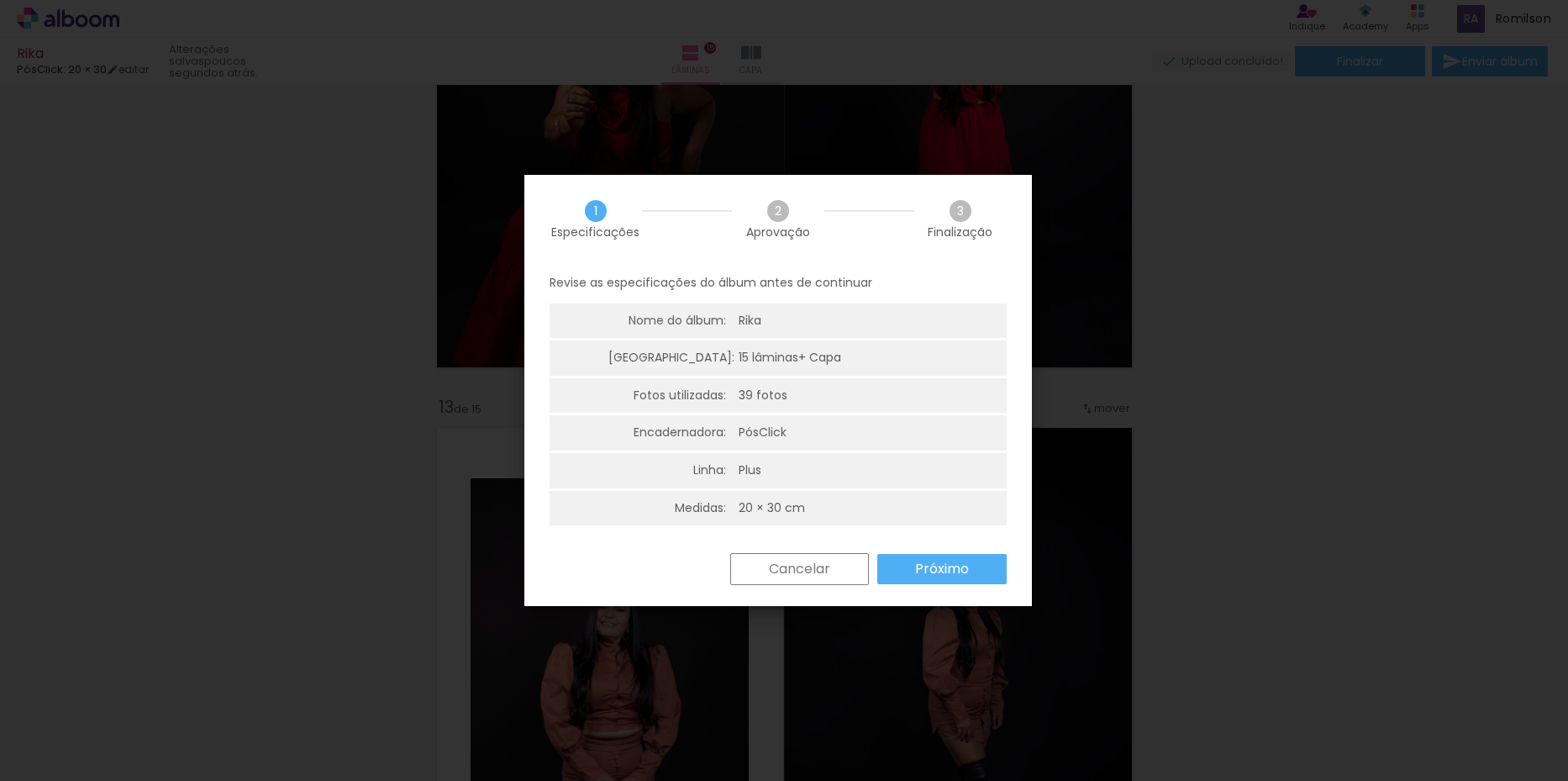
click at [0, 0] on slot "Próximo" at bounding box center [0, 0] width 0 height 0
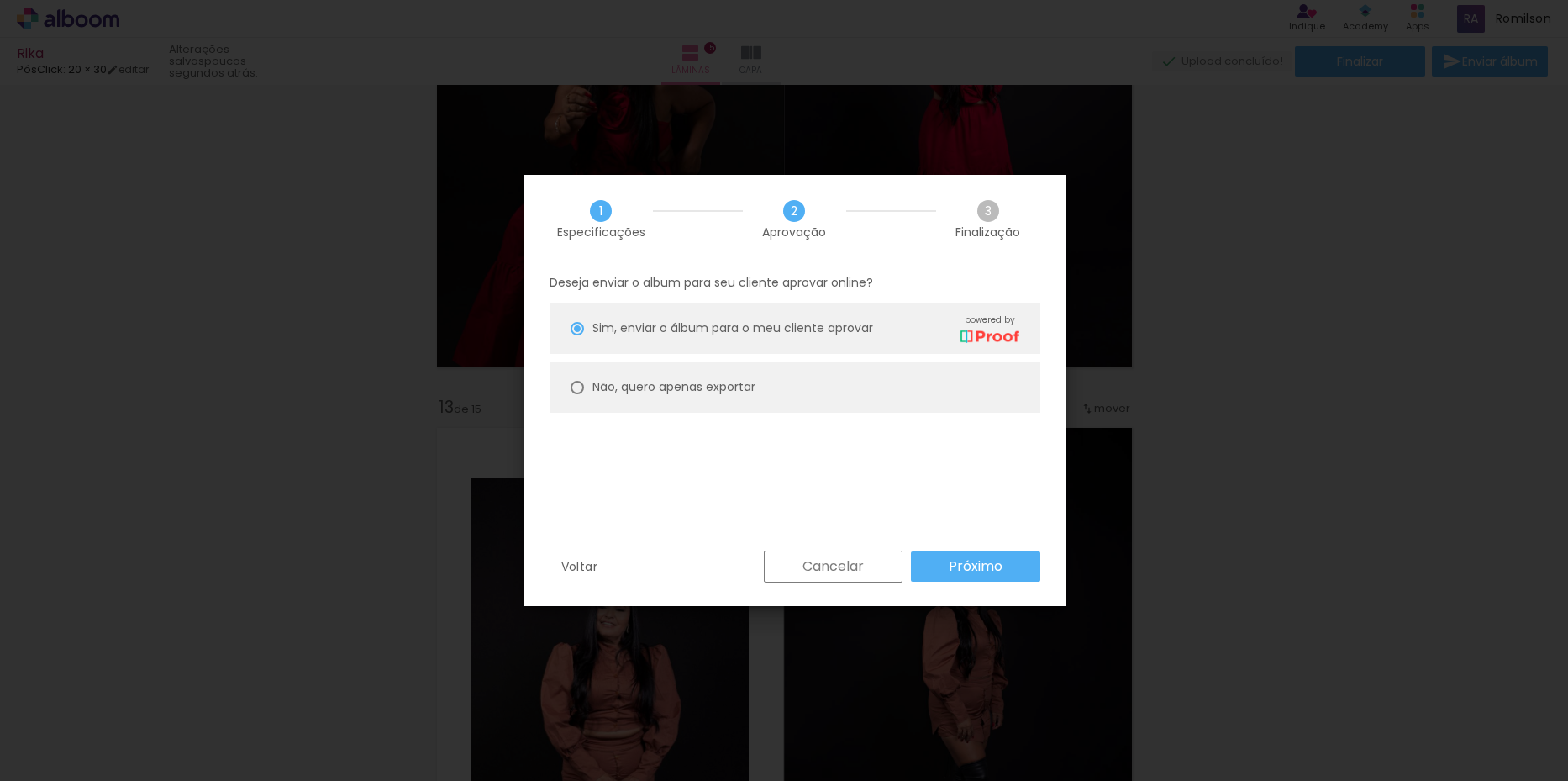
click at [586, 380] on paper-radio-button "Não, quero apenas exportar" at bounding box center [794, 388] width 491 height 51
type paper-radio-button "on"
click at [939, 554] on paper-button "Próximo" at bounding box center [975, 566] width 129 height 30
type input "Alta, 300 DPI"
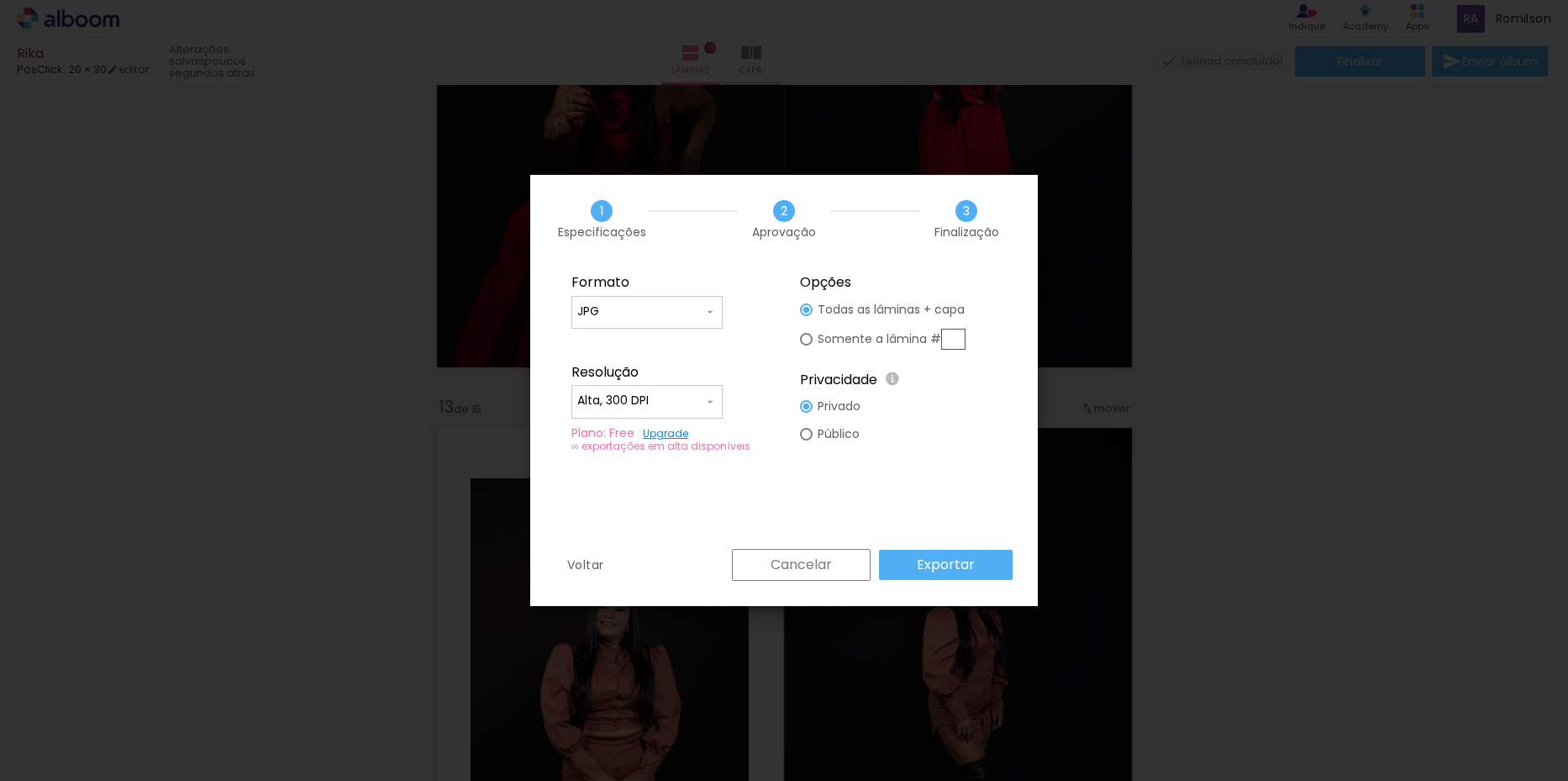
click at [808, 336] on div at bounding box center [806, 339] width 13 height 13
type paper-radio-button "on"
click at [976, 336] on fieldset "Opções Todas as lâminas + capa Somente a lâmina # Privacidade Todo o conteúdo o…" at bounding box center [898, 363] width 226 height 201
click at [957, 338] on input "text" at bounding box center [953, 339] width 24 height 21
type input "4"
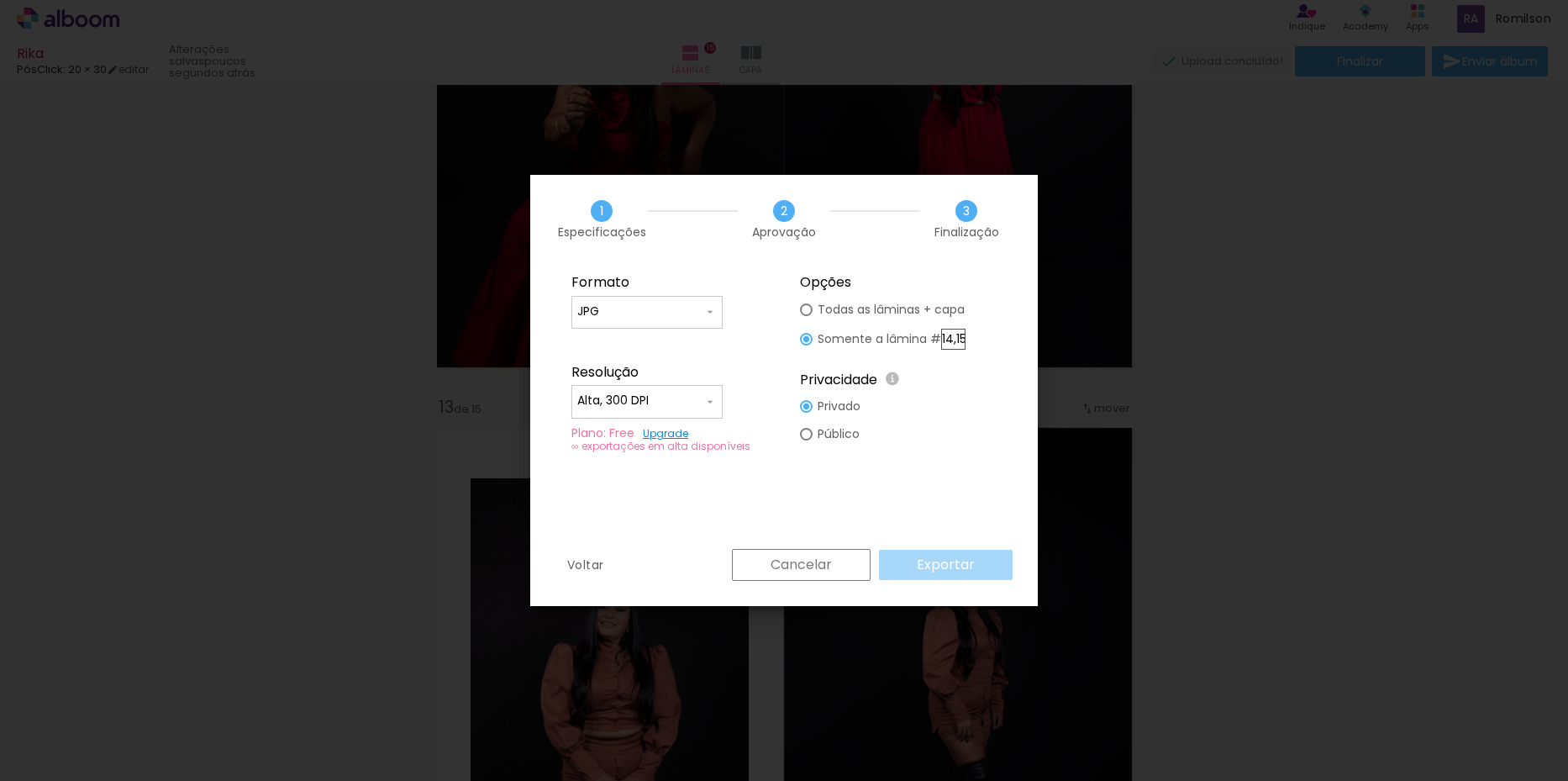
scroll to position [0, 2]
click at [957, 431] on fieldset "Opções Todas as lâminas + capa Somente a lâmina # 14,15 Privacidade Todo o cont…" at bounding box center [898, 363] width 226 height 201
drag, startPoint x: 956, startPoint y: 337, endPoint x: 992, endPoint y: 350, distance: 38.3
click at [992, 350] on fieldset "Opções Todas as lâminas + capa Somente a lâmina # 14,15 Privacidade Todo o cont…" at bounding box center [898, 363] width 226 height 201
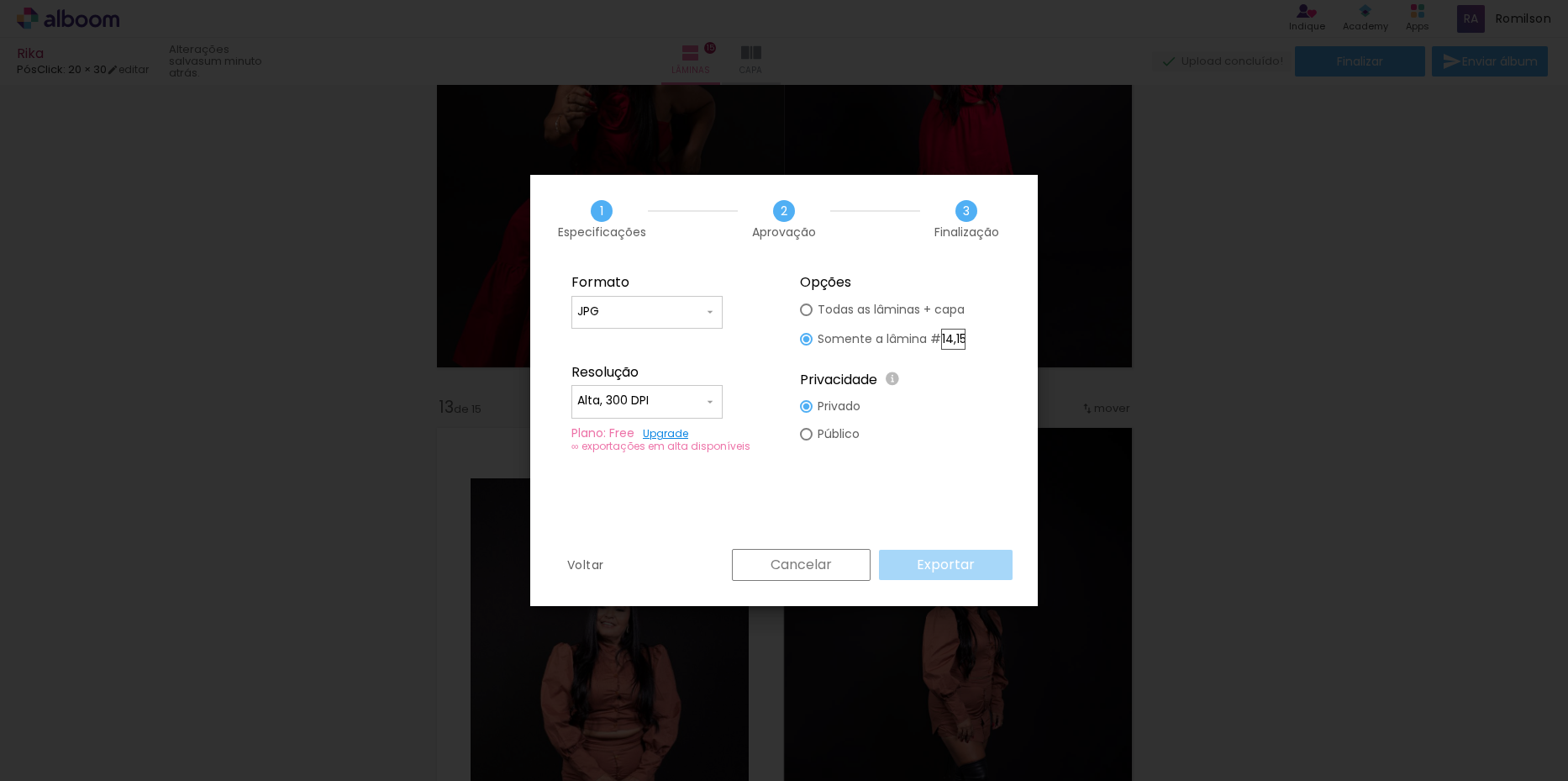
drag, startPoint x: 961, startPoint y: 369, endPoint x: 939, endPoint y: 449, distance: 83.0
click at [961, 371] on div "Privacidade Todo o conteúdo on-line na plataforma Alboom é visível ao público o…" at bounding box center [898, 374] width 197 height 39
type input "14"
click at [969, 438] on fieldset "Opções Todas as lâminas + capa Somente a lâmina # 14 Privacidade Todo o conteúd…" at bounding box center [898, 363] width 226 height 201
click at [962, 339] on input "14" at bounding box center [953, 339] width 24 height 21
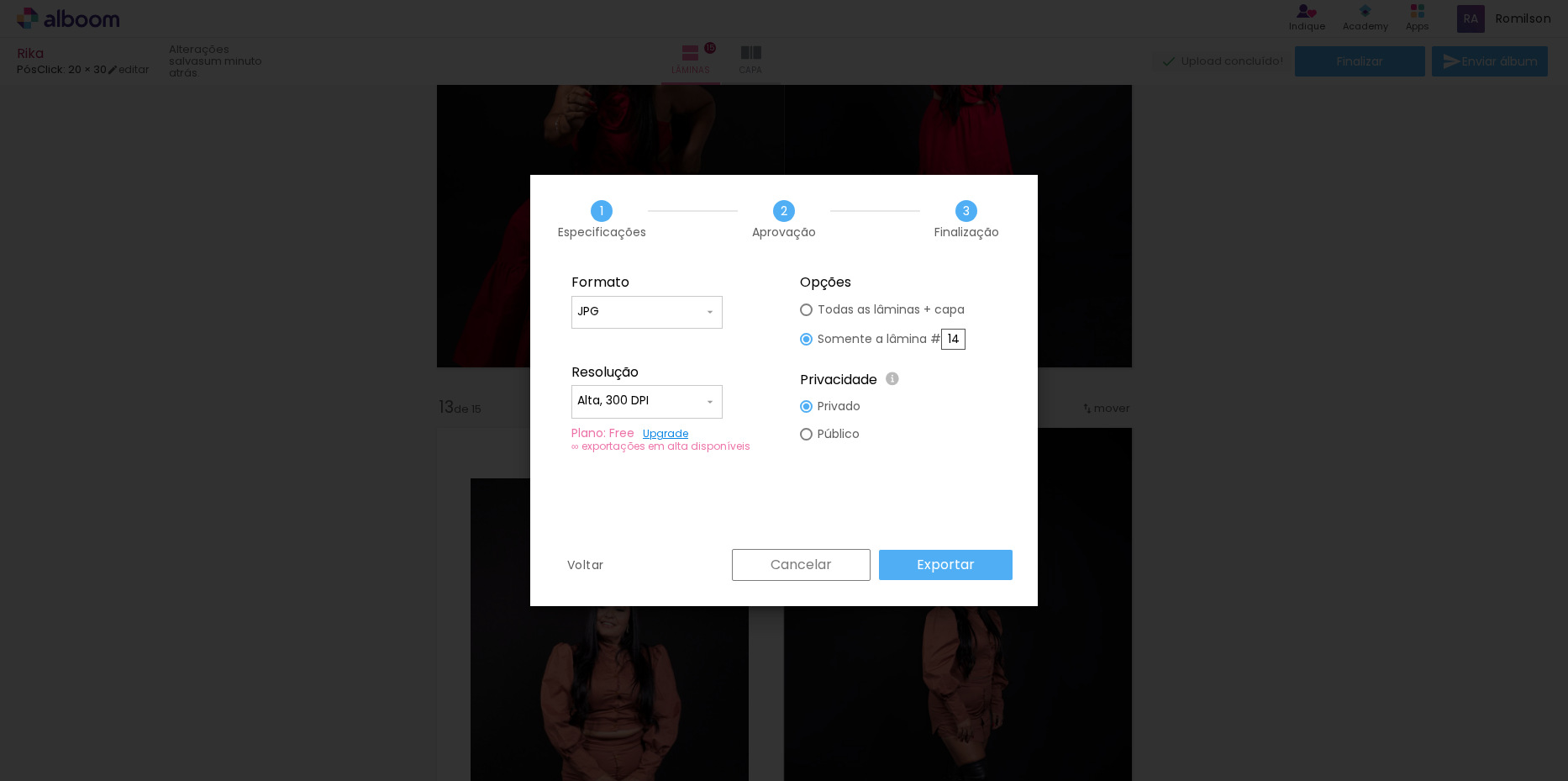
click at [0, 0] on slot "Exportar" at bounding box center [0, 0] width 0 height 0
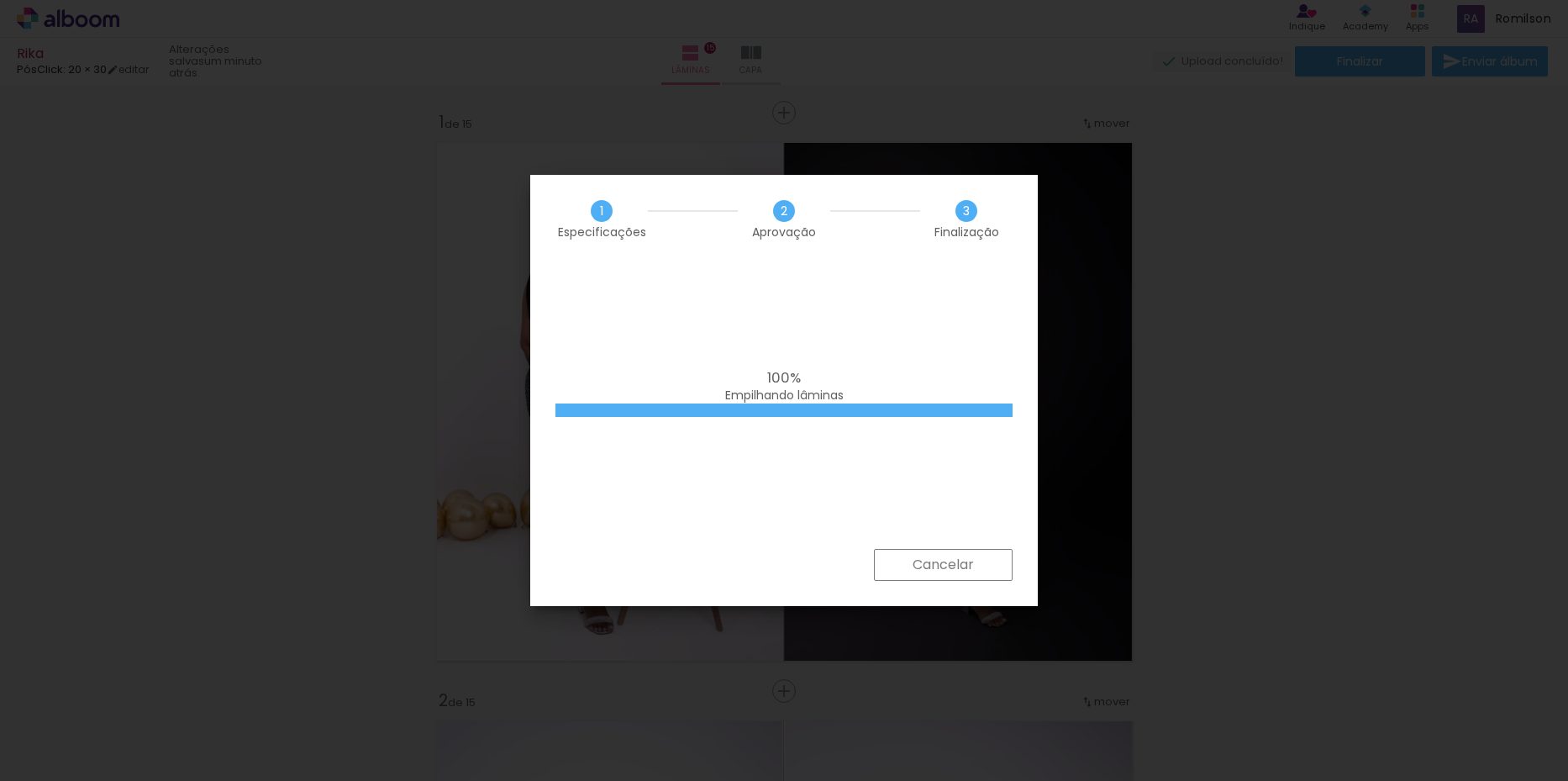
scroll to position [6655, 0]
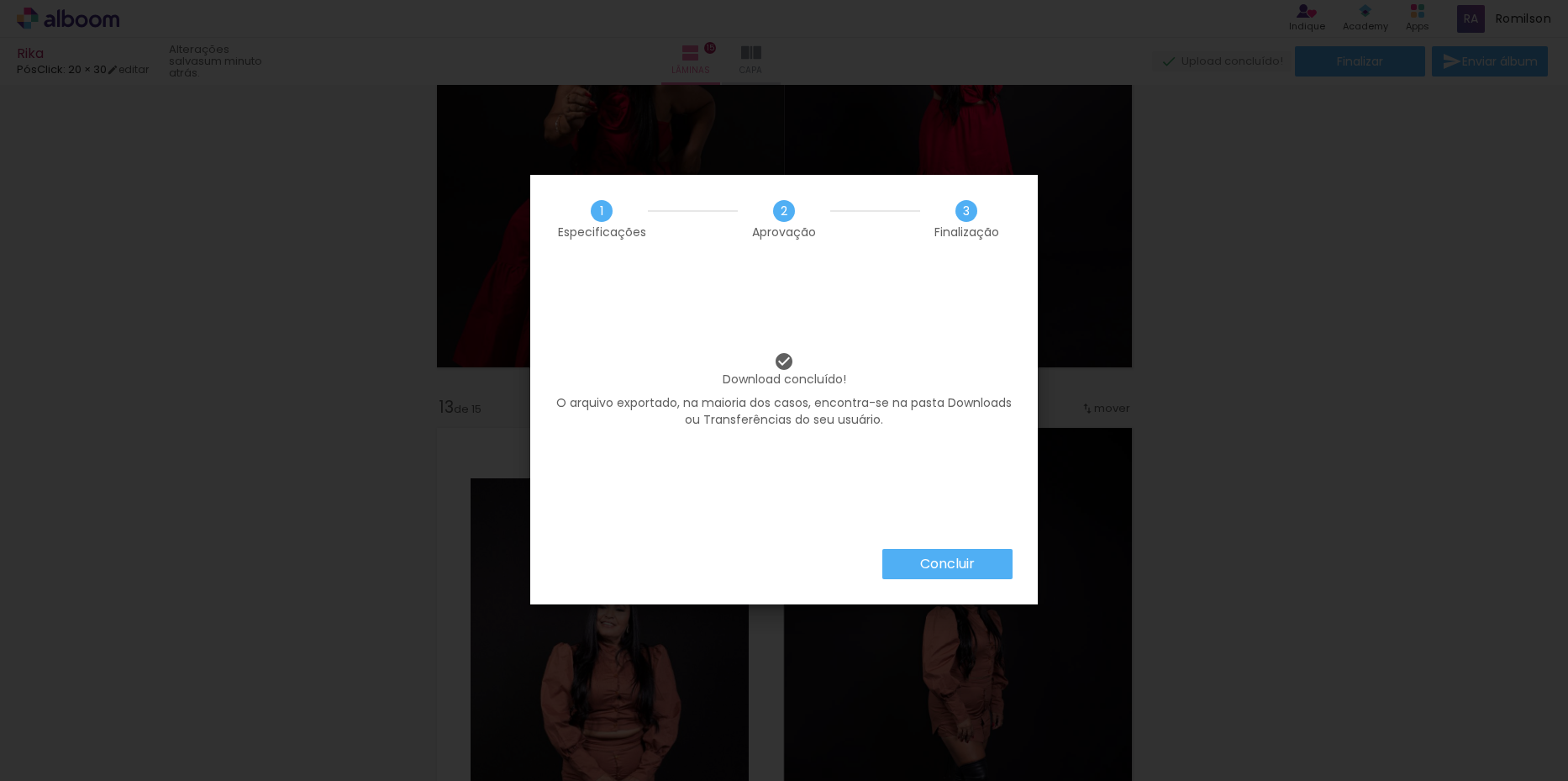
click at [0, 0] on slot "Concluir" at bounding box center [0, 0] width 0 height 0
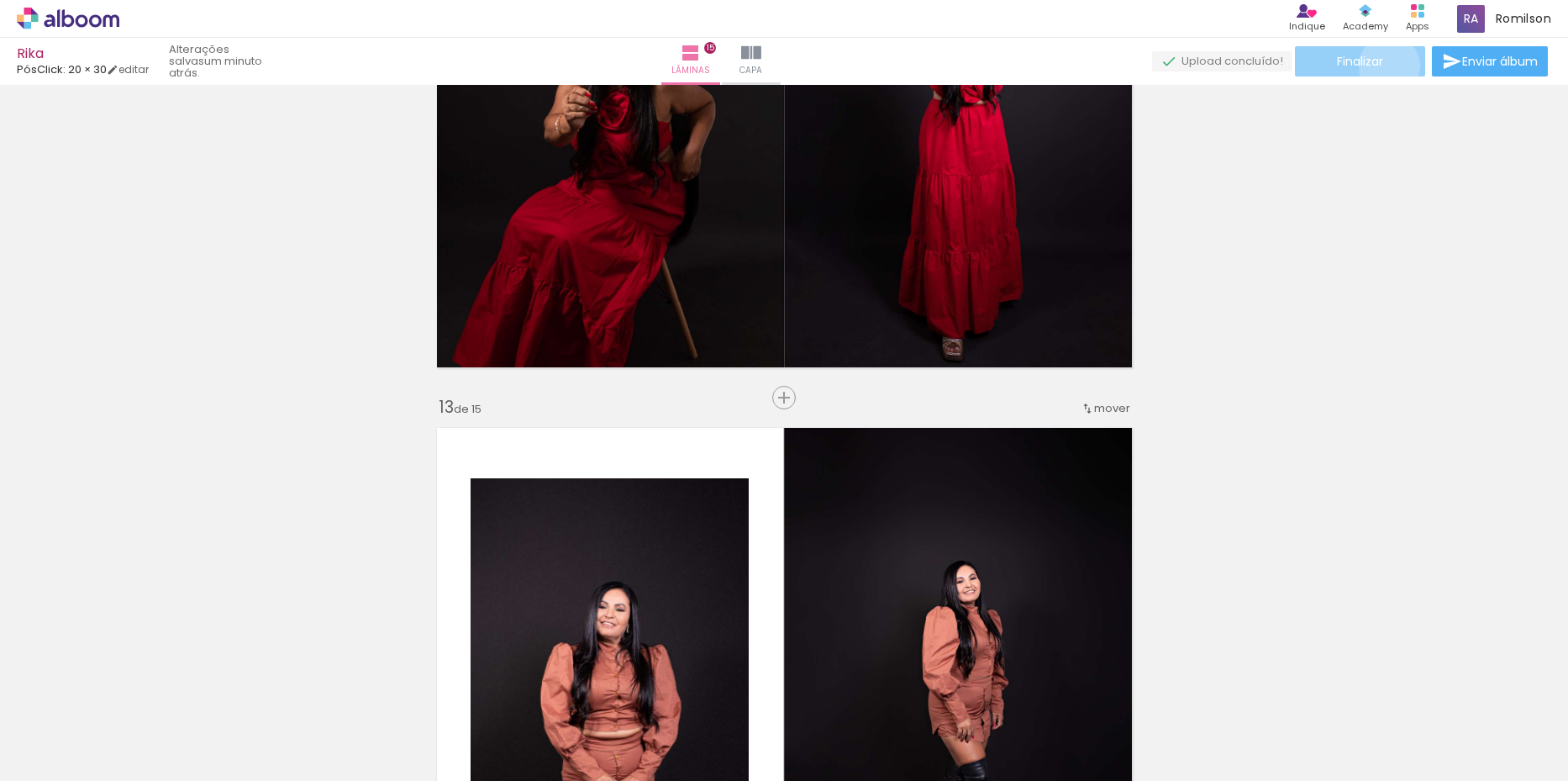
click at [1383, 66] on paper-button "Finalizar" at bounding box center [1360, 62] width 130 height 30
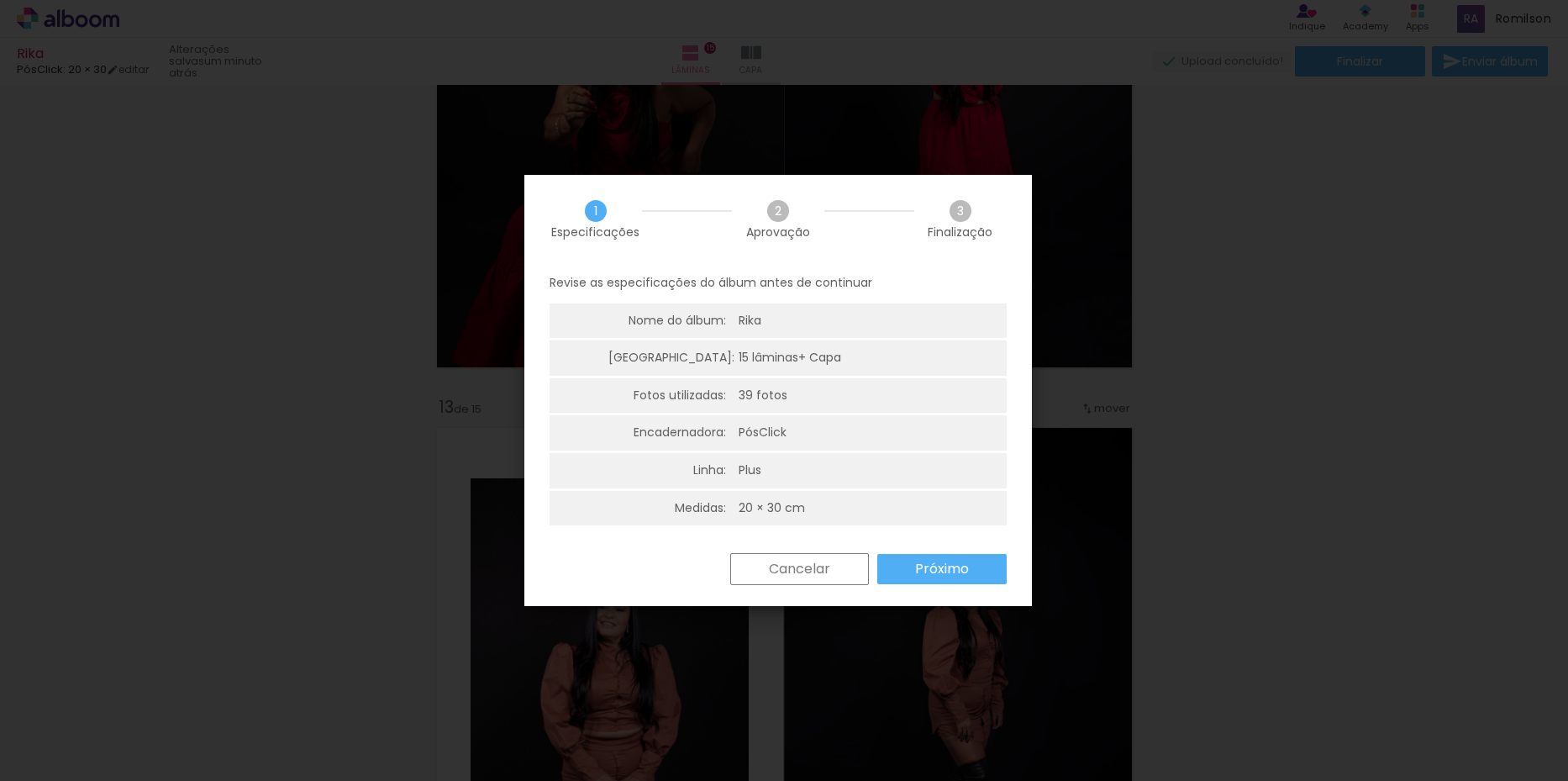
click at [0, 0] on slot "Próximo" at bounding box center [0, 0] width 0 height 0
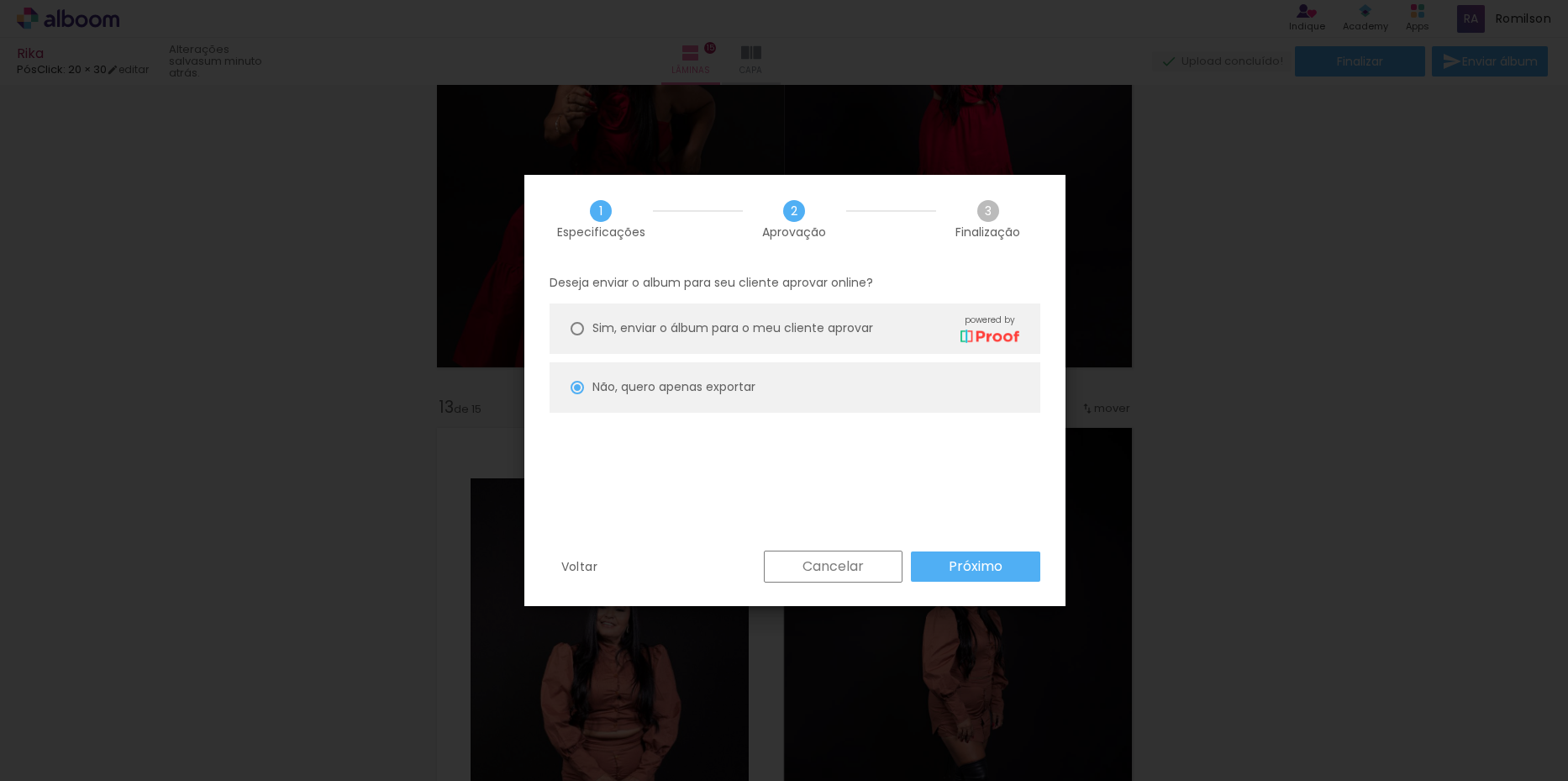
click at [0, 0] on slot "Próximo" at bounding box center [0, 0] width 0 height 0
type input "Alta, 300 DPI"
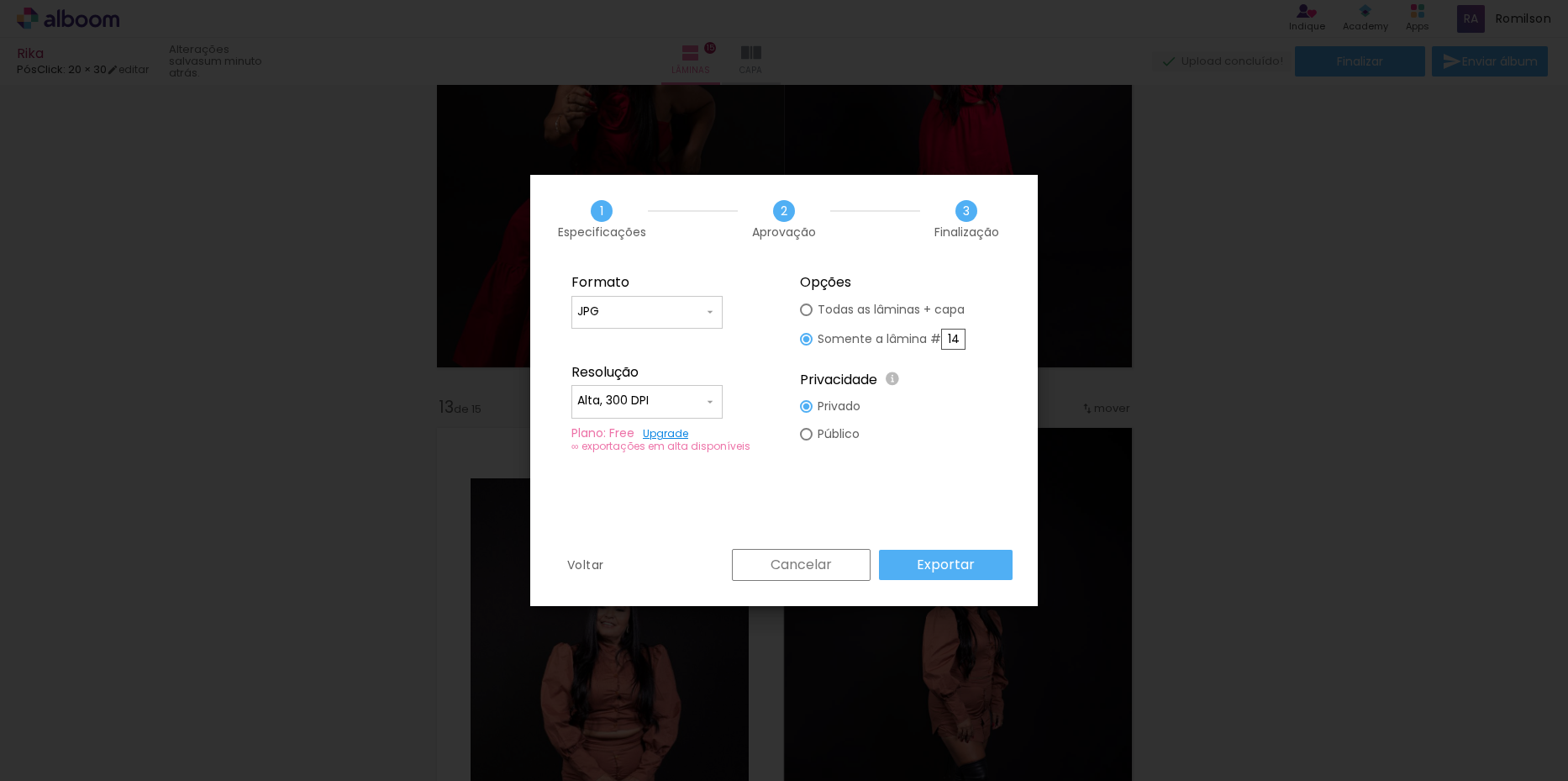
click at [951, 339] on input "14" at bounding box center [953, 339] width 24 height 21
type paper-radio-button "on"
click at [951, 339] on input "14" at bounding box center [953, 339] width 24 height 21
type input "15"
click at [956, 442] on fieldset "Opções Todas as lâminas + capa Somente a lâmina # 15 Privacidade Todo o conteúd…" at bounding box center [898, 363] width 226 height 201
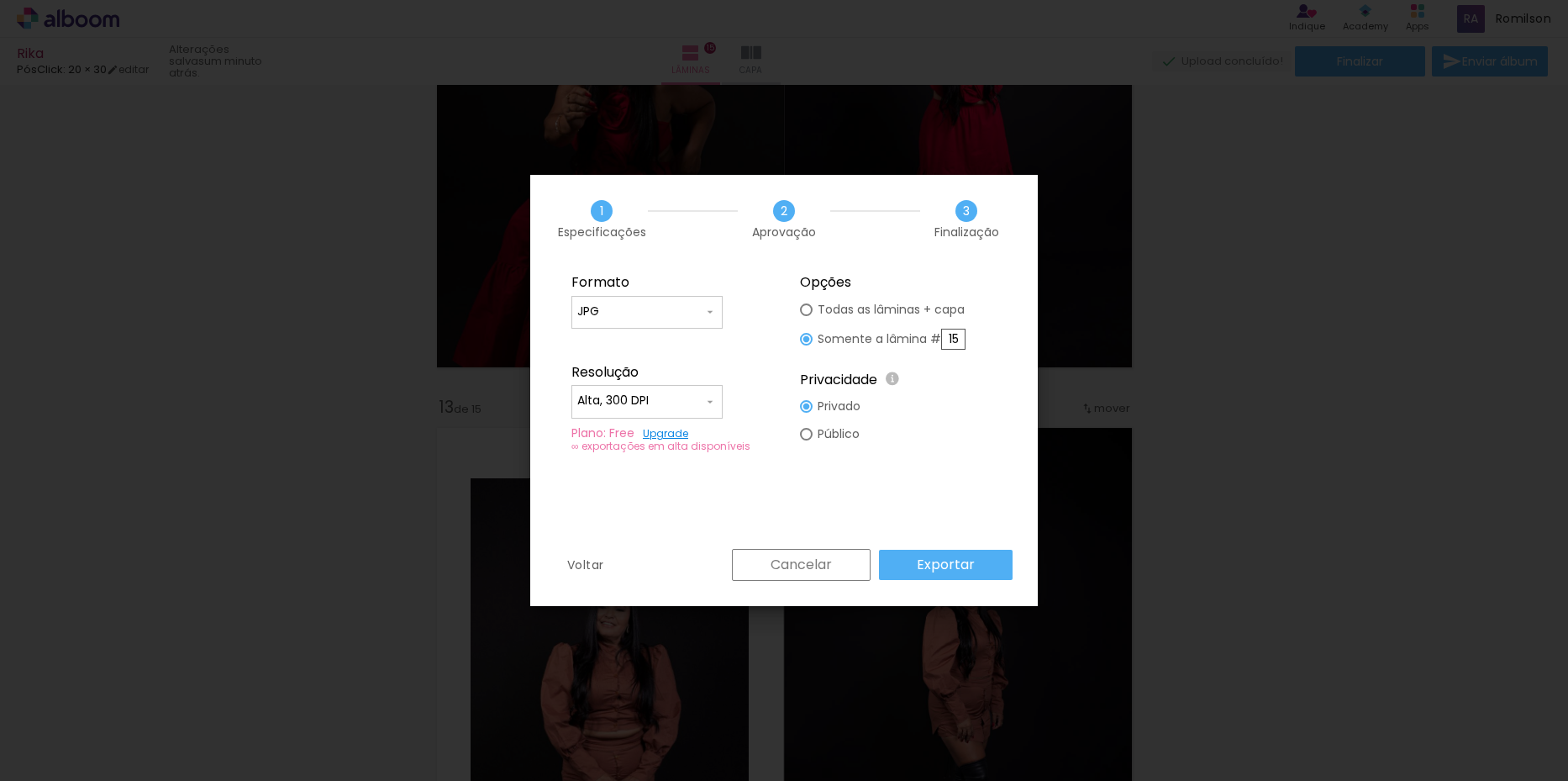
click at [0, 0] on slot "Exportar" at bounding box center [0, 0] width 0 height 0
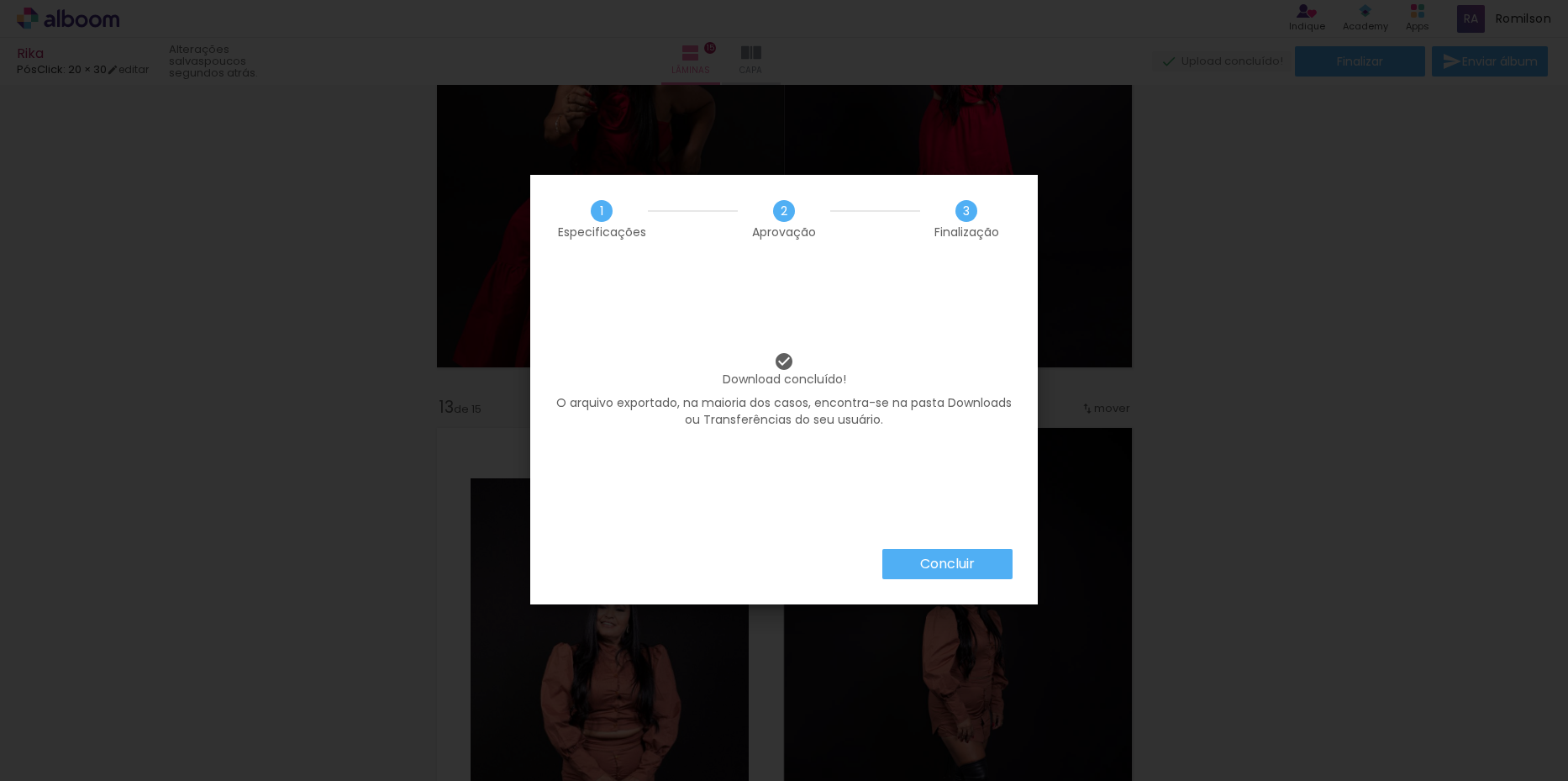
click at [0, 0] on slot "Concluir" at bounding box center [0, 0] width 0 height 0
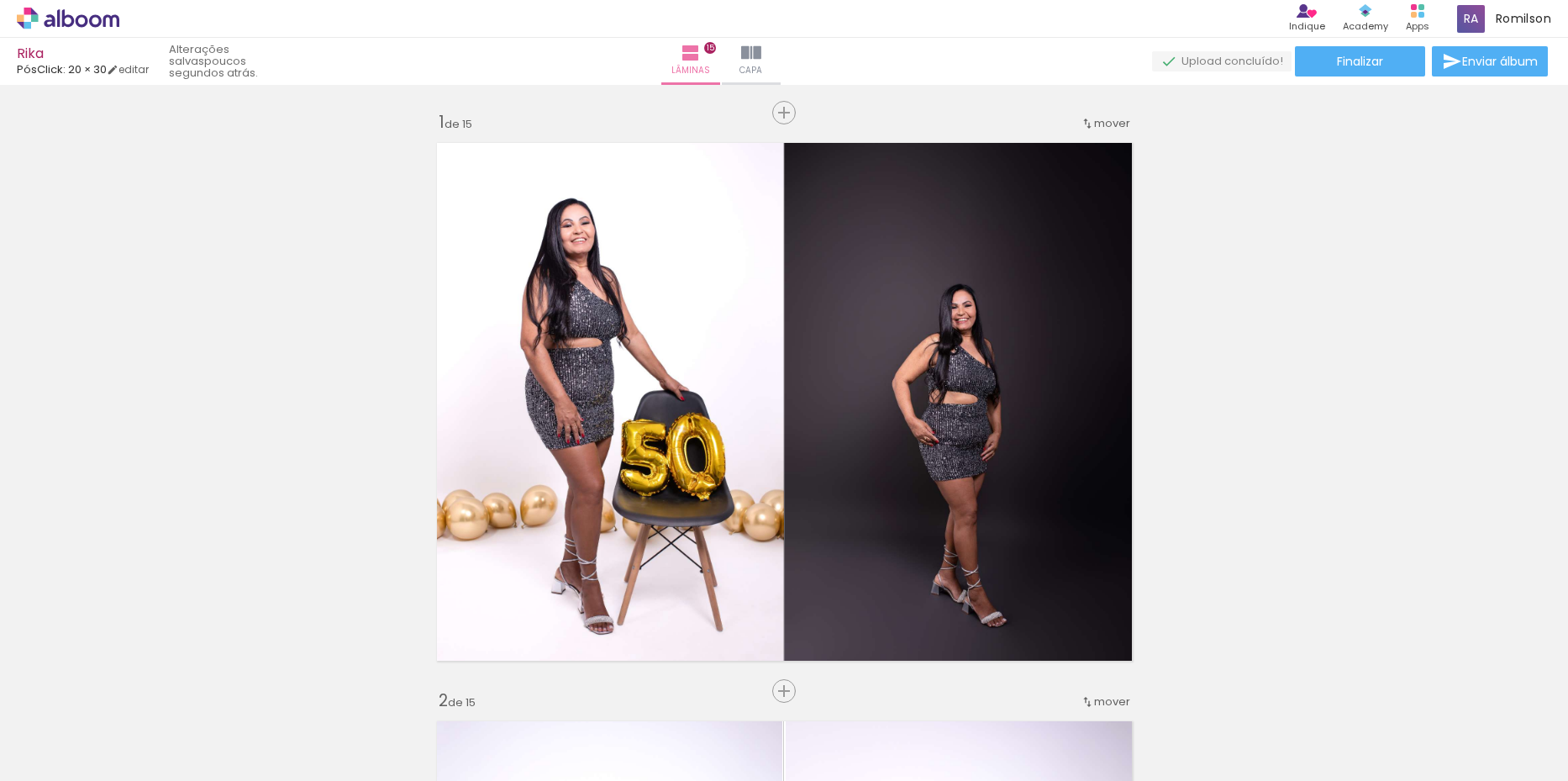
scroll to position [6655, 0]
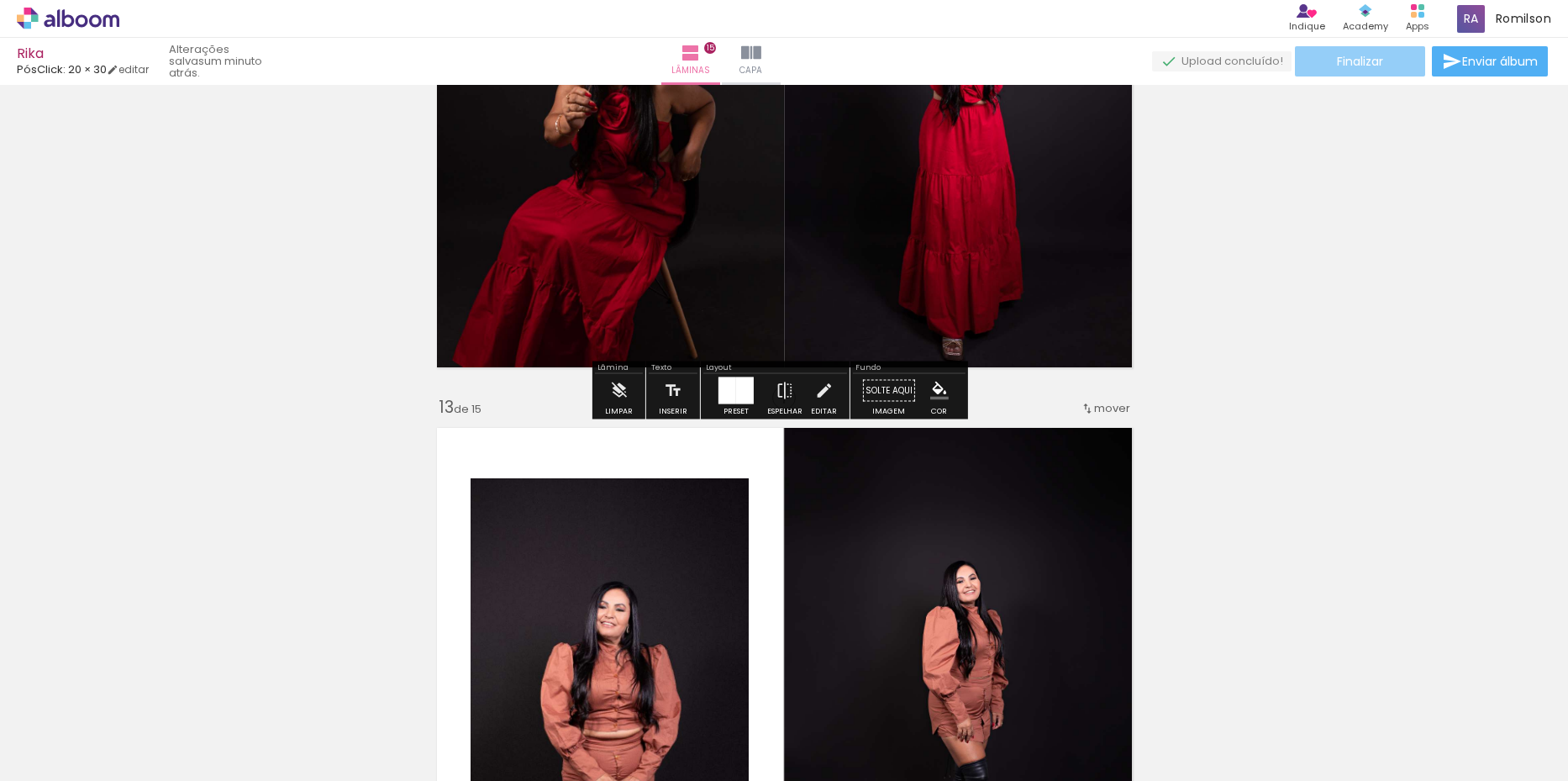
click at [1370, 60] on span "Finalizar" at bounding box center [1359, 62] width 46 height 12
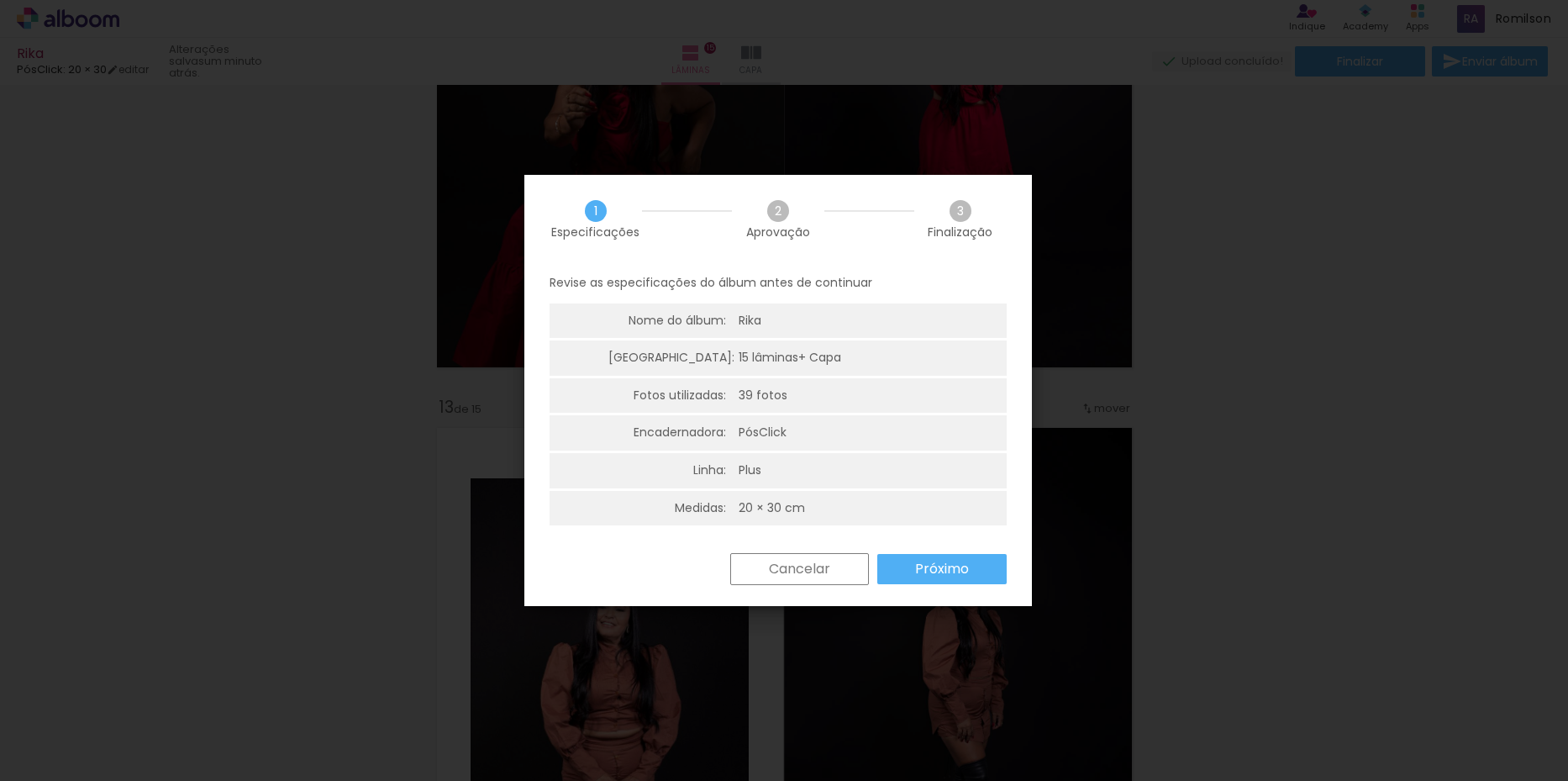
click at [0, 0] on slot "Próximo" at bounding box center [0, 0] width 0 height 0
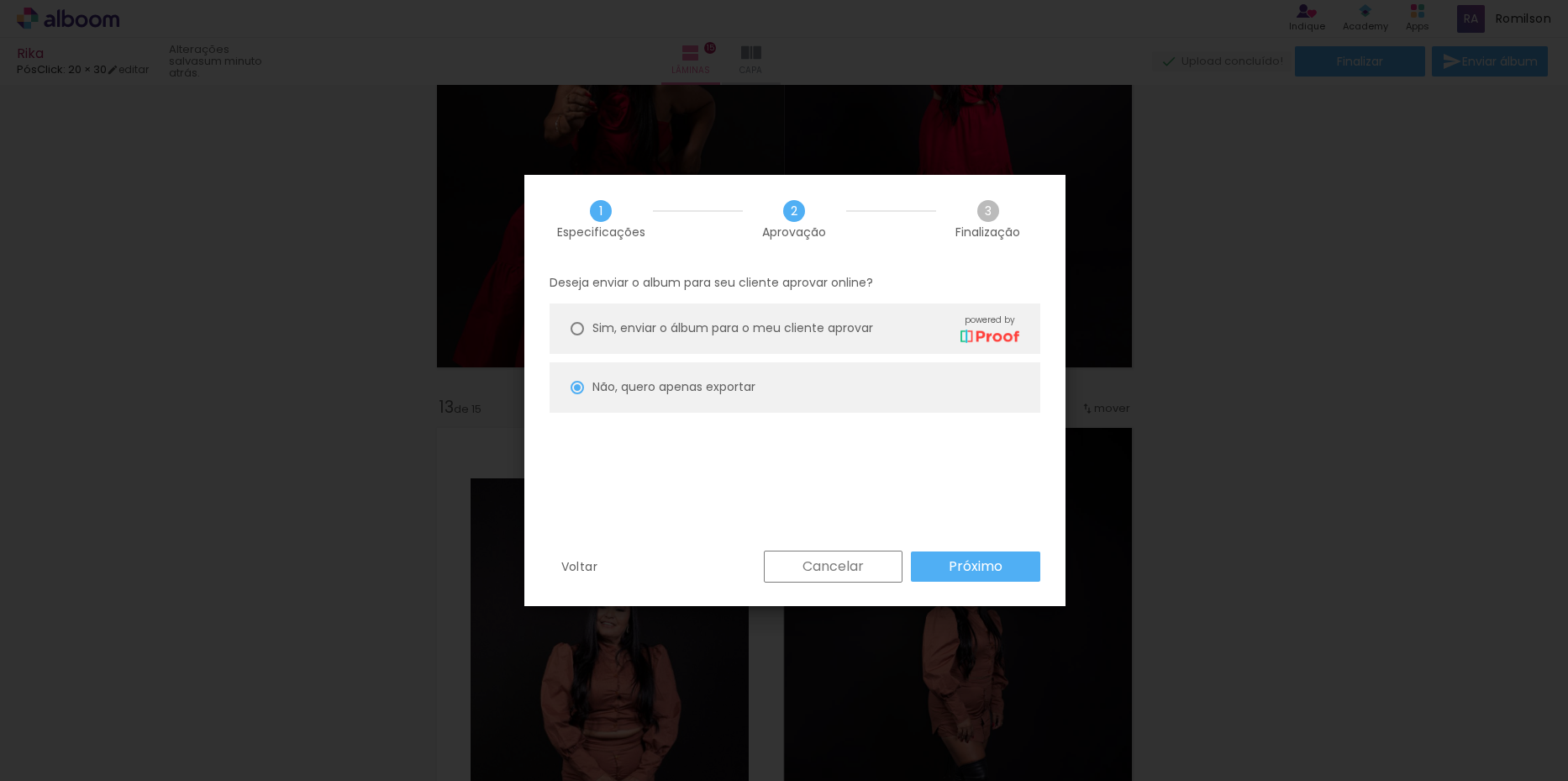
drag, startPoint x: 740, startPoint y: 331, endPoint x: 825, endPoint y: 418, distance: 121.6
click at [742, 331] on span "Sim, enviar o álbum para o meu cliente aprovar" at bounding box center [732, 328] width 280 height 18
type paper-radio-button "on"
click at [0, 0] on slot "Próximo" at bounding box center [0, 0] width 0 height 0
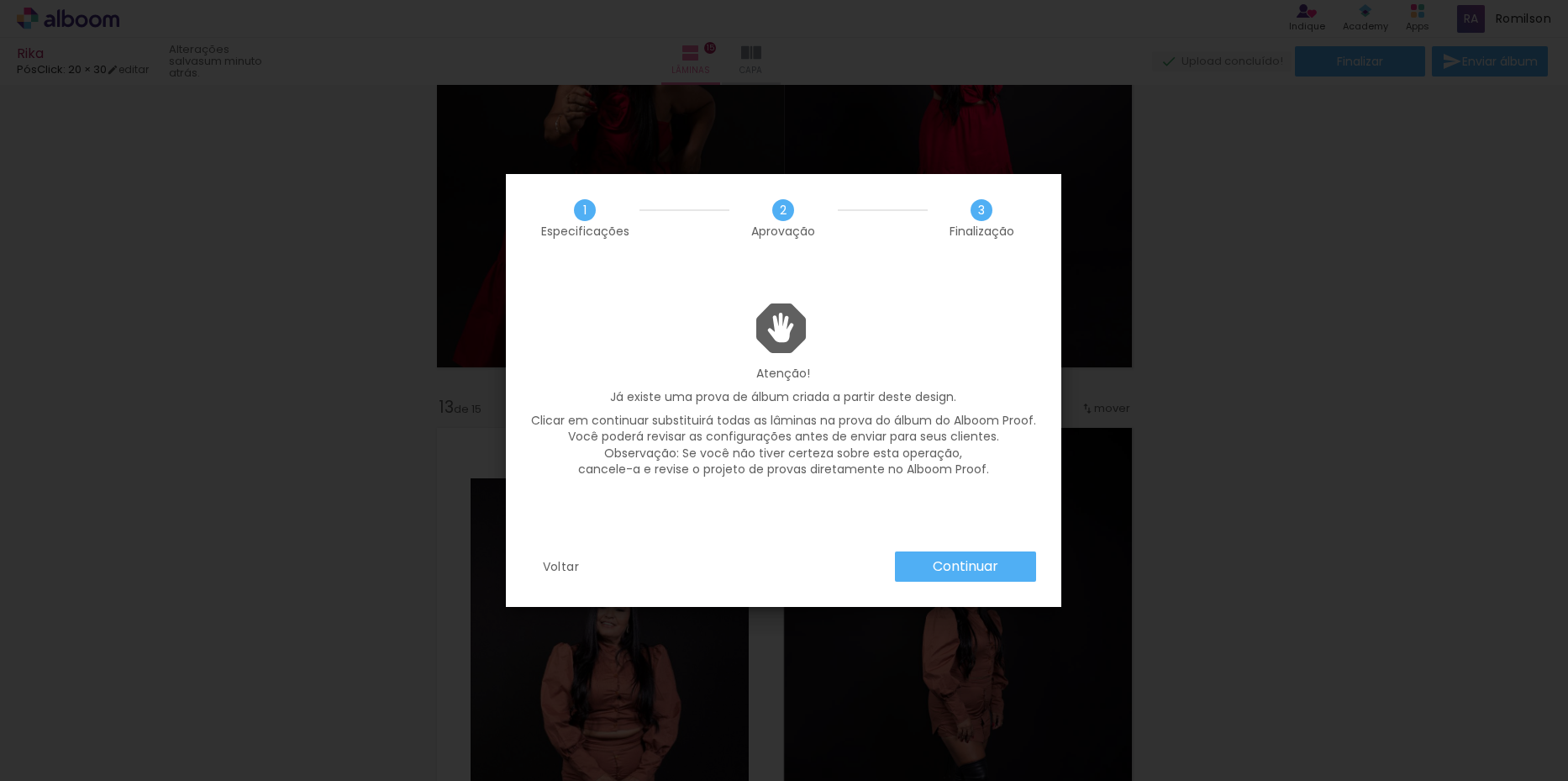
click at [0, 0] on slot "Continuar" at bounding box center [0, 0] width 0 height 0
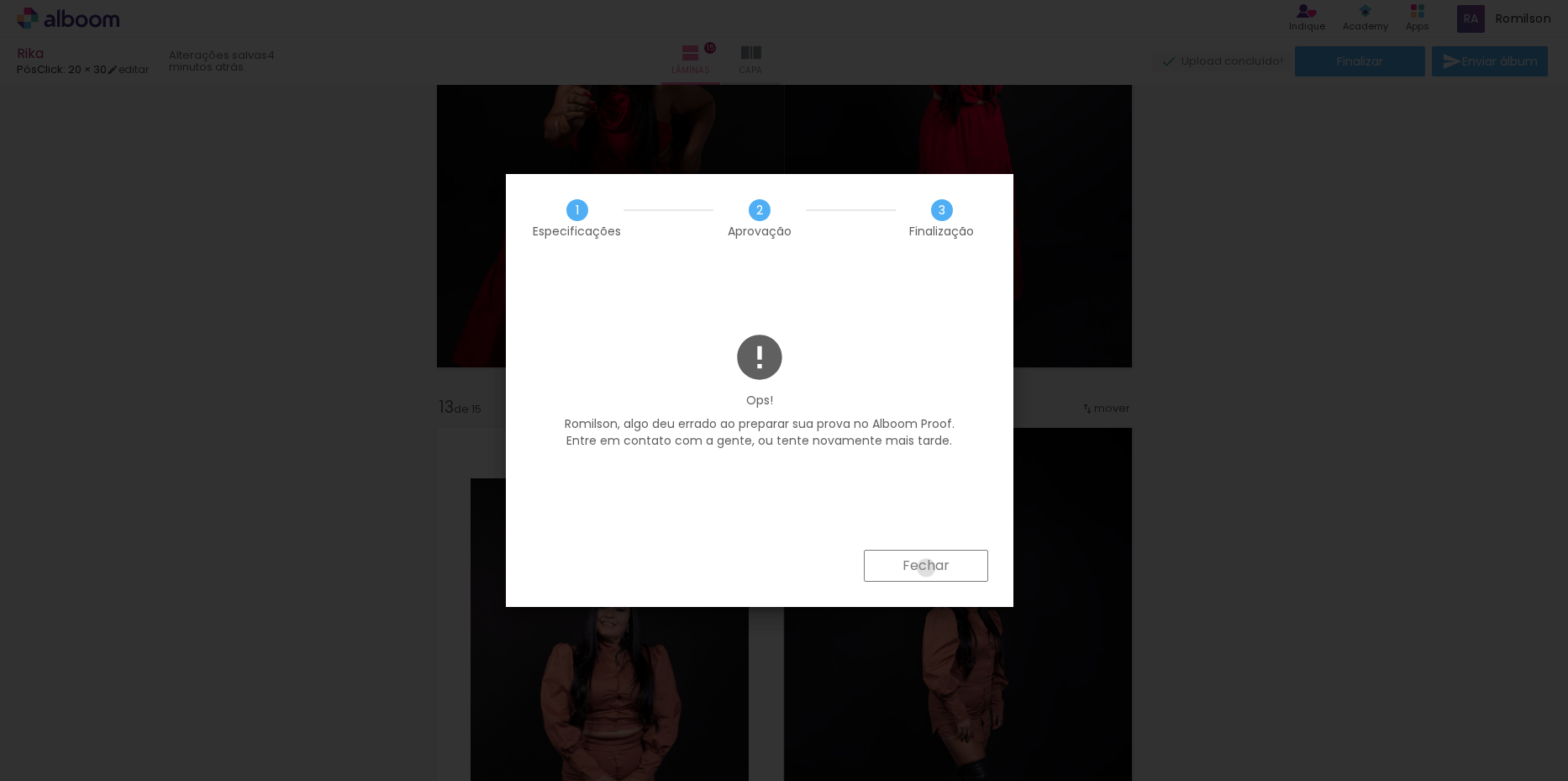
click at [0, 0] on slot "Fechar" at bounding box center [0, 0] width 0 height 0
